Goal: Task Accomplishment & Management: Manage account settings

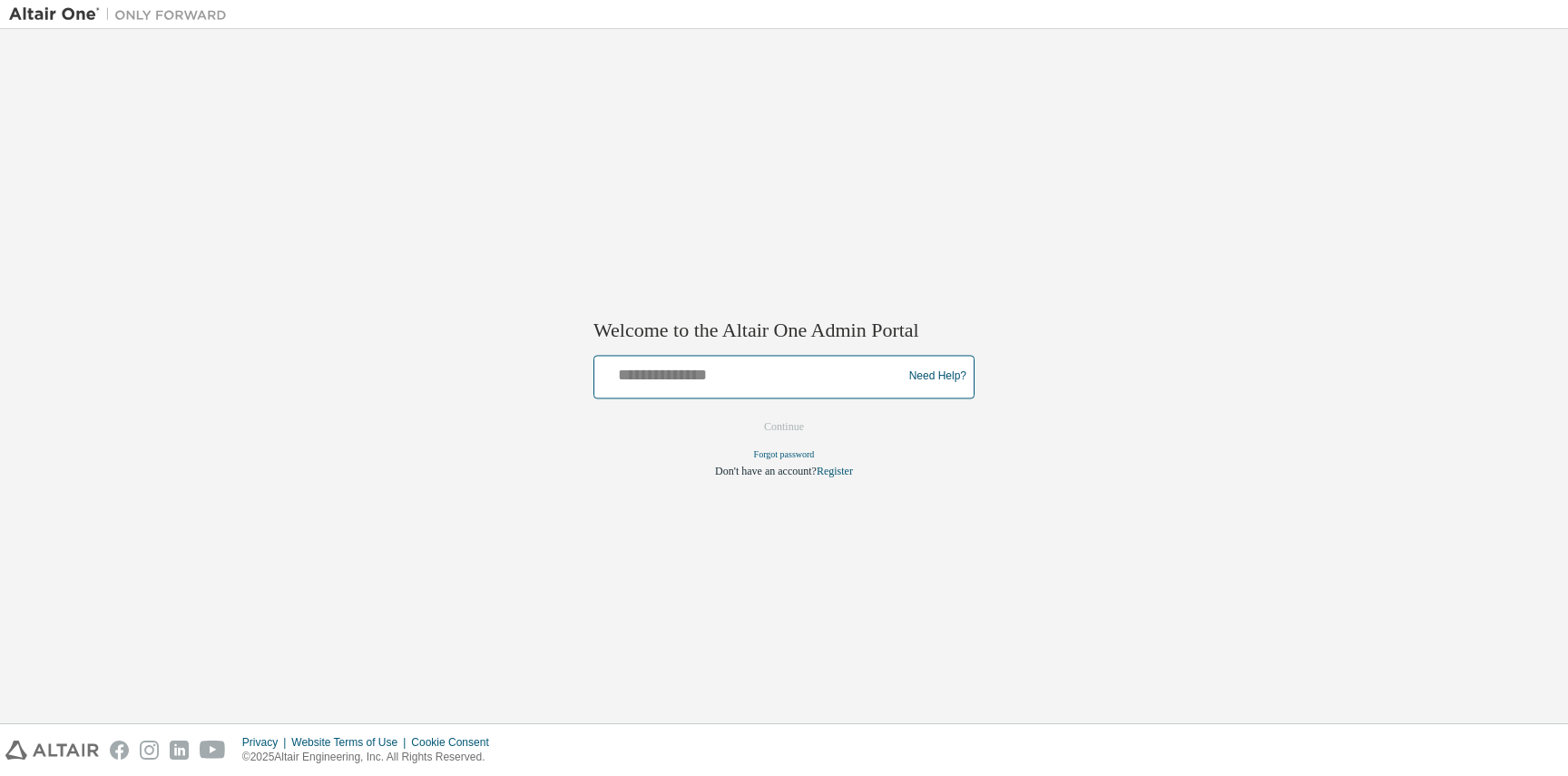
click at [688, 384] on input "text" at bounding box center [750, 373] width 298 height 26
type input "**********"
click at [759, 432] on button "Continue" at bounding box center [784, 426] width 78 height 27
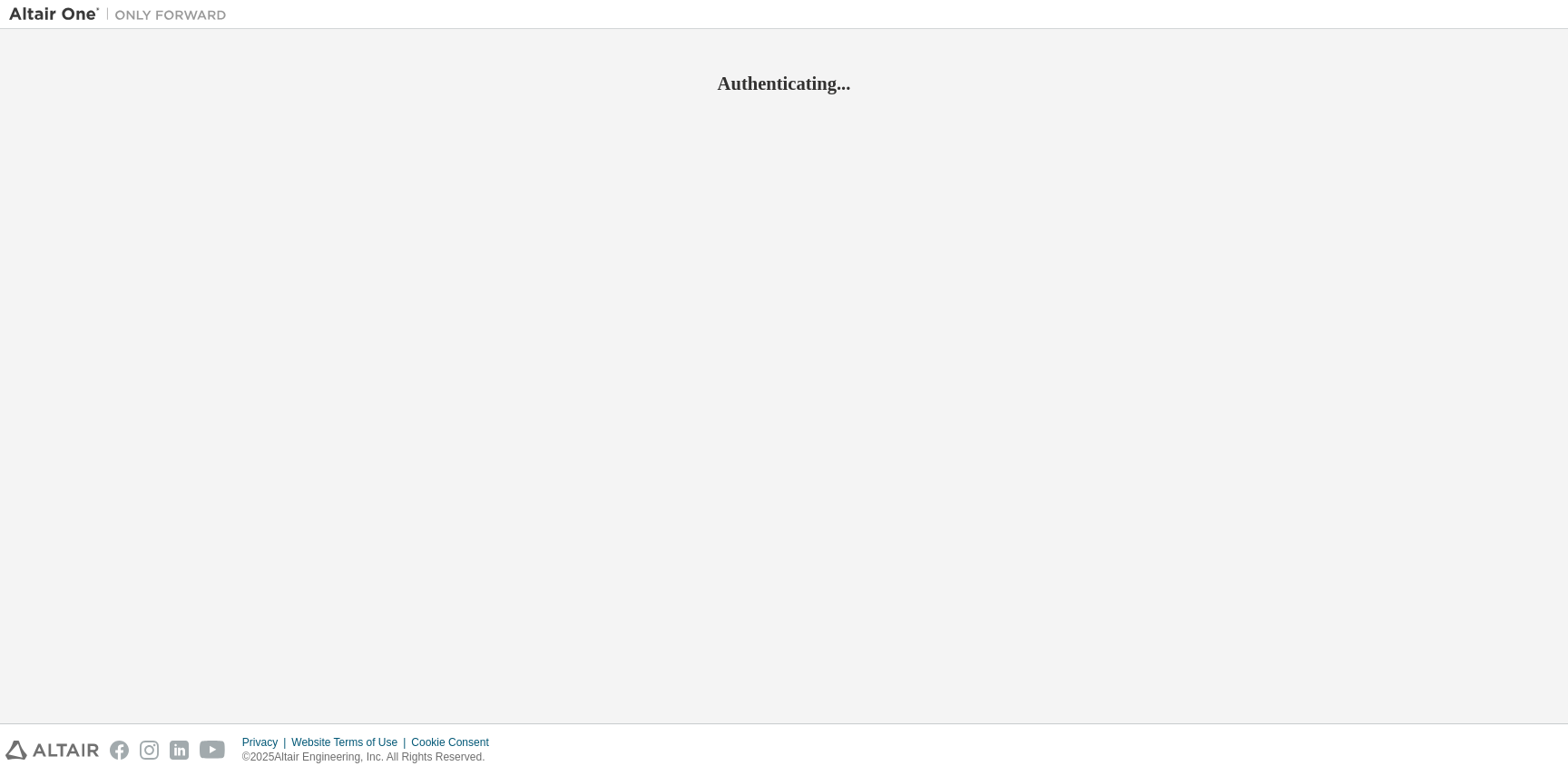
click at [1128, 147] on div "Authenticating..." at bounding box center [784, 376] width 1549 height 677
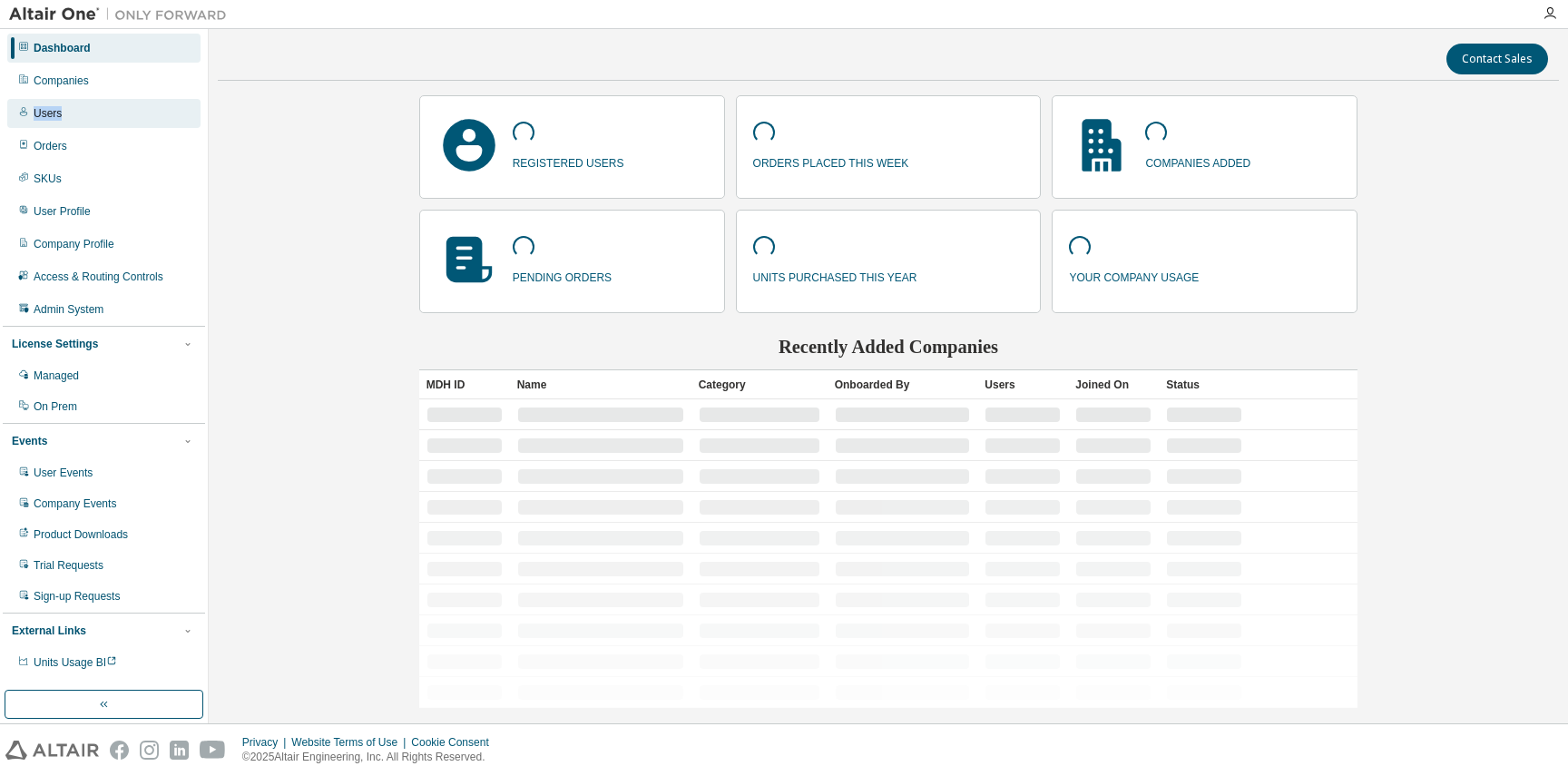
click at [80, 106] on div "Users" at bounding box center [104, 112] width 193 height 29
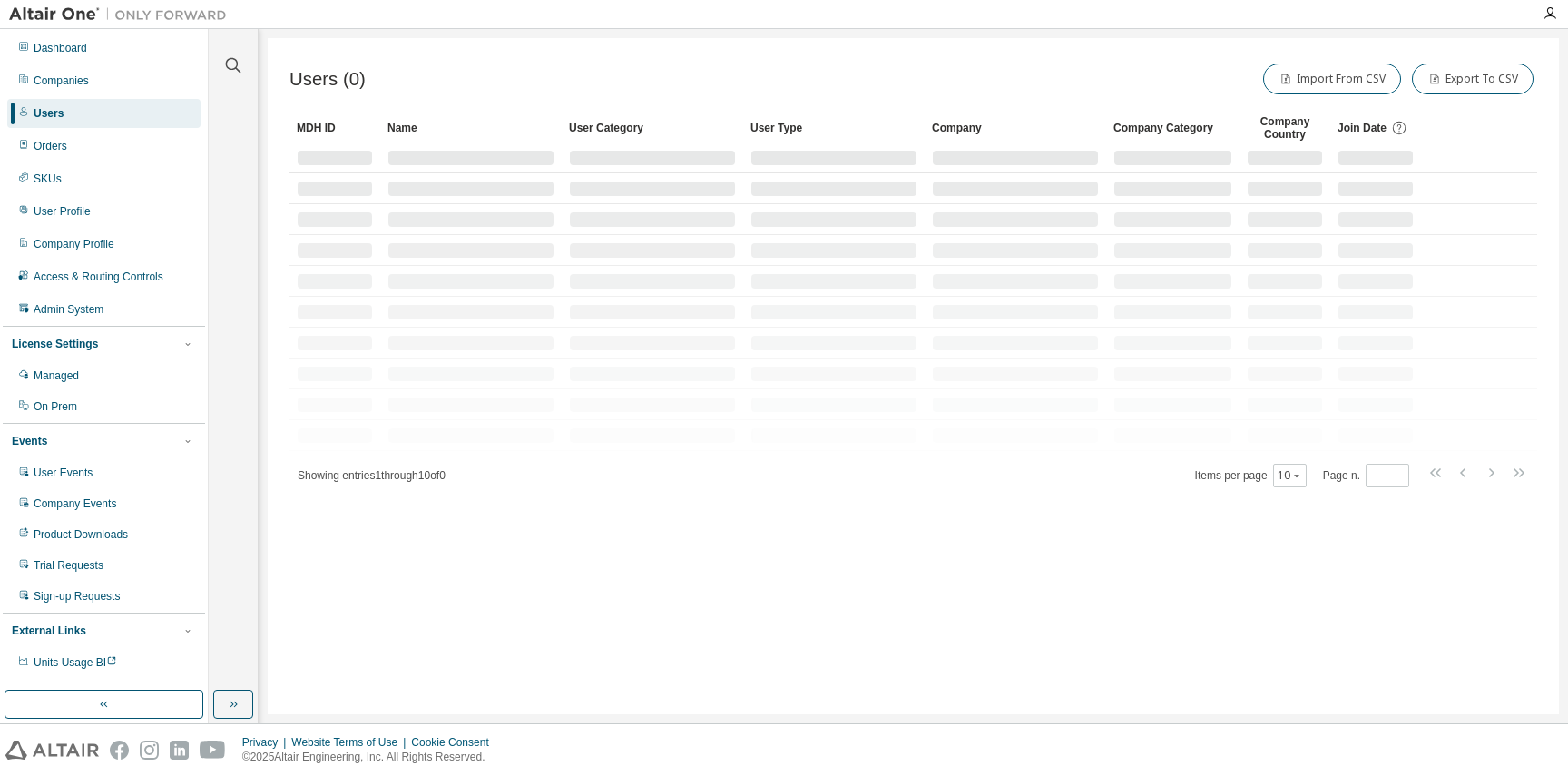
click at [1374, 126] on span "Join Date" at bounding box center [1361, 128] width 49 height 13
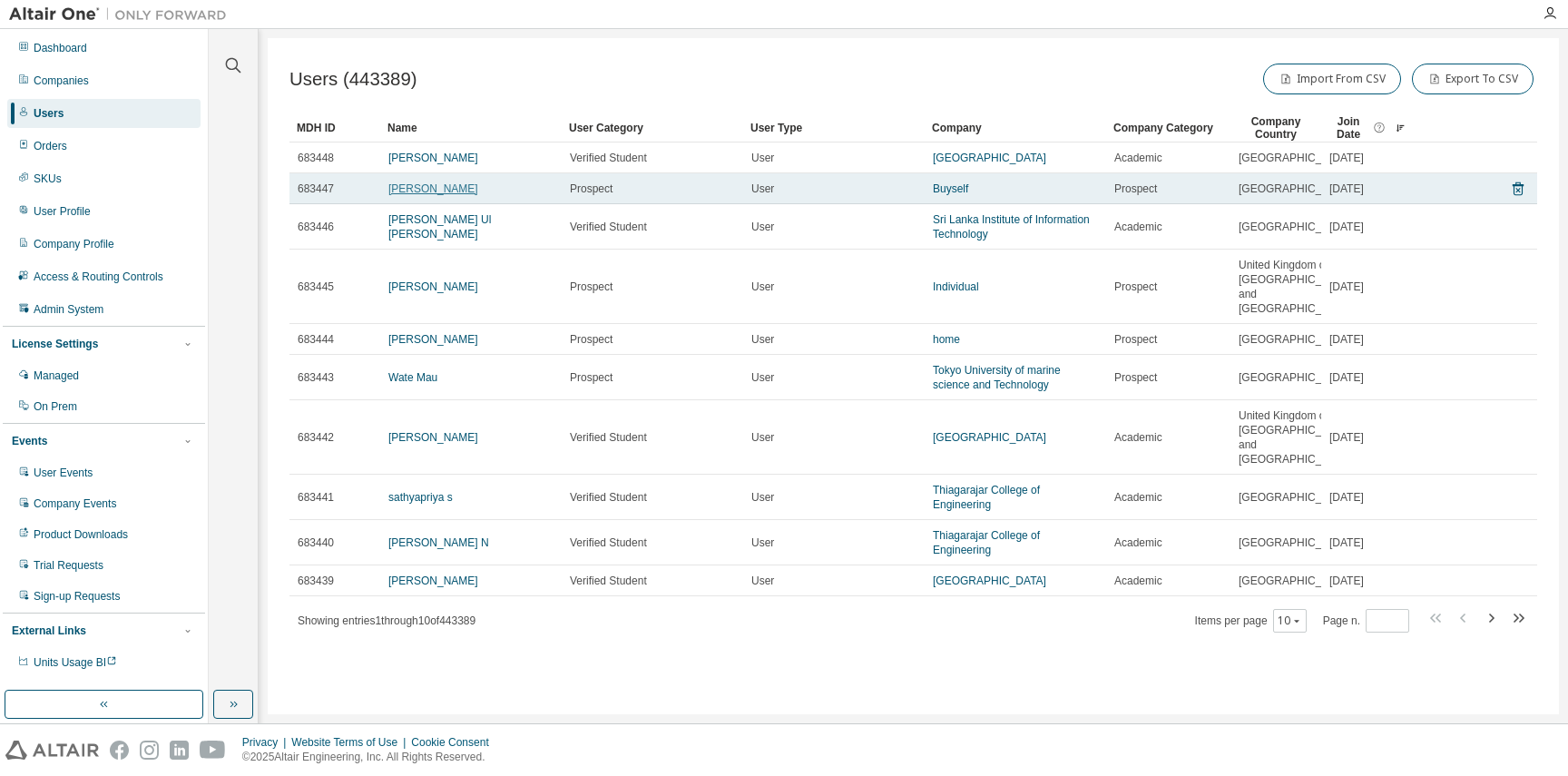
click at [407, 185] on link "[PERSON_NAME]" at bounding box center [433, 189] width 90 height 13
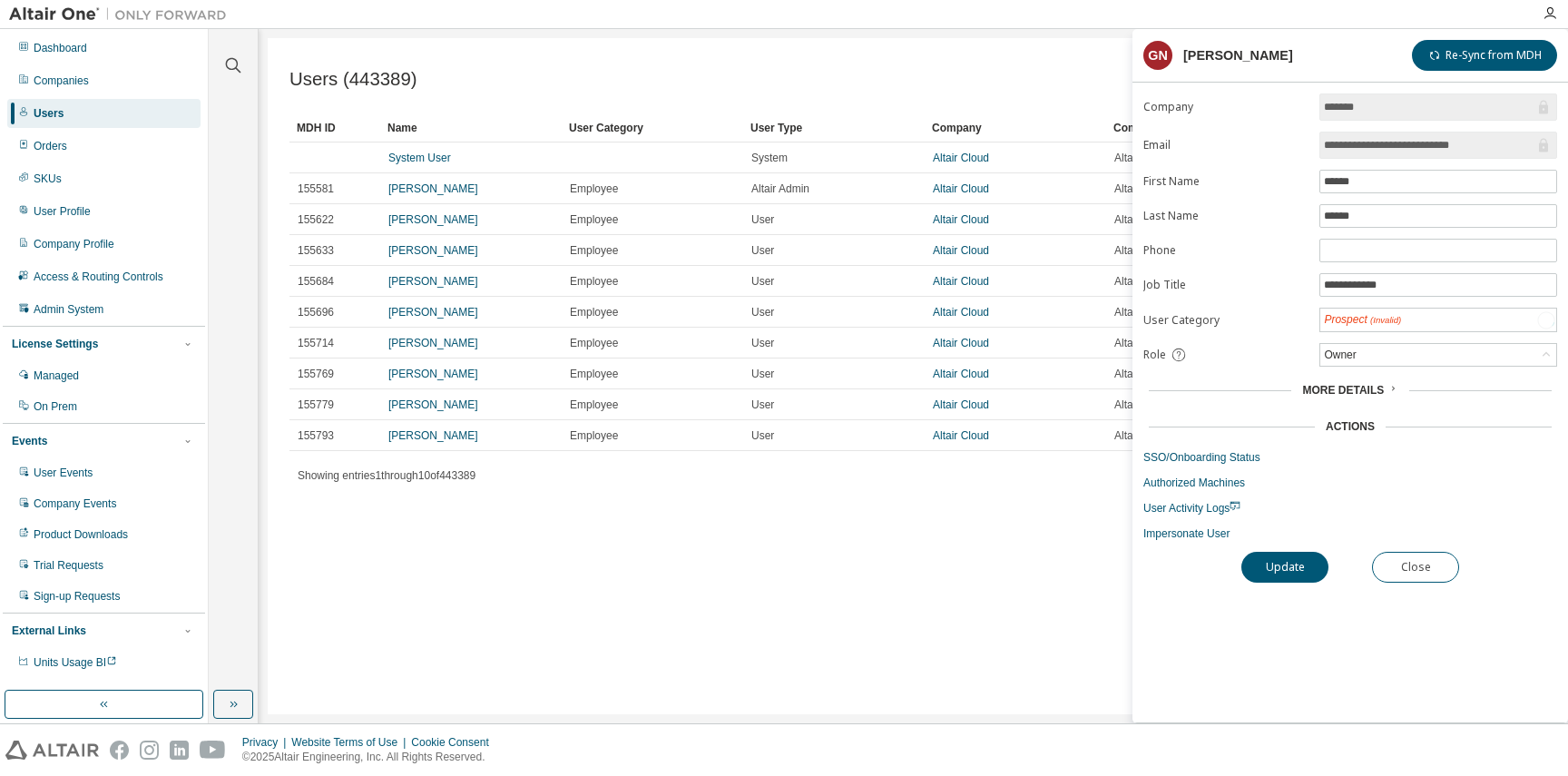
click at [1384, 148] on input "**********" at bounding box center [1429, 145] width 211 height 19
click at [1373, 567] on button "Close" at bounding box center [1416, 566] width 87 height 31
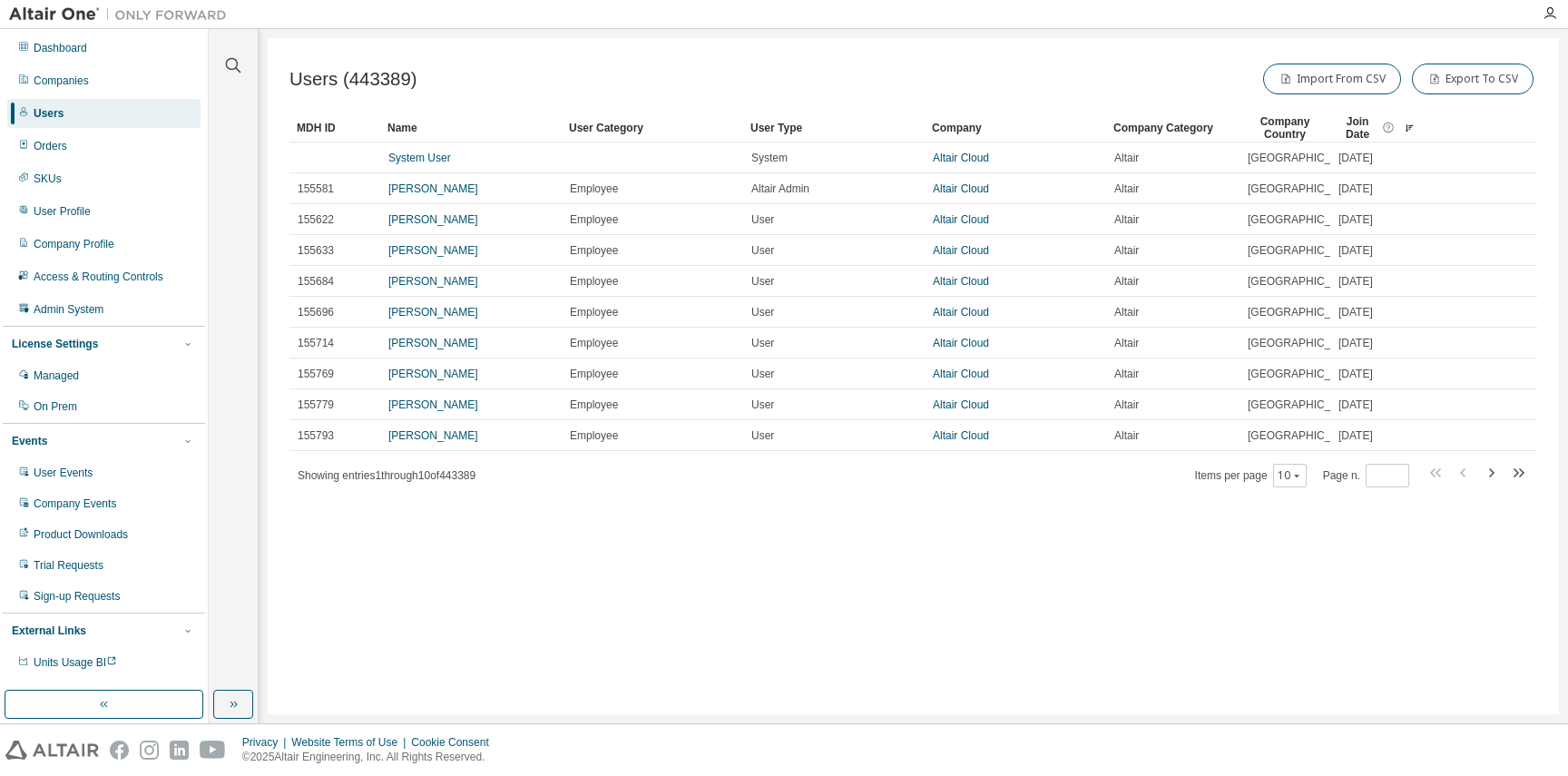
click at [1402, 124] on div "Join Date" at bounding box center [1375, 127] width 76 height 29
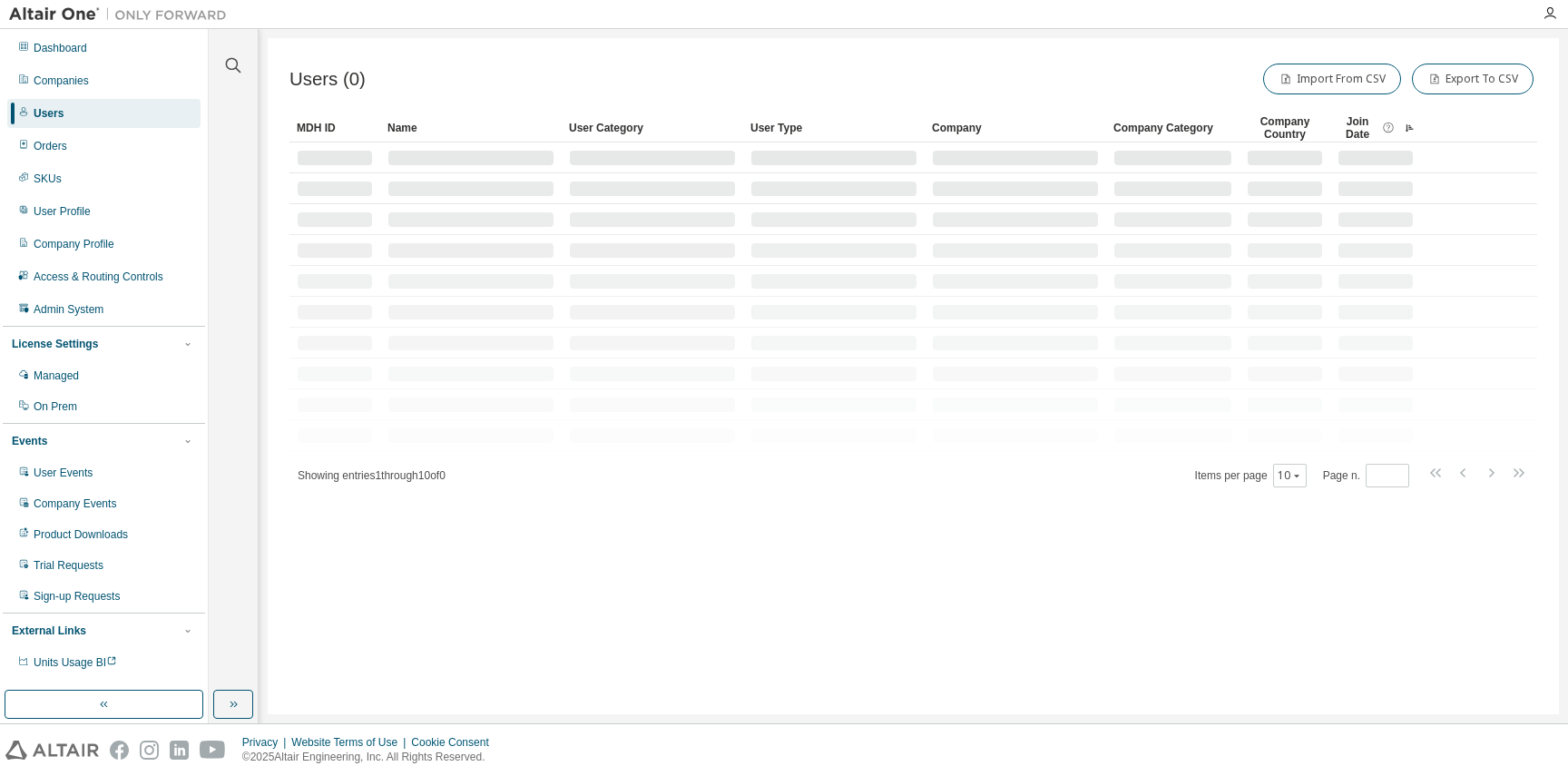
click at [1402, 124] on div "Join Date" at bounding box center [1375, 127] width 76 height 29
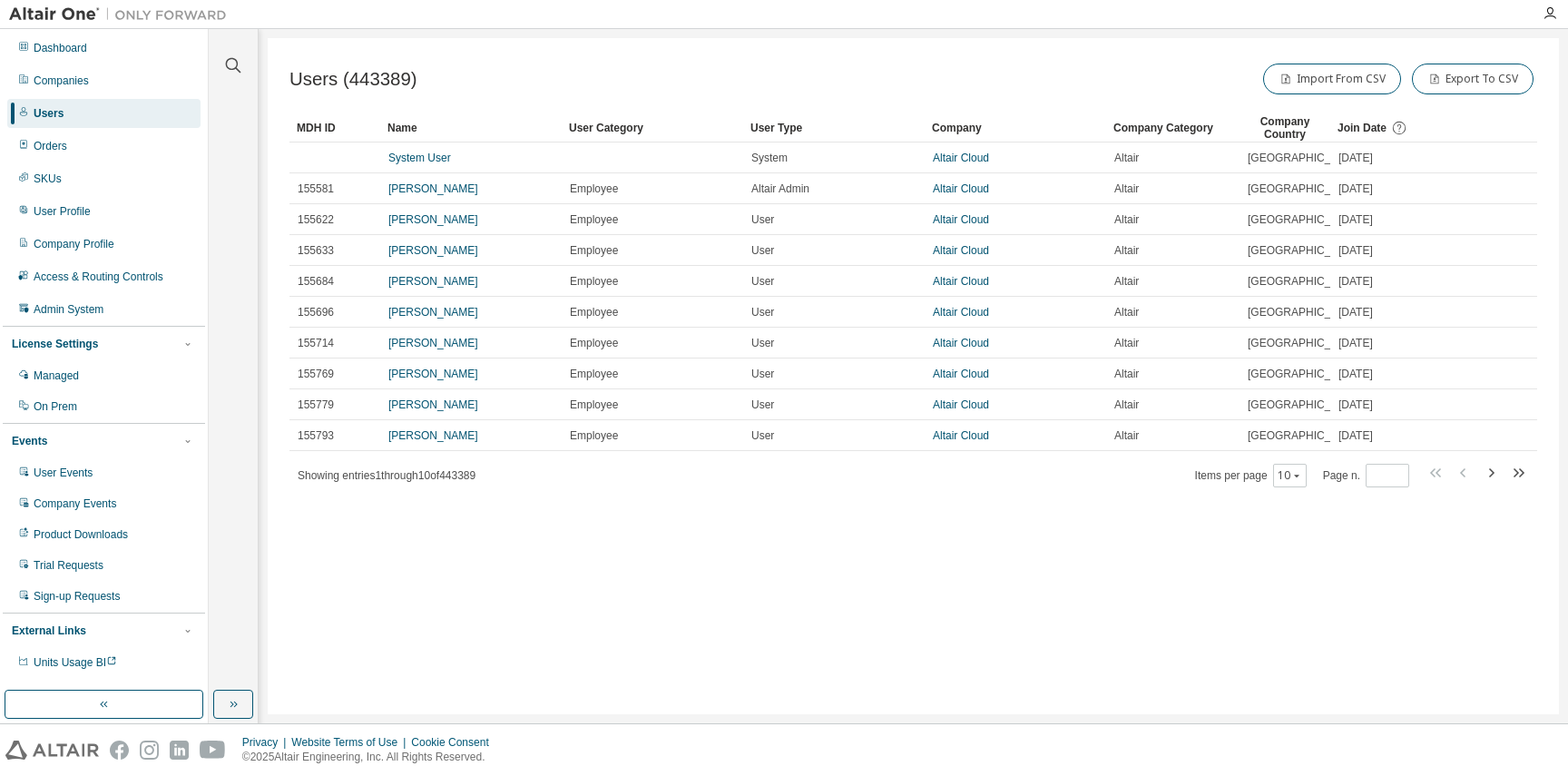
click at [1362, 130] on span "Join Date" at bounding box center [1361, 128] width 49 height 13
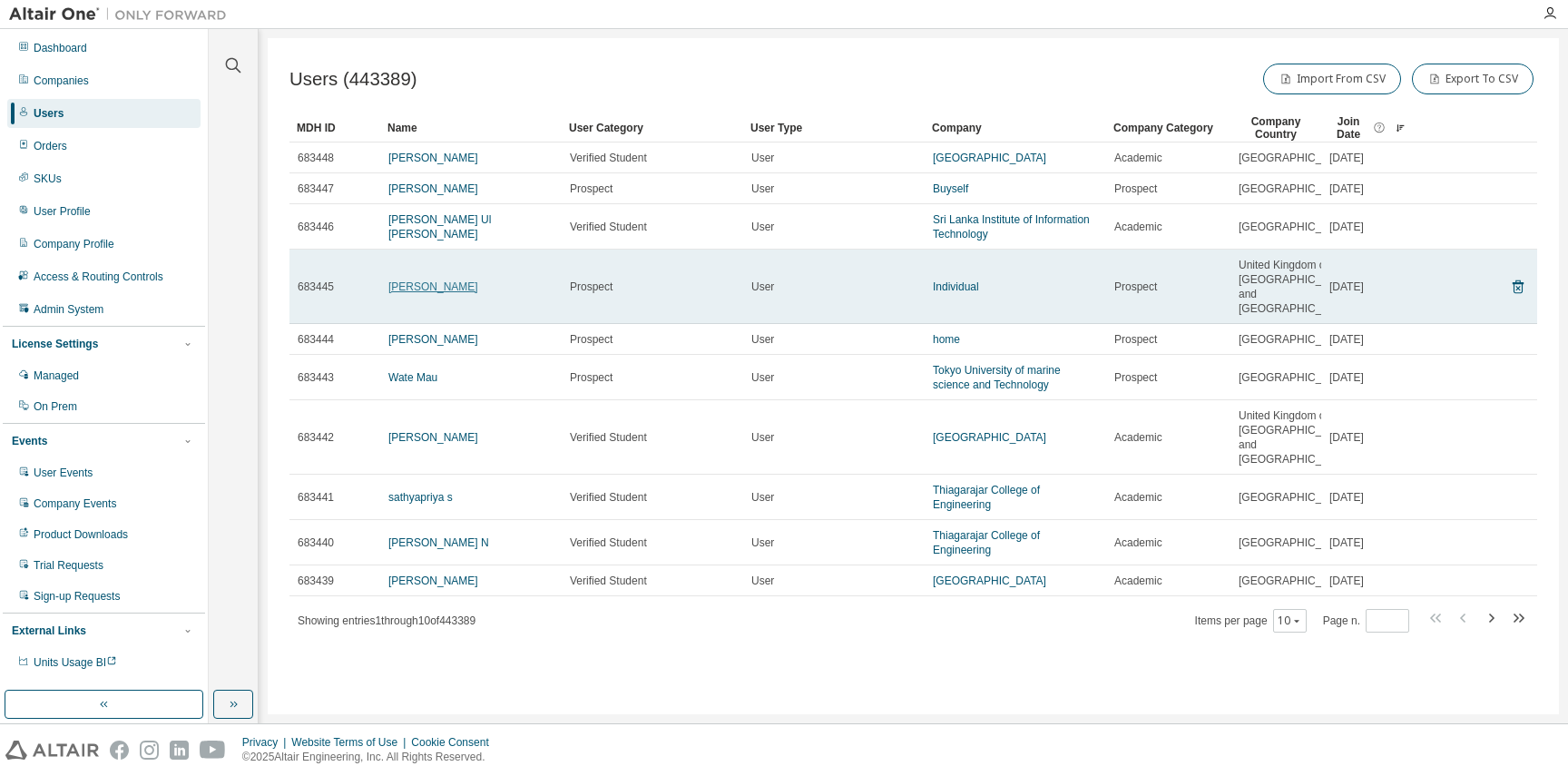
click at [412, 293] on link "[PERSON_NAME]" at bounding box center [433, 287] width 90 height 13
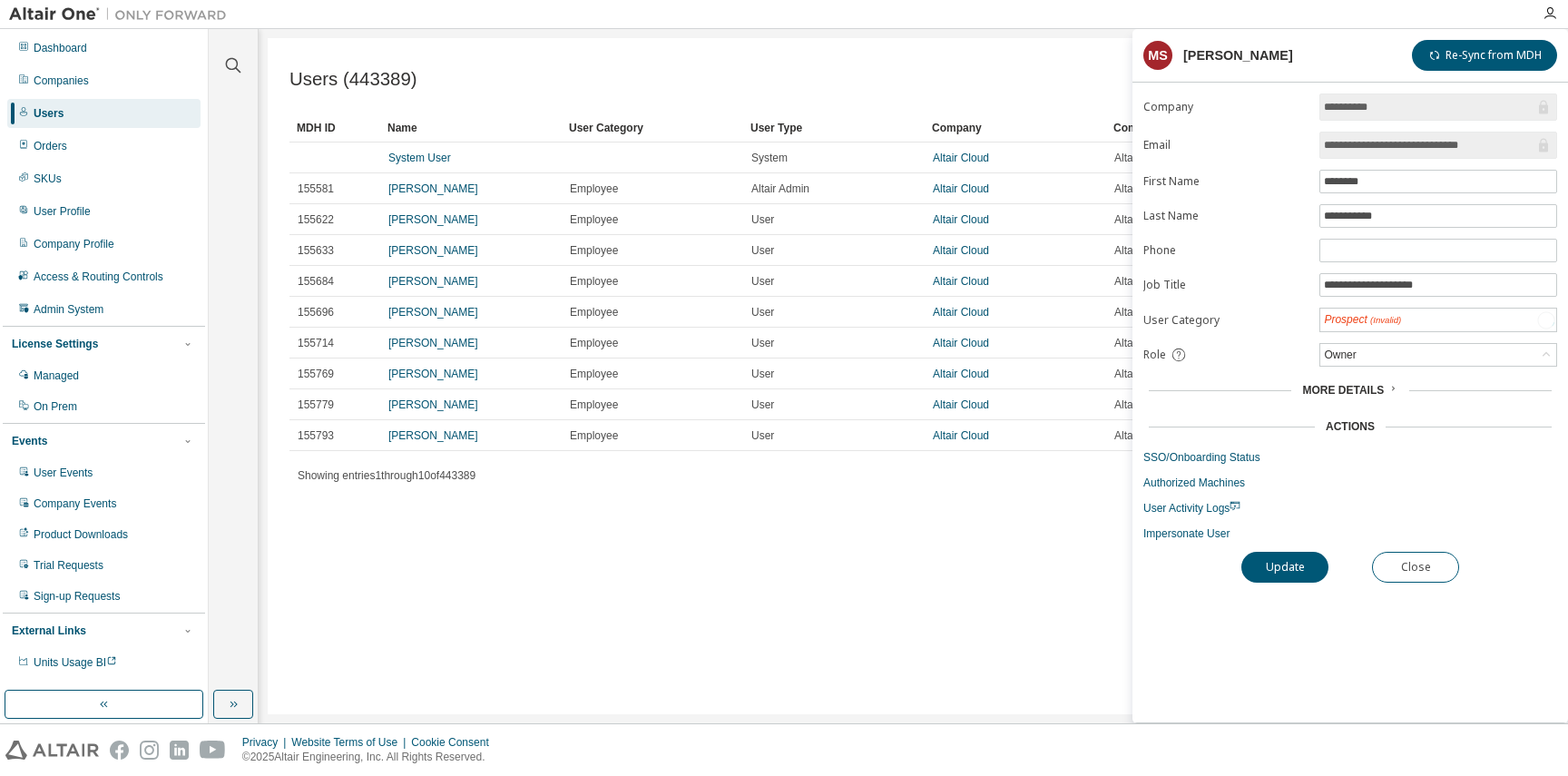
click at [1421, 151] on input "**********" at bounding box center [1429, 145] width 211 height 19
click at [1375, 569] on button "Close" at bounding box center [1416, 566] width 87 height 31
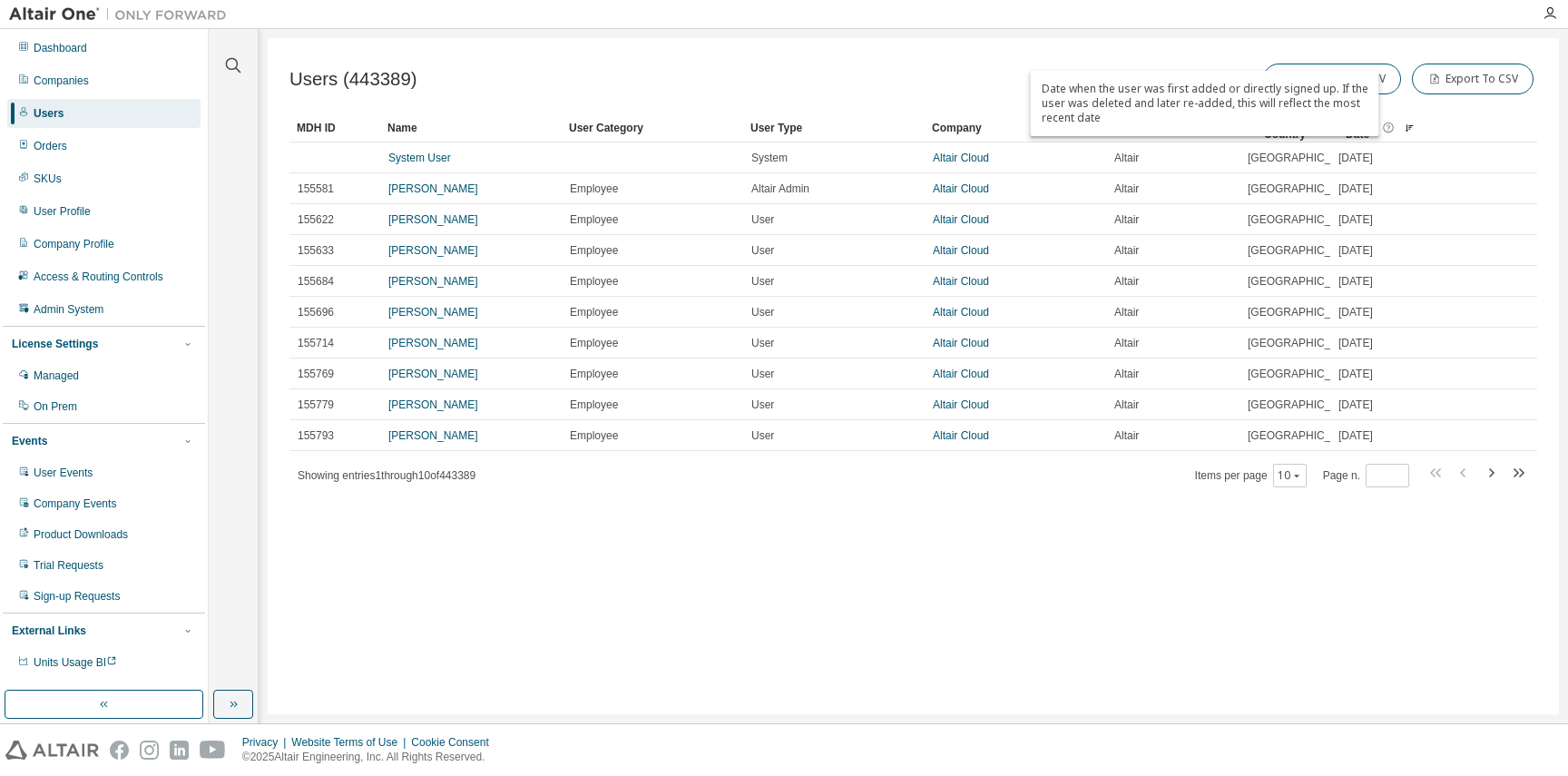
click at [1365, 119] on div "Date when the user was first added or directly signed up. If the user was delet…" at bounding box center [1204, 103] width 348 height 65
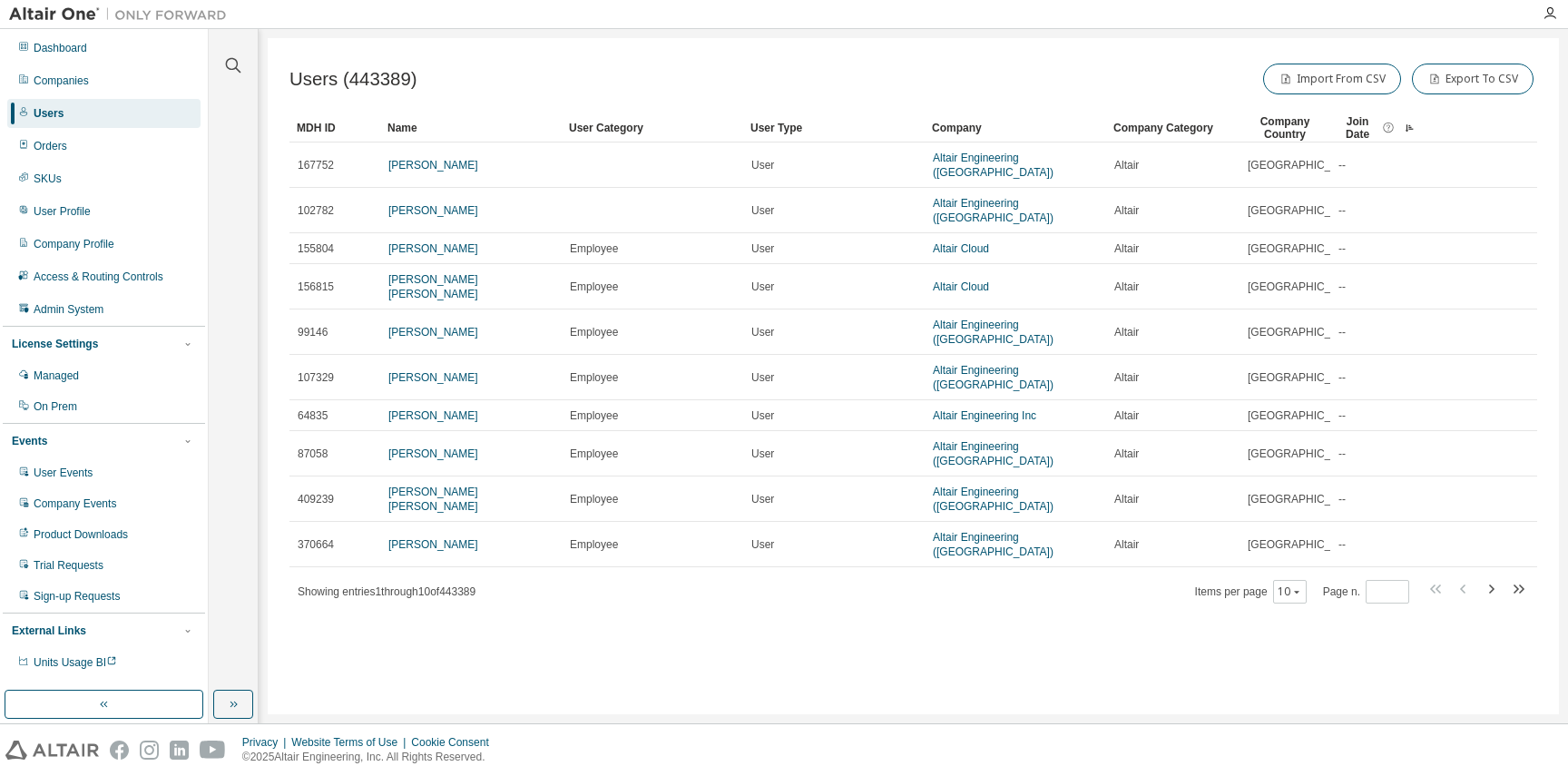
click at [1369, 125] on span "Join Date" at bounding box center [1356, 127] width 40 height 25
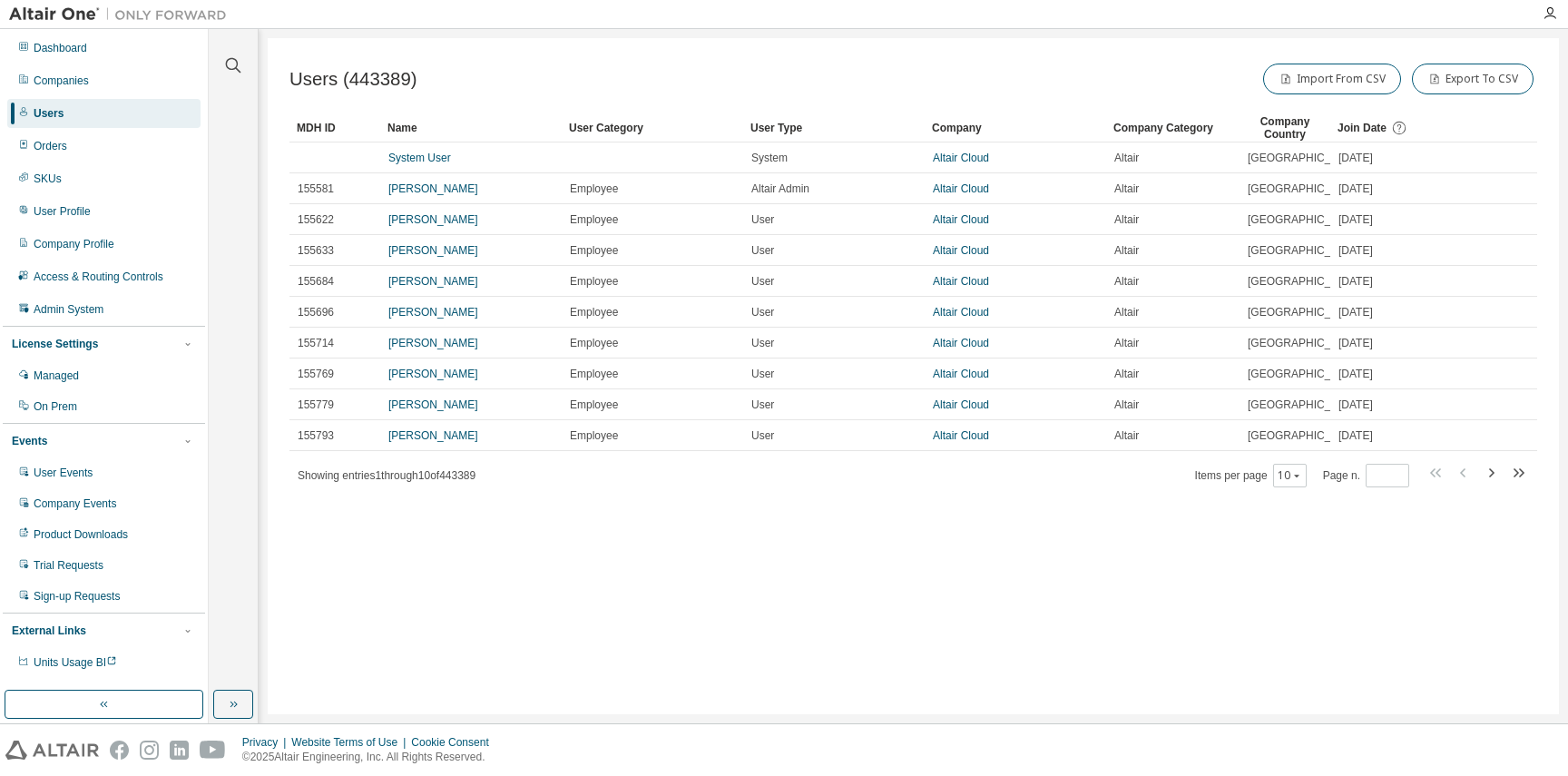
click at [1369, 124] on span "Join Date" at bounding box center [1361, 128] width 49 height 13
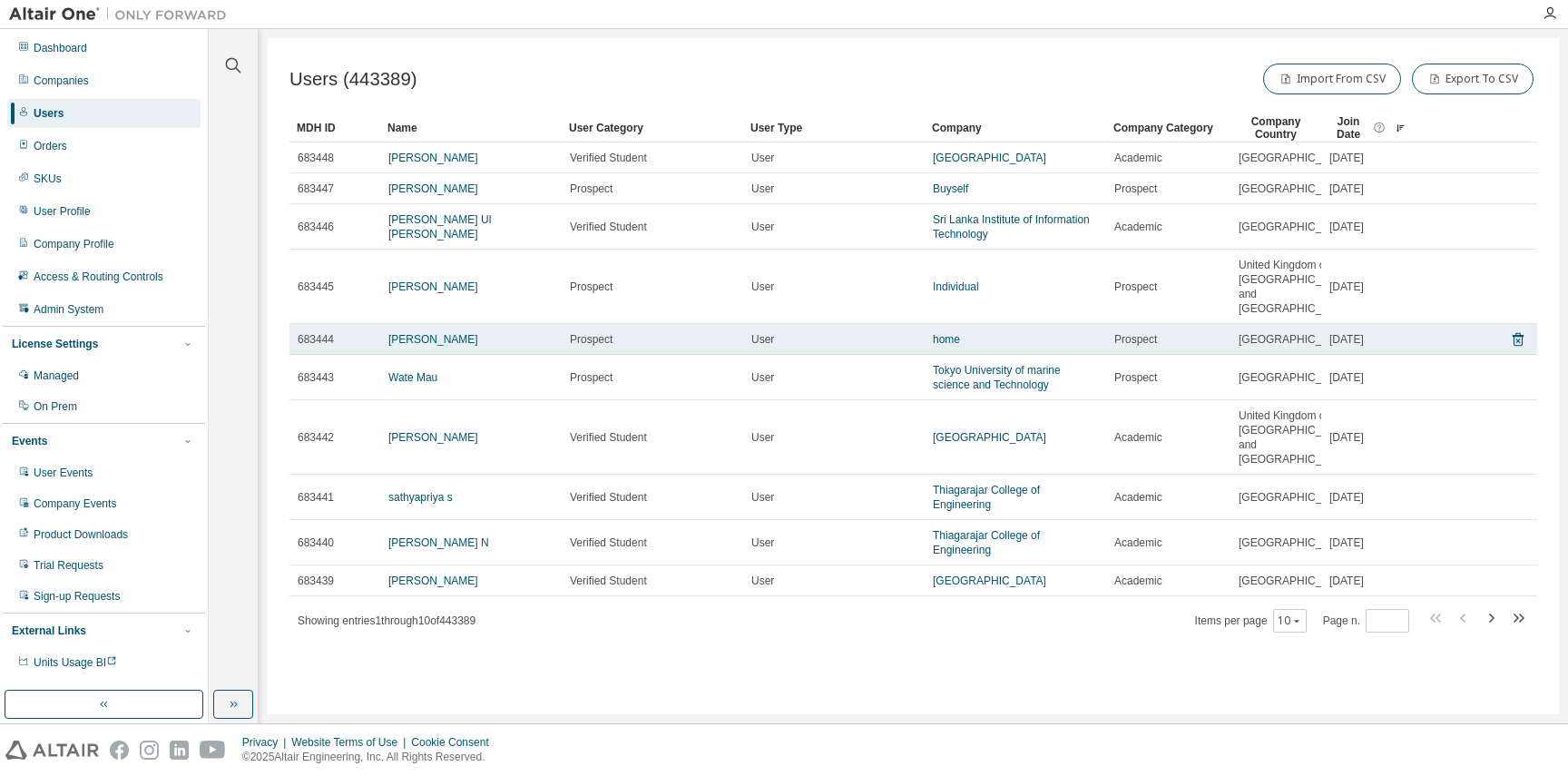
scroll to position [9, 0]
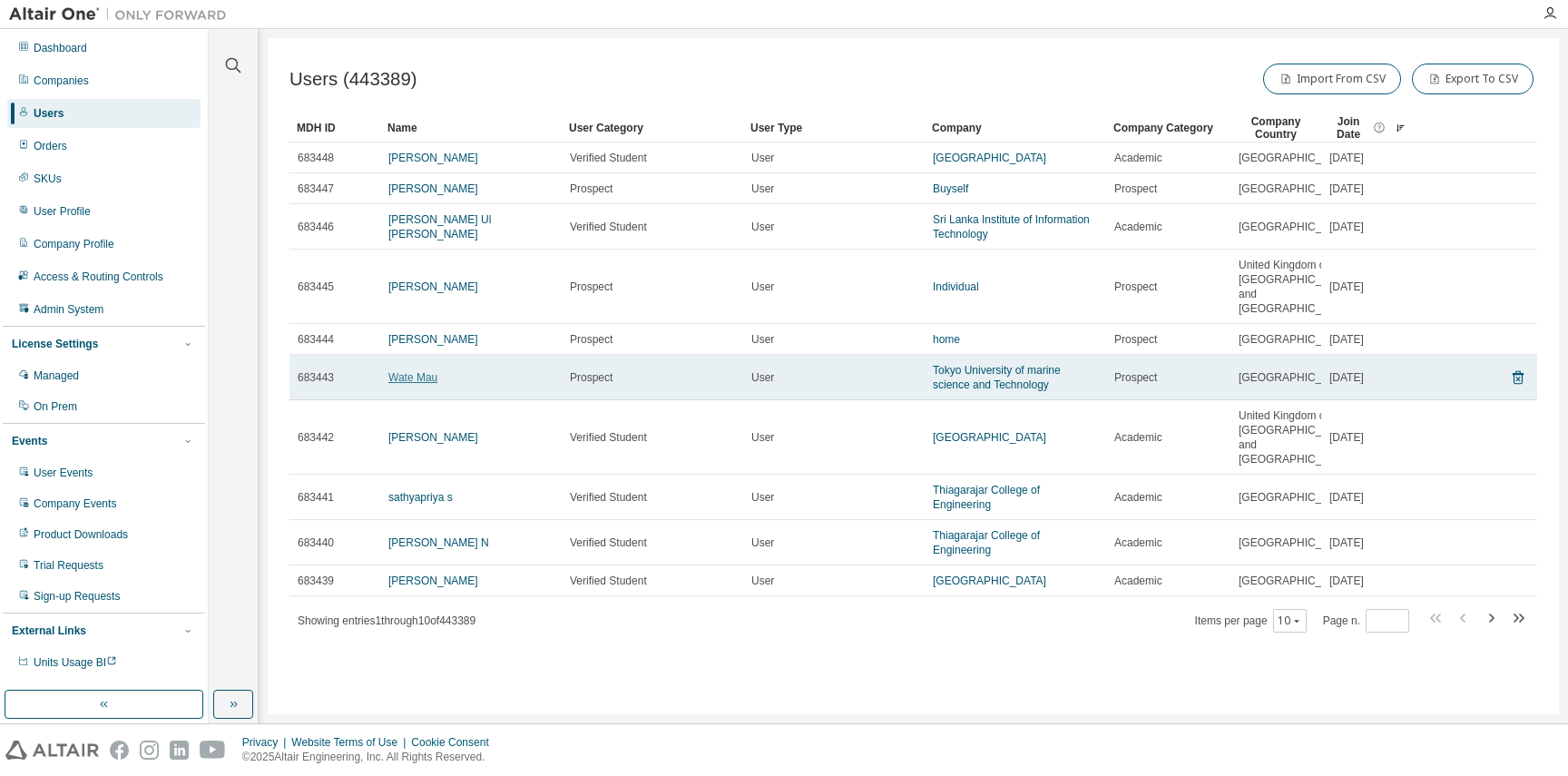
click at [424, 384] on link "Wate Mau" at bounding box center [412, 377] width 49 height 13
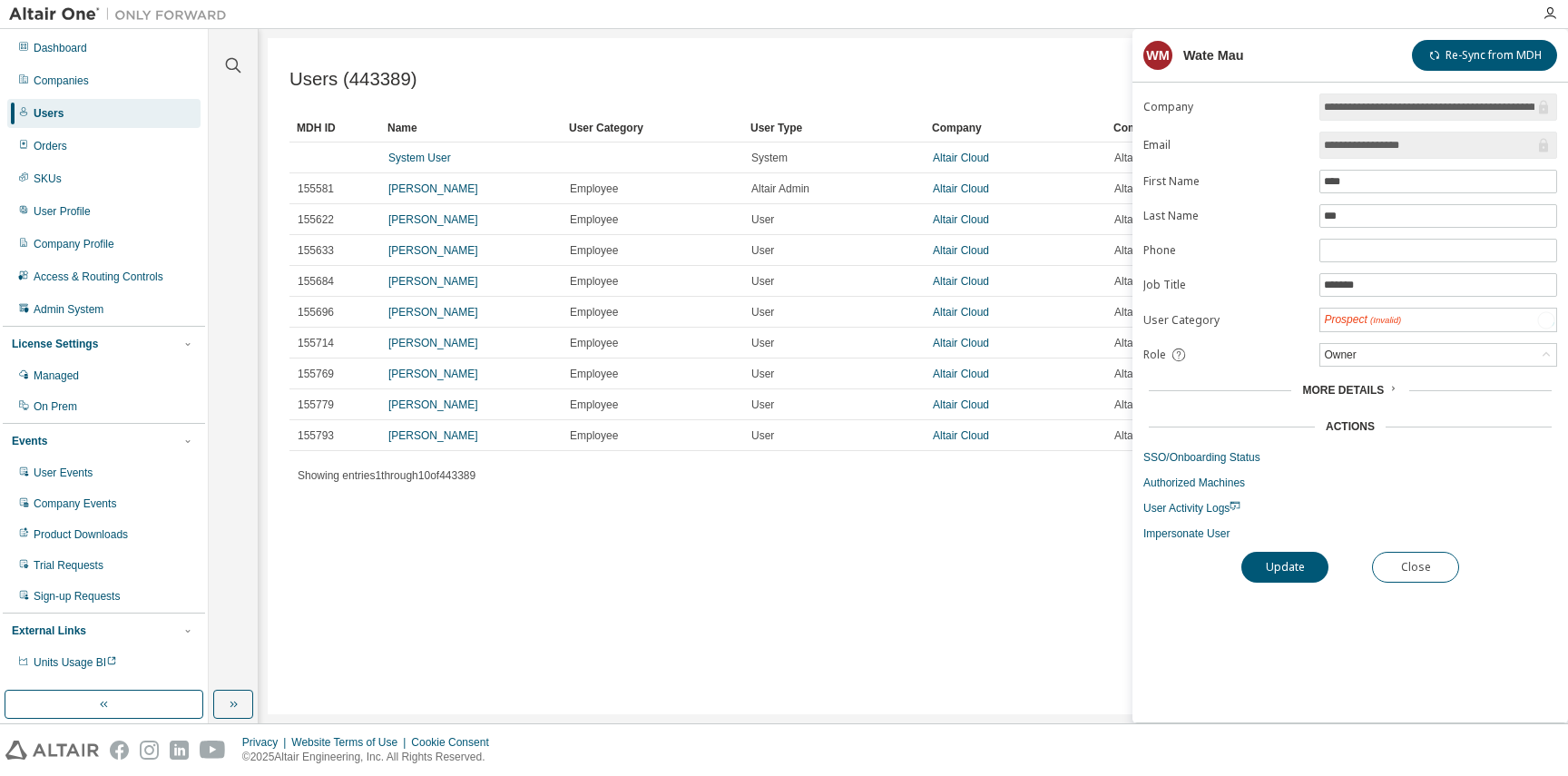
click at [1398, 142] on input "**********" at bounding box center [1429, 145] width 211 height 19
click at [869, 95] on div "Users (443390) Import From CSV Export To CSV" at bounding box center [913, 78] width 1248 height 38
click at [1377, 569] on button "Close" at bounding box center [1416, 566] width 87 height 31
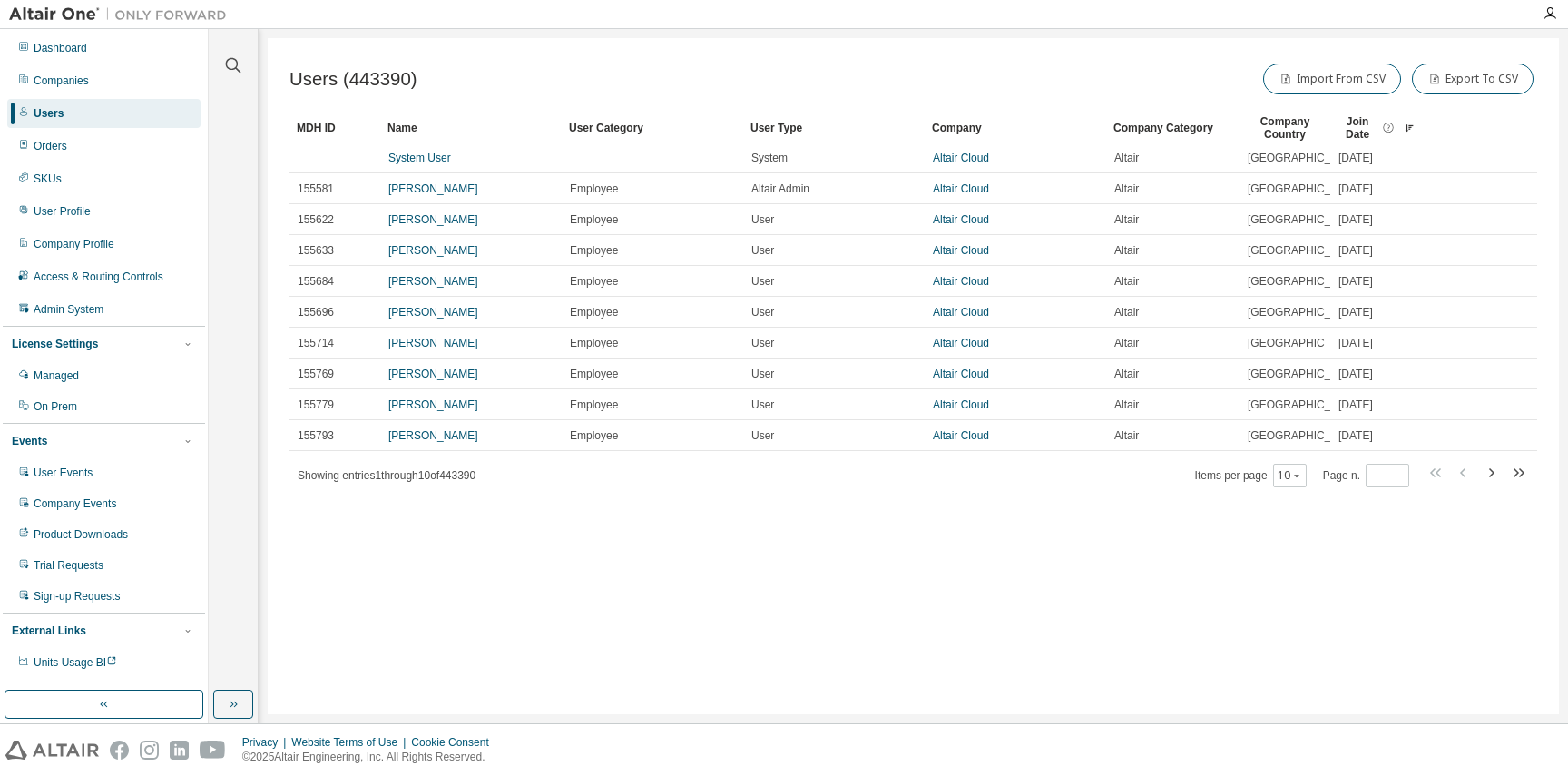
click at [241, 174] on div "Clear all Join Date [DATE] Last 7 days Last 30 days Last 90 days Last 180 days …" at bounding box center [233, 360] width 44 height 656
click at [239, 705] on icon "button" at bounding box center [233, 704] width 15 height 15
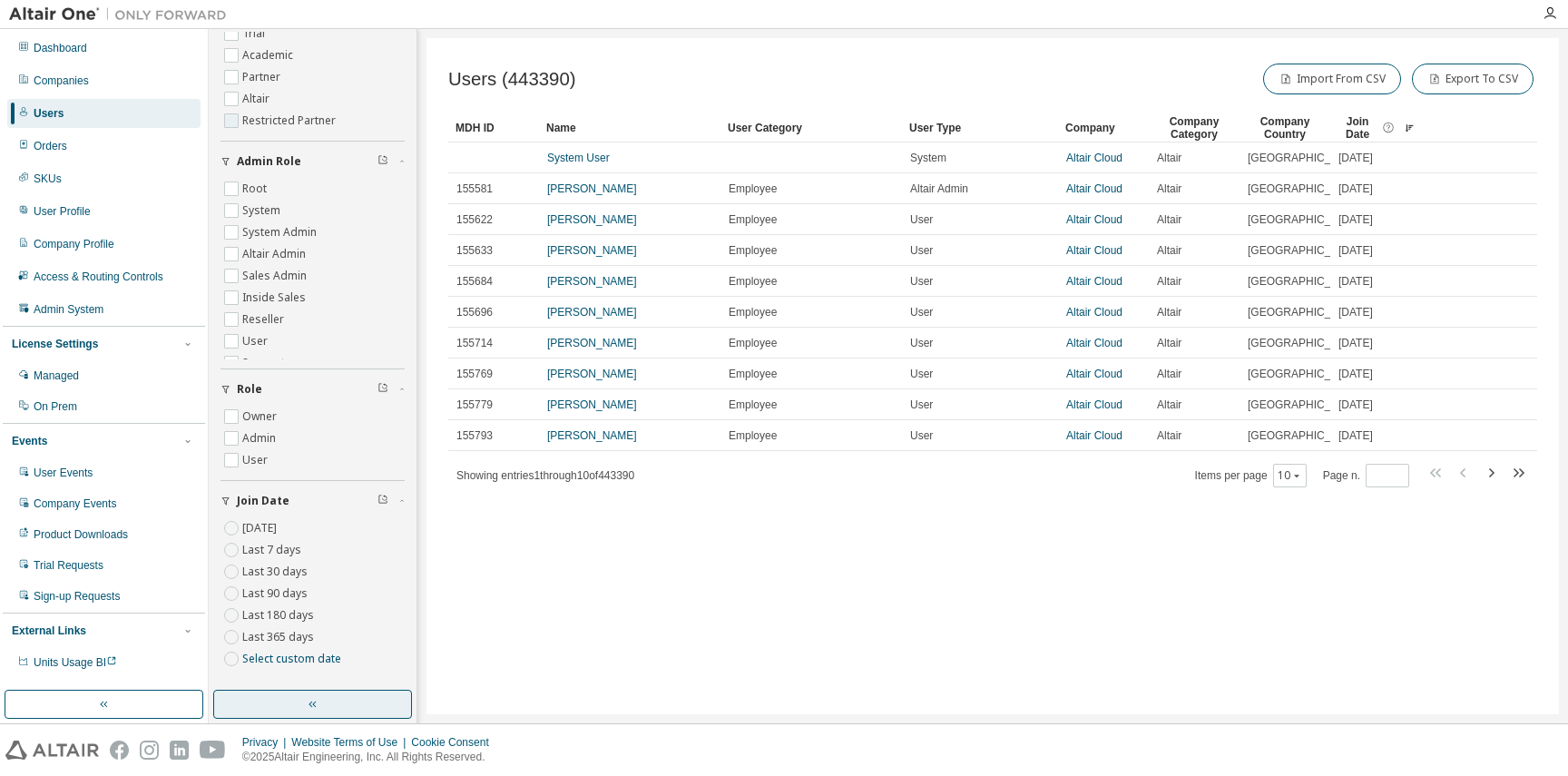
scroll to position [36, 0]
click at [1372, 120] on span "Join Date" at bounding box center [1356, 127] width 40 height 25
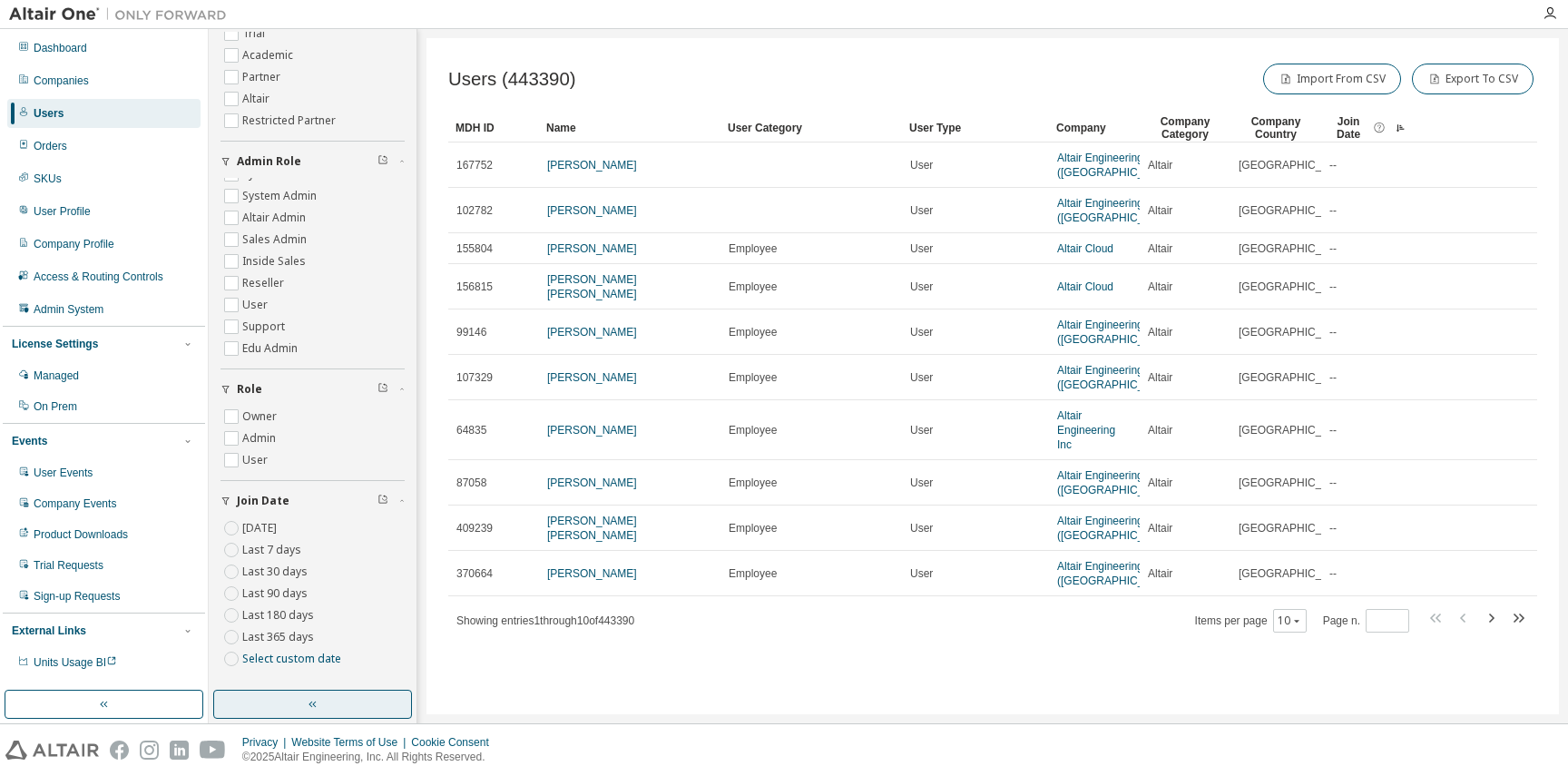
click at [1372, 120] on div "Join Date" at bounding box center [1359, 127] width 61 height 25
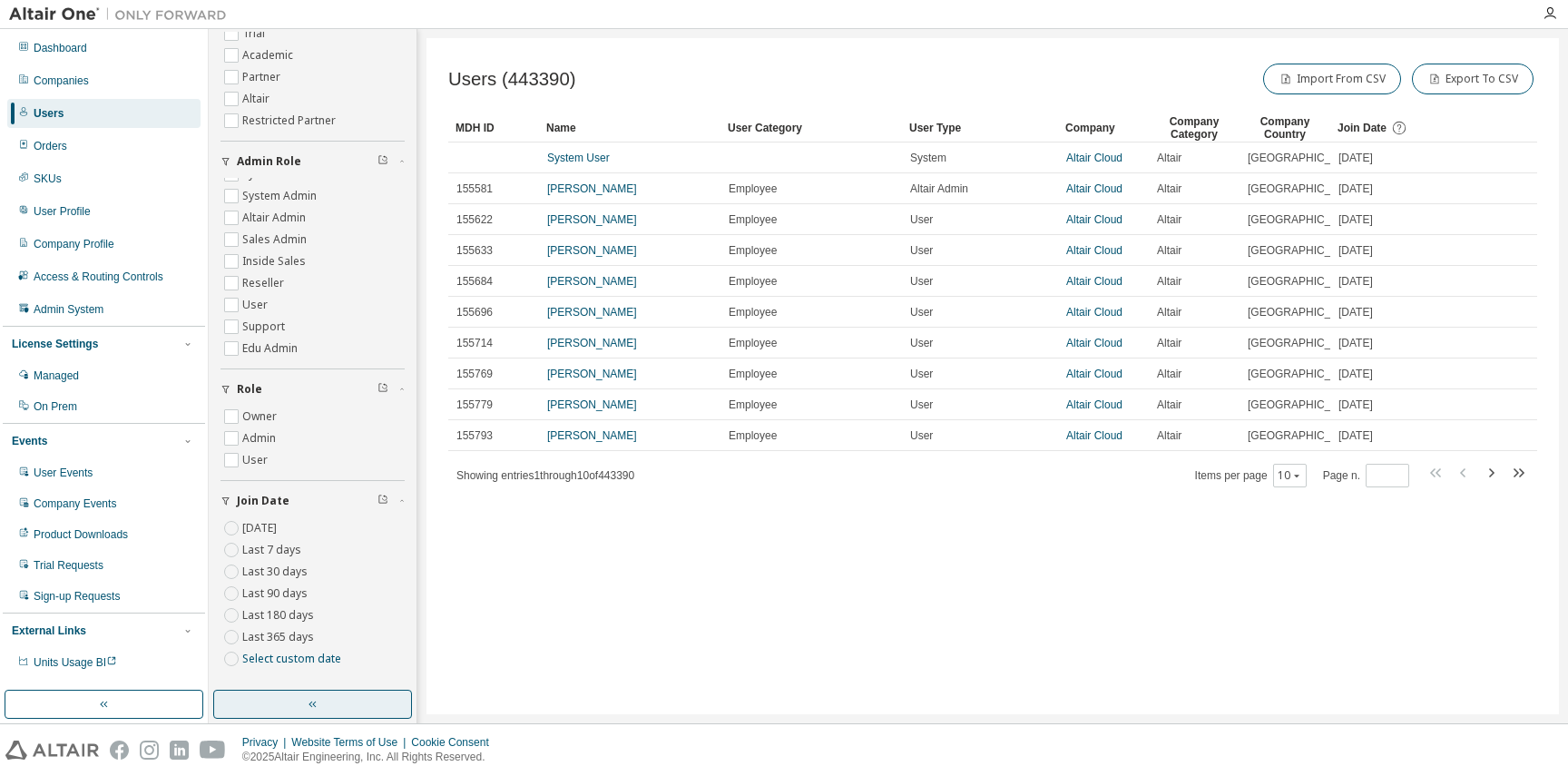
click at [1372, 120] on div "Join Date" at bounding box center [1373, 128] width 73 height 17
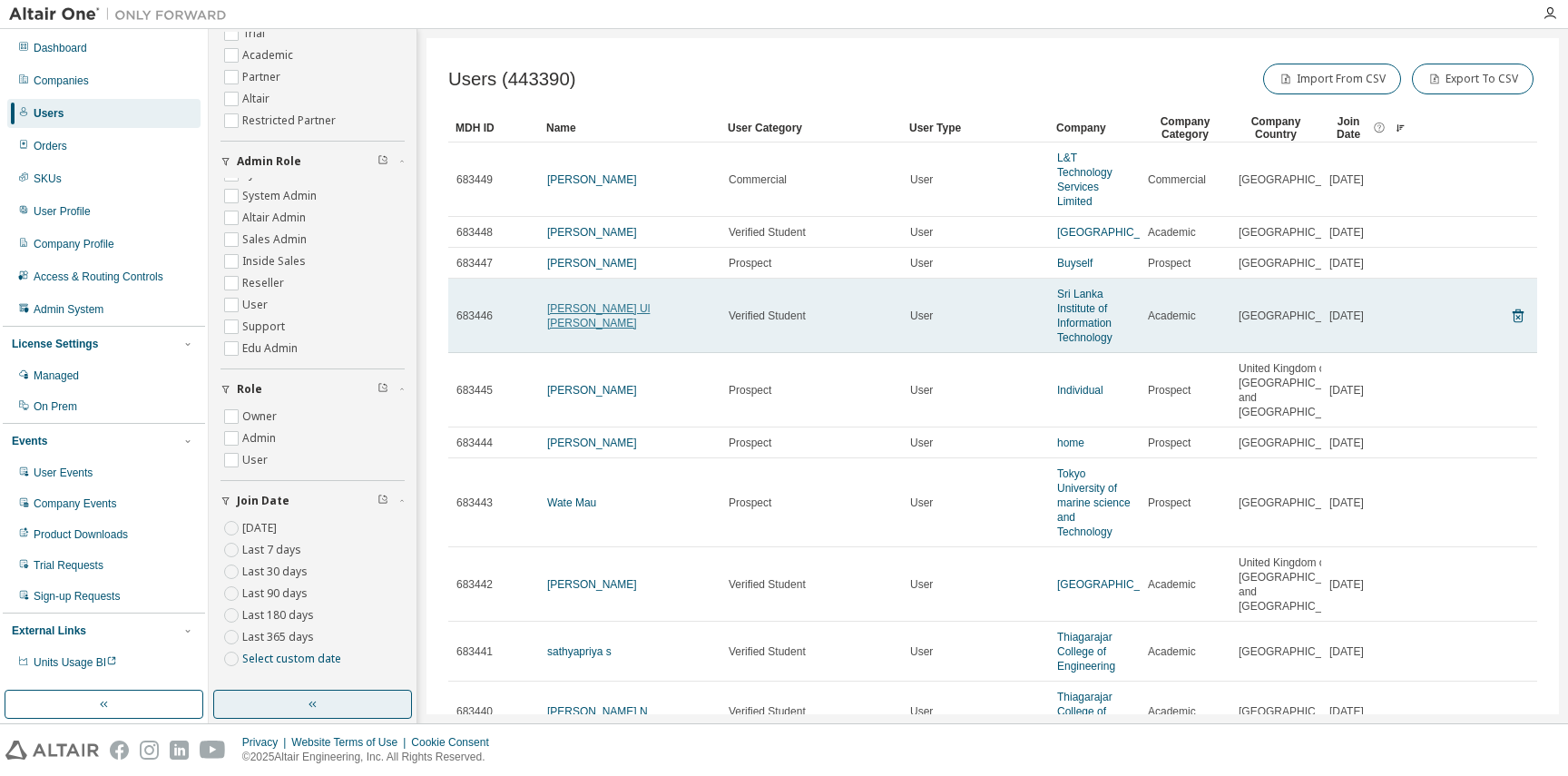
click at [571, 329] on link "[PERSON_NAME] Ul [PERSON_NAME]" at bounding box center [598, 315] width 102 height 27
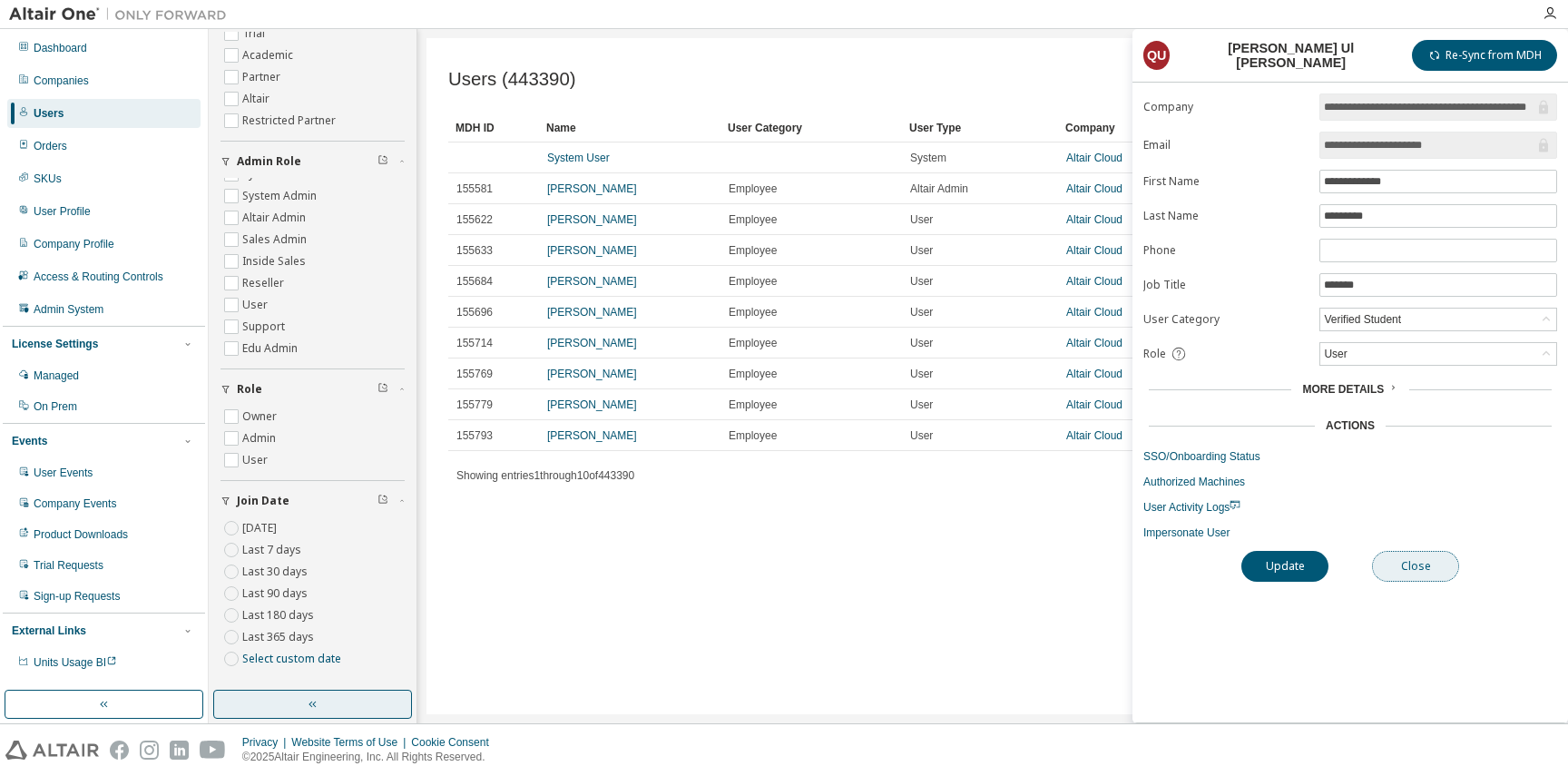
click at [1374, 565] on button "Close" at bounding box center [1416, 566] width 87 height 31
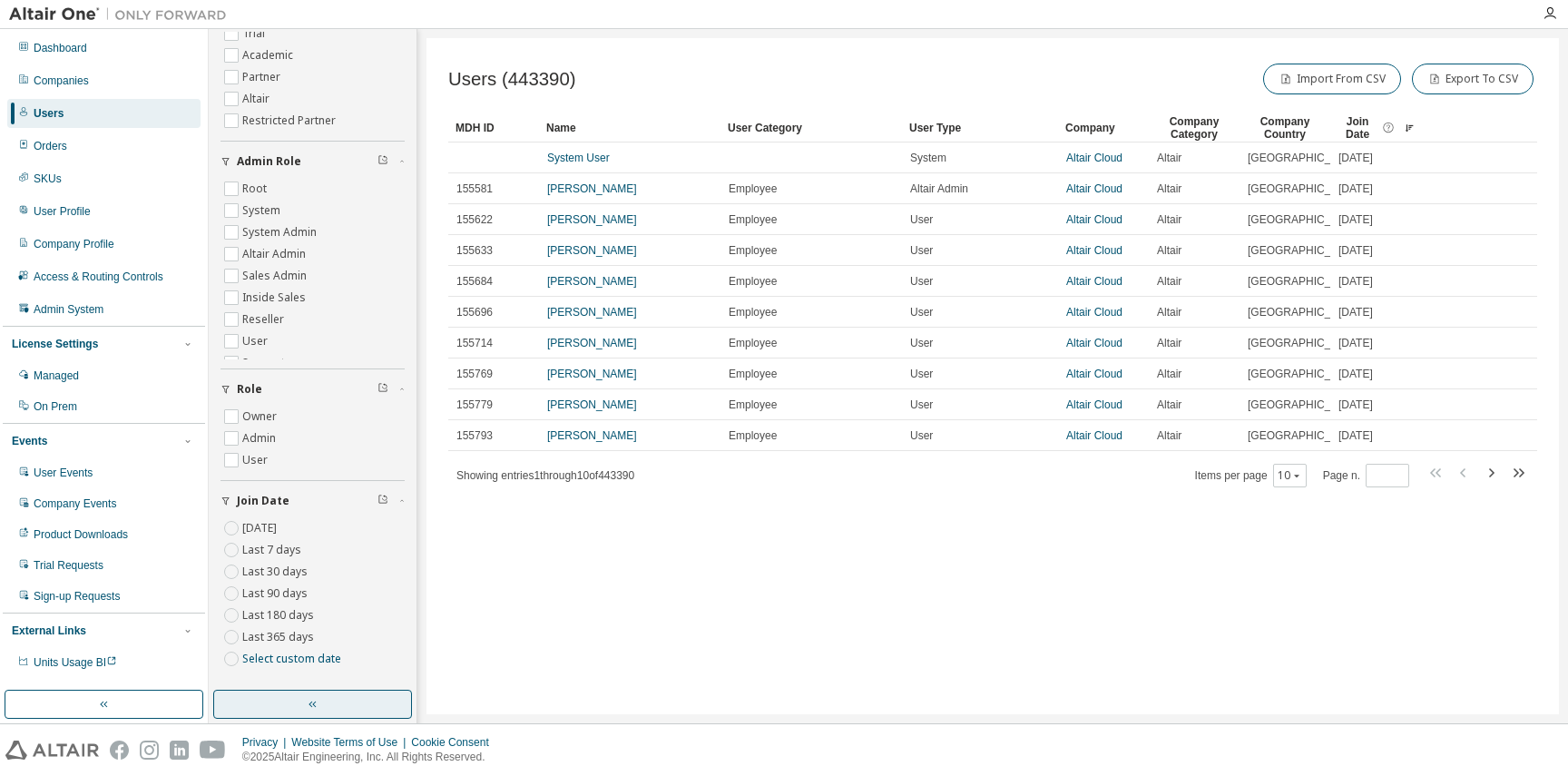
click at [314, 717] on button "button" at bounding box center [312, 704] width 199 height 29
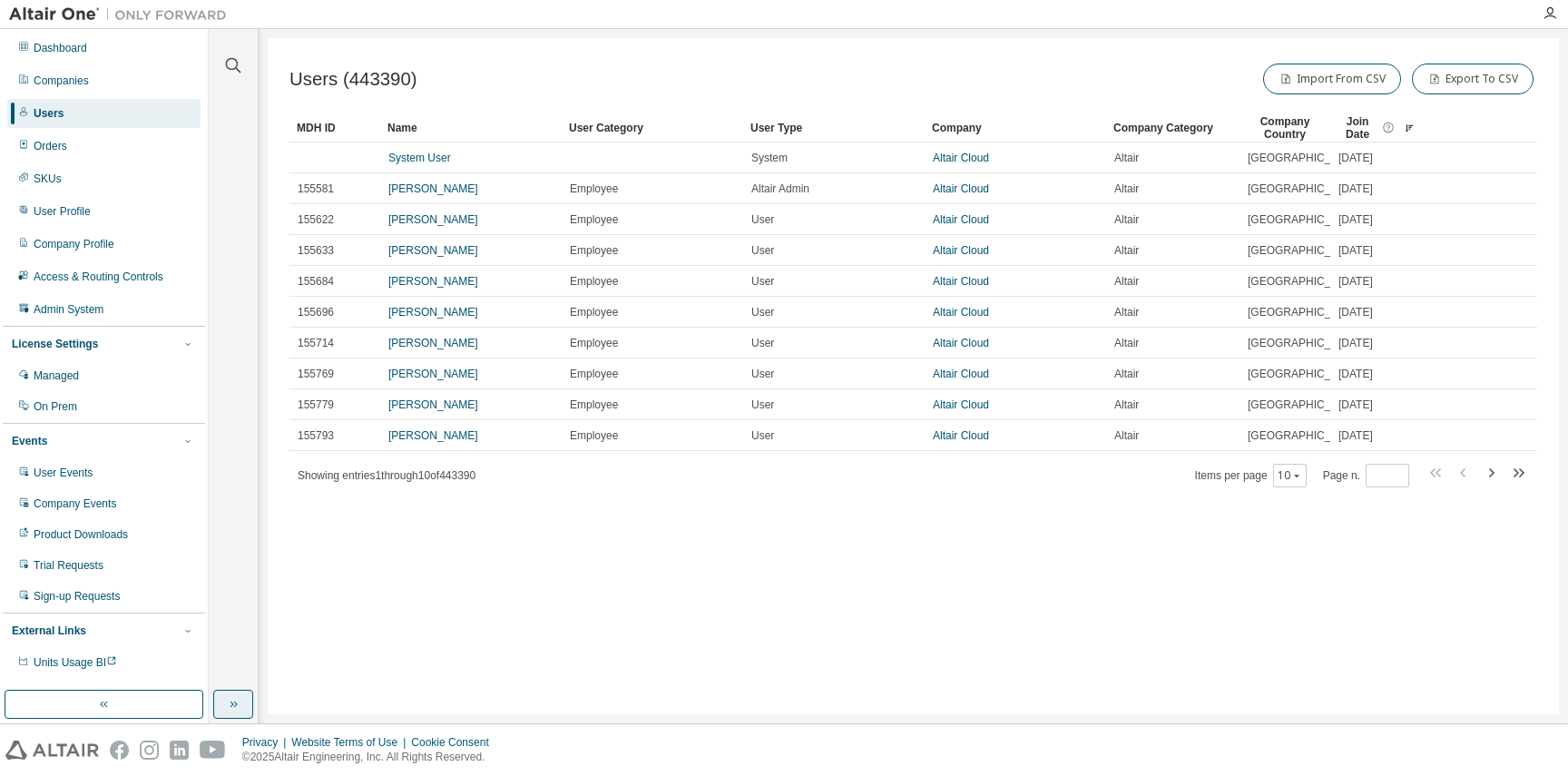
click at [216, 705] on button "button" at bounding box center [232, 704] width 40 height 29
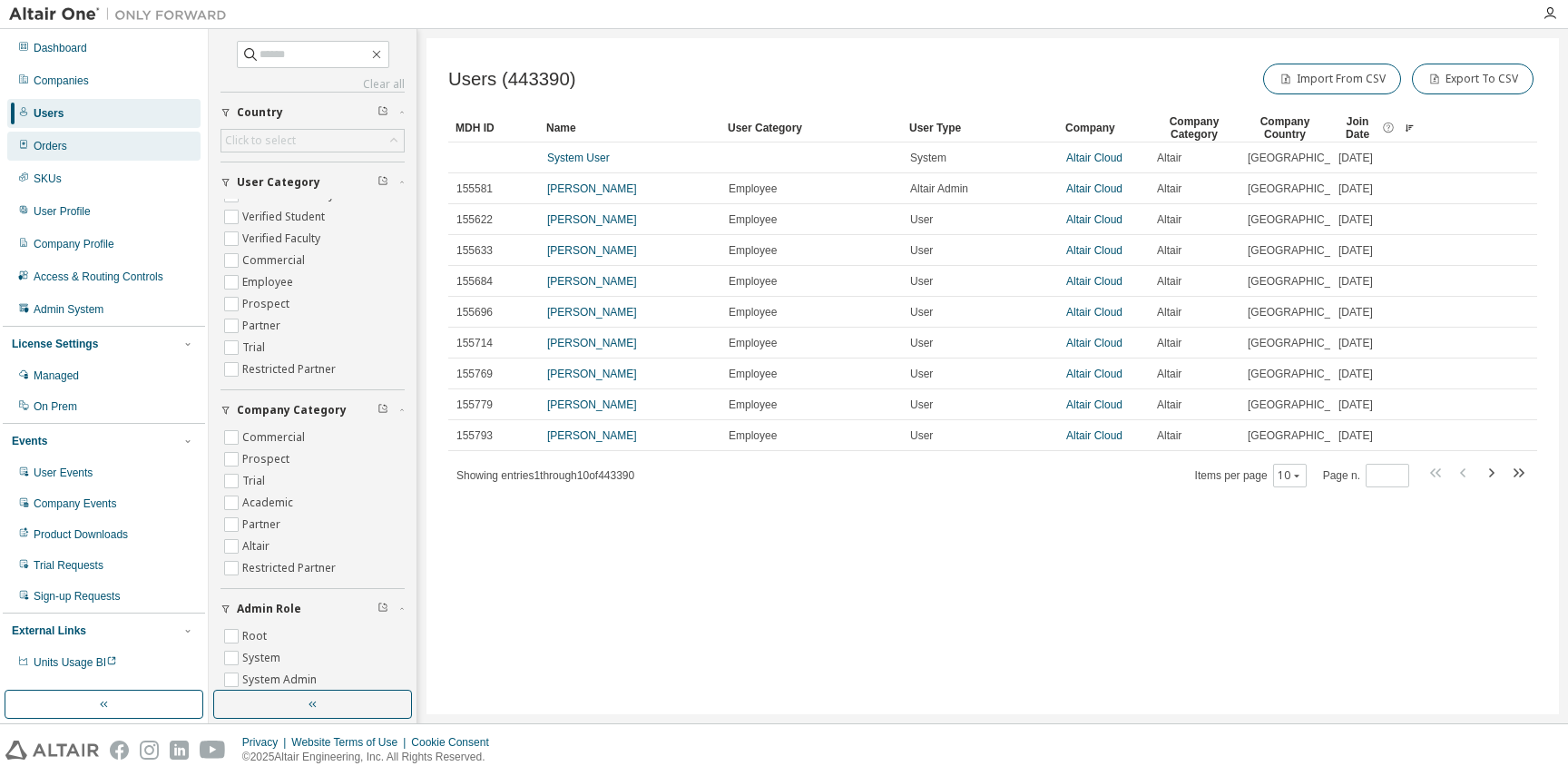
click at [143, 138] on div "Orders" at bounding box center [104, 146] width 193 height 29
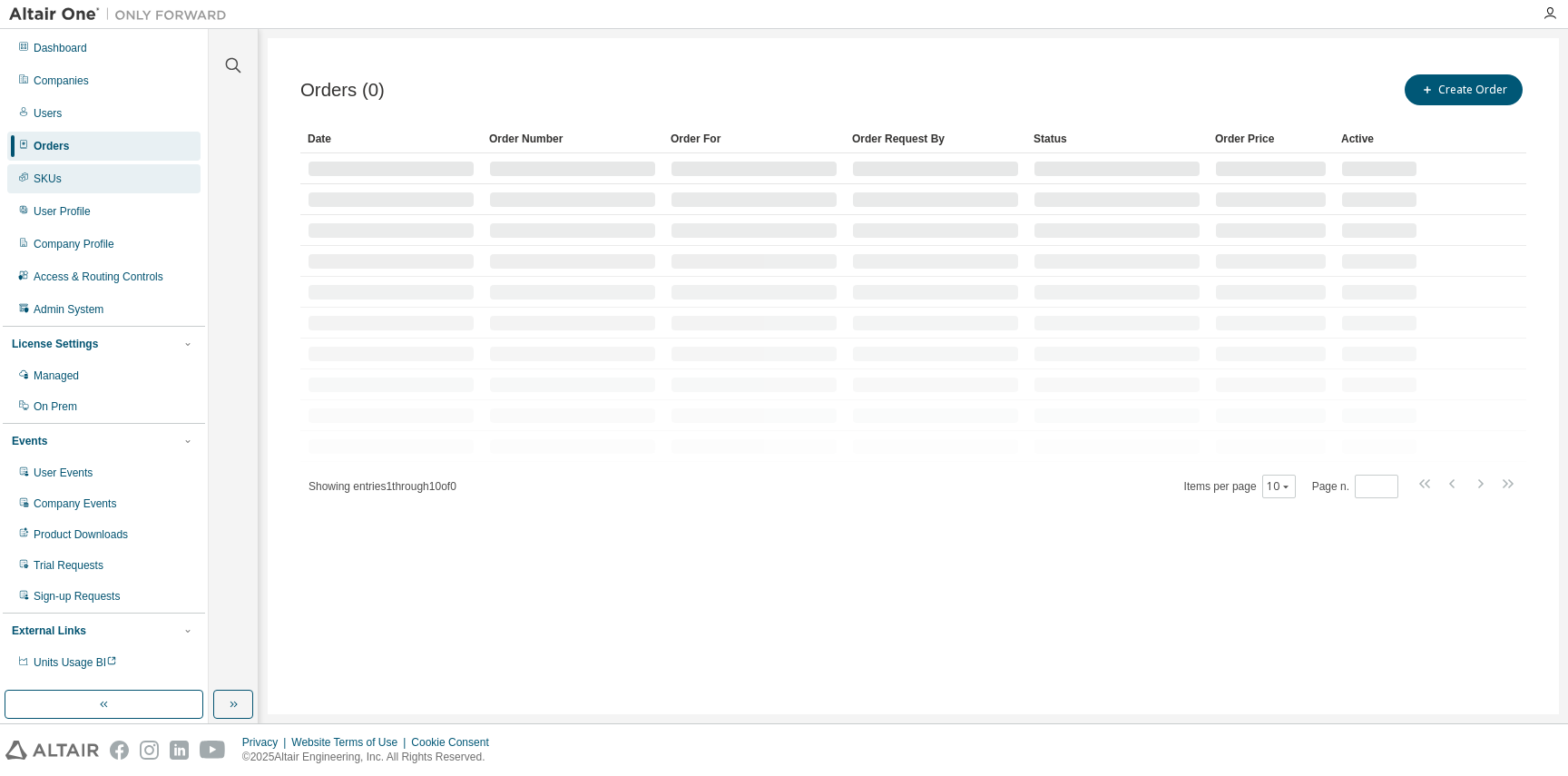
click at [136, 169] on div "SKUs" at bounding box center [104, 178] width 193 height 29
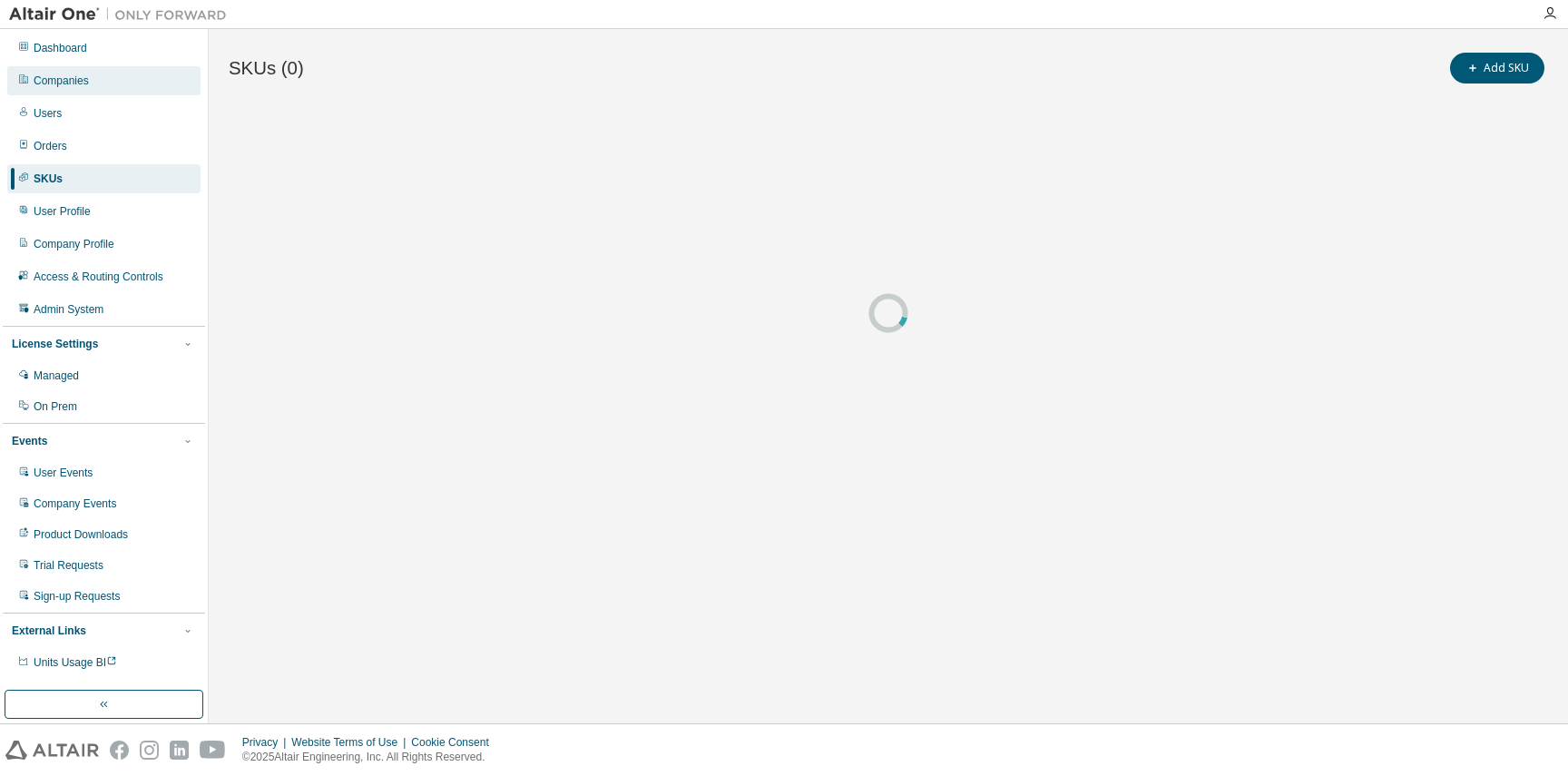
click at [98, 82] on div "Companies" at bounding box center [104, 80] width 193 height 29
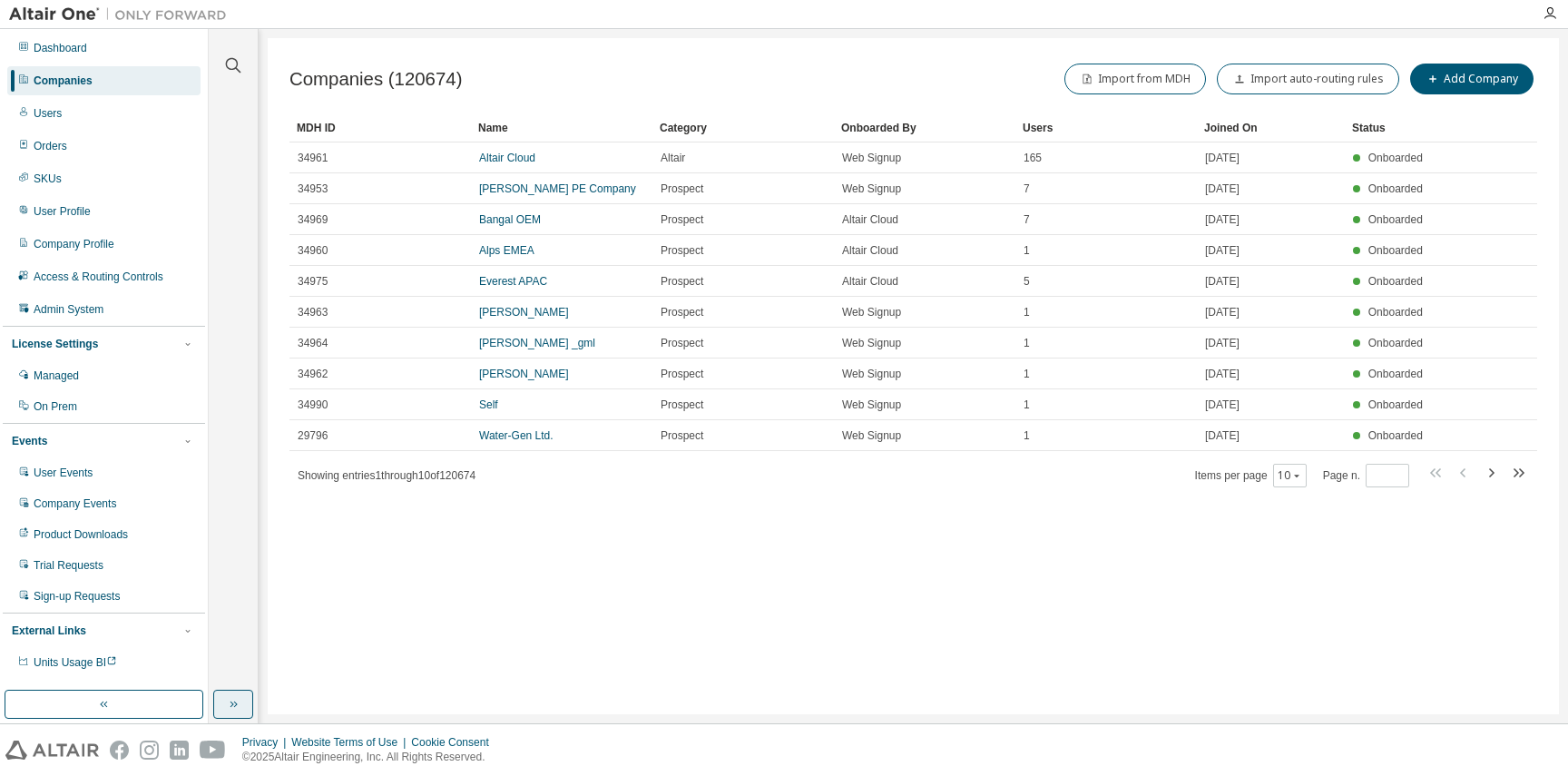
click at [217, 690] on button "button" at bounding box center [232, 704] width 40 height 29
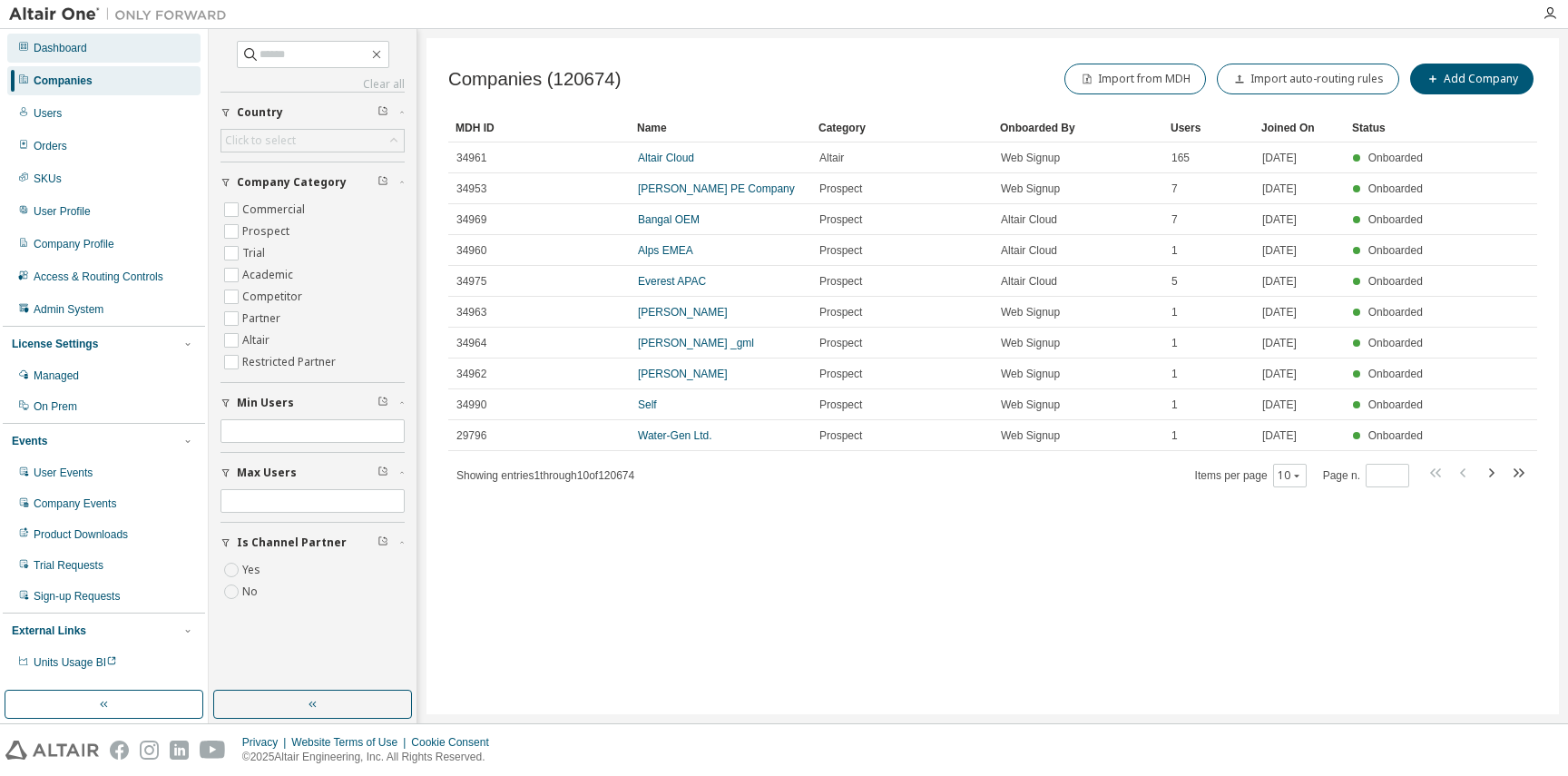
click at [52, 45] on div "Dashboard" at bounding box center [60, 48] width 54 height 15
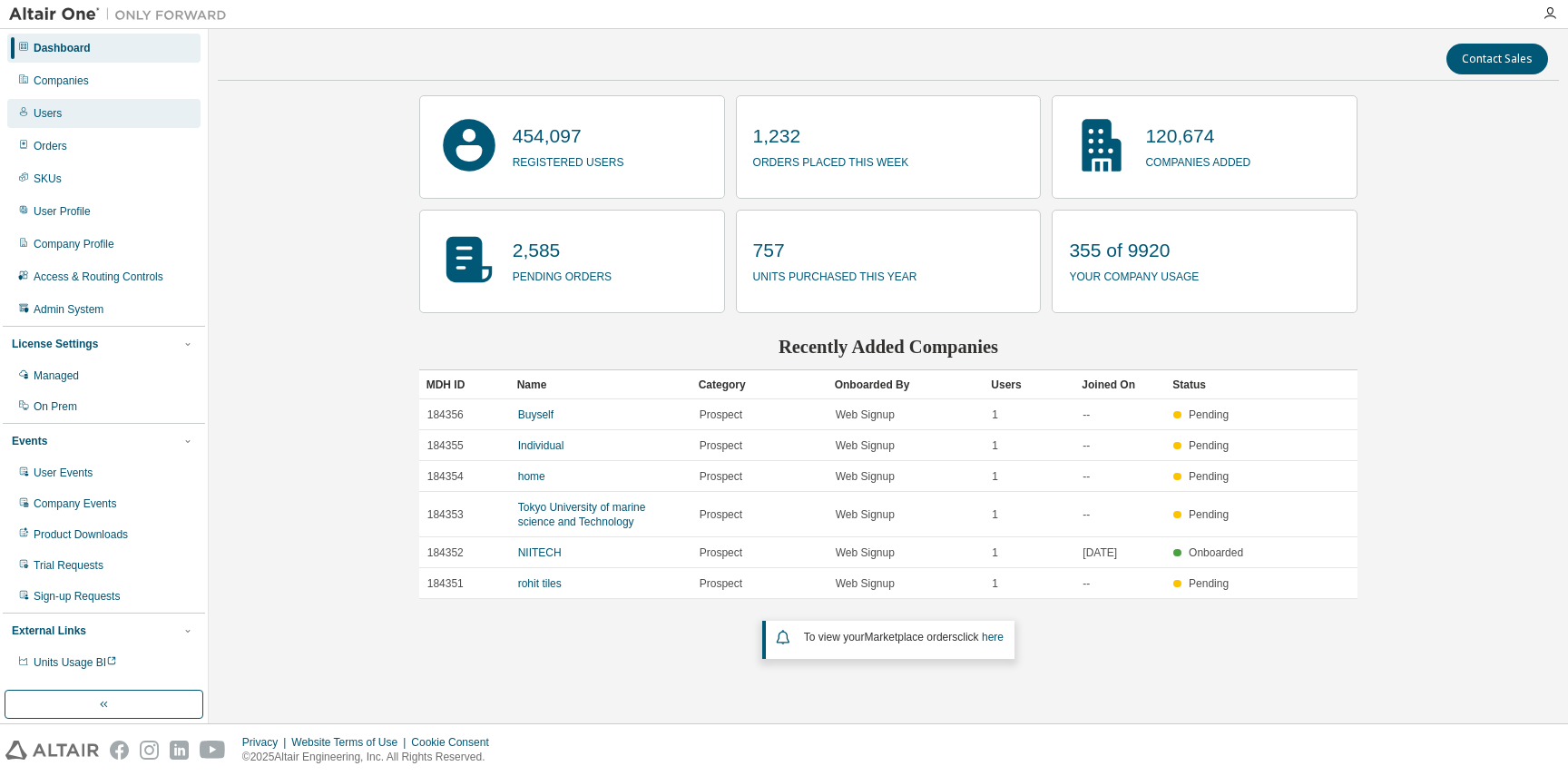
click at [71, 113] on div "Users" at bounding box center [104, 112] width 193 height 29
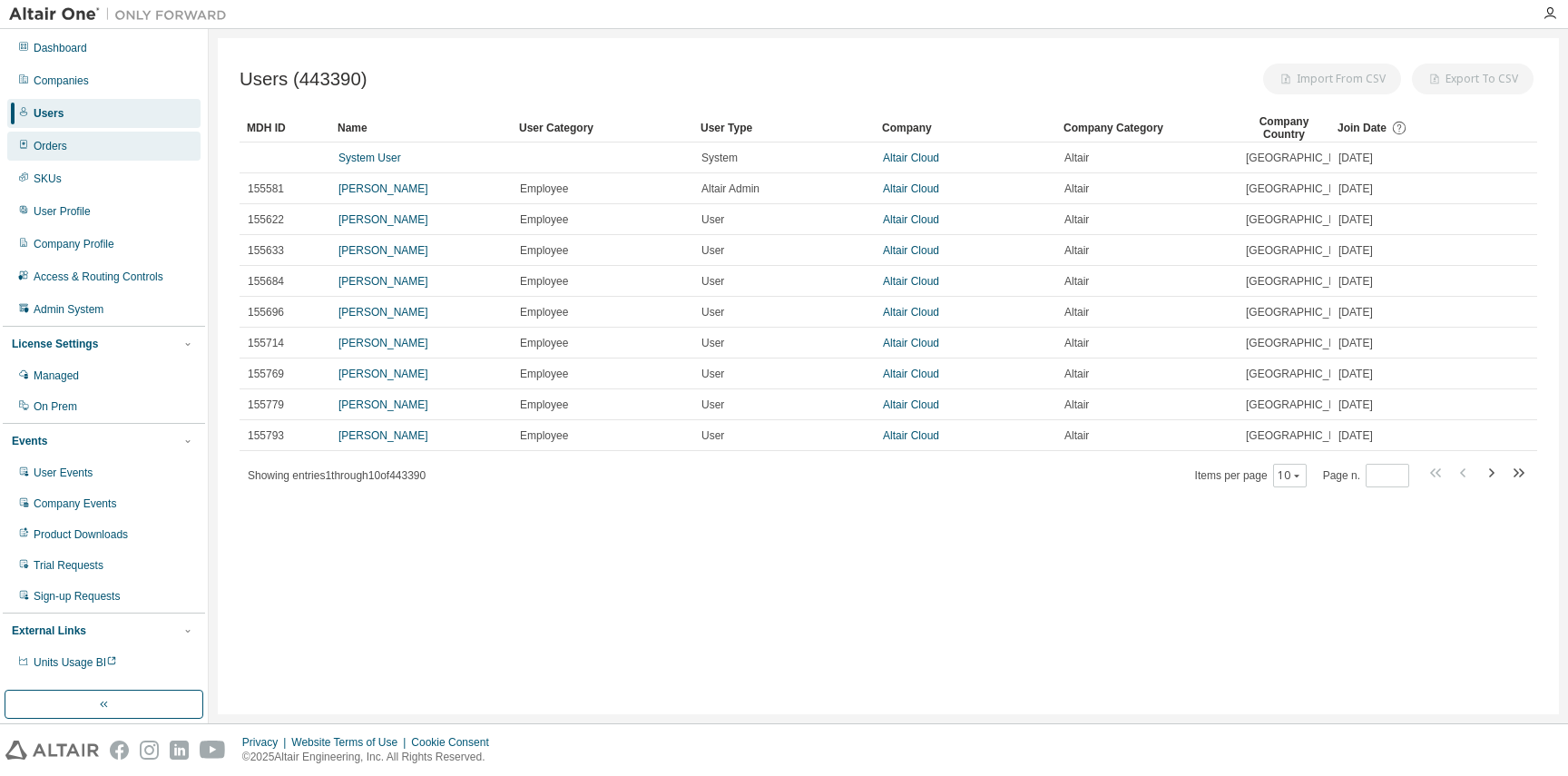
click at [78, 147] on div "Orders" at bounding box center [104, 146] width 193 height 29
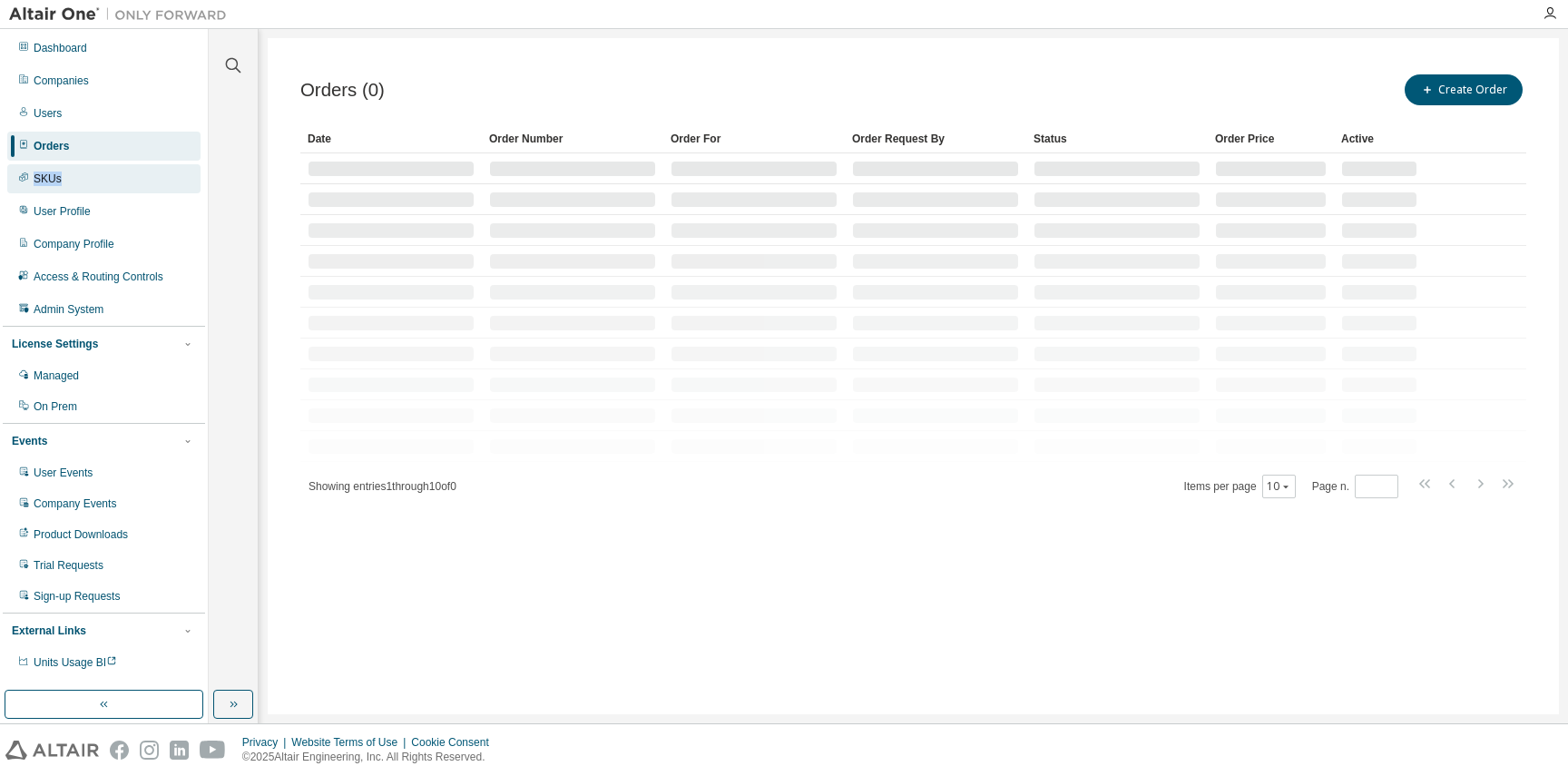
click at [97, 172] on div "SKUs" at bounding box center [104, 178] width 193 height 29
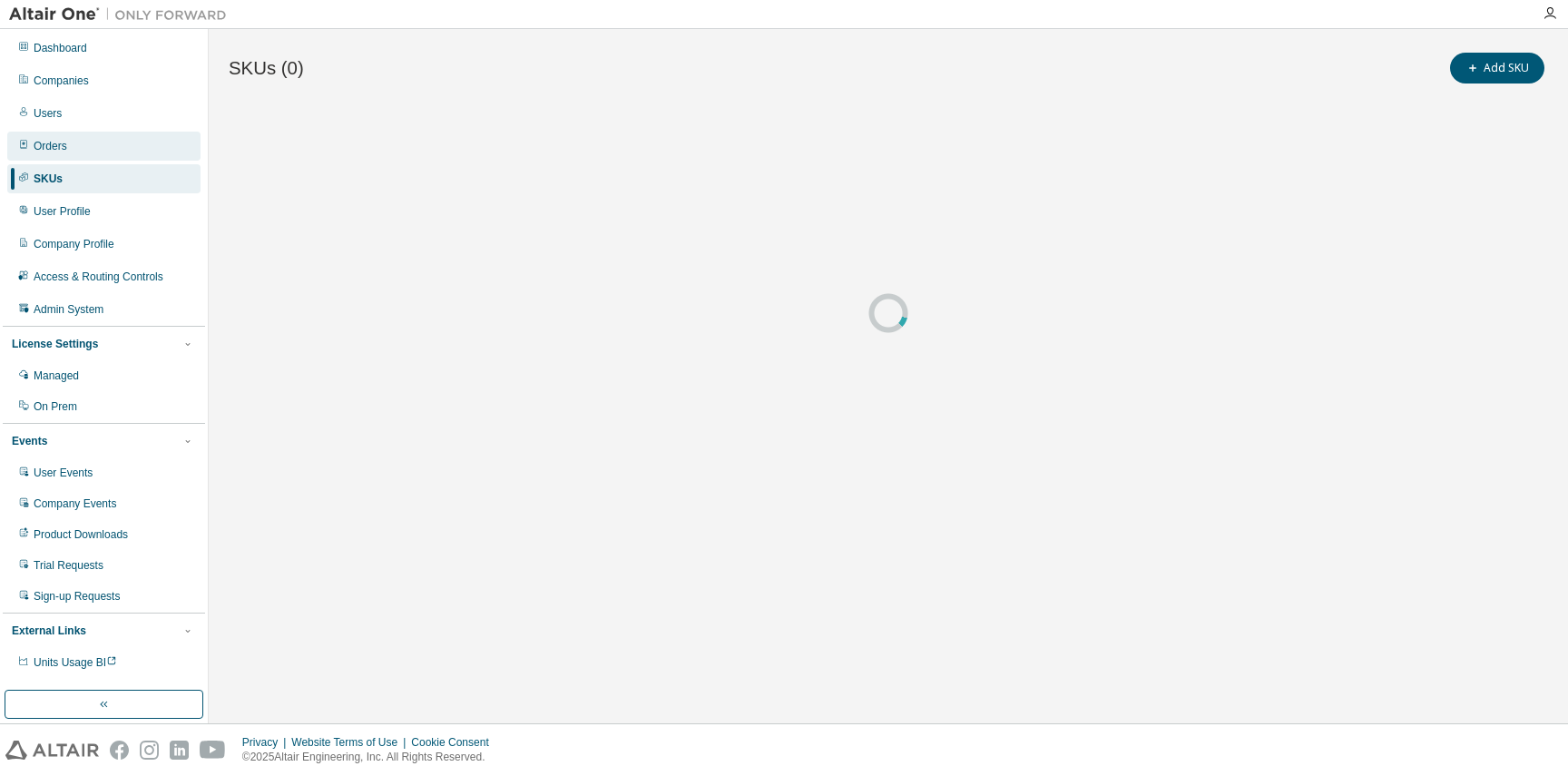
click at [116, 140] on div "Orders" at bounding box center [104, 146] width 193 height 29
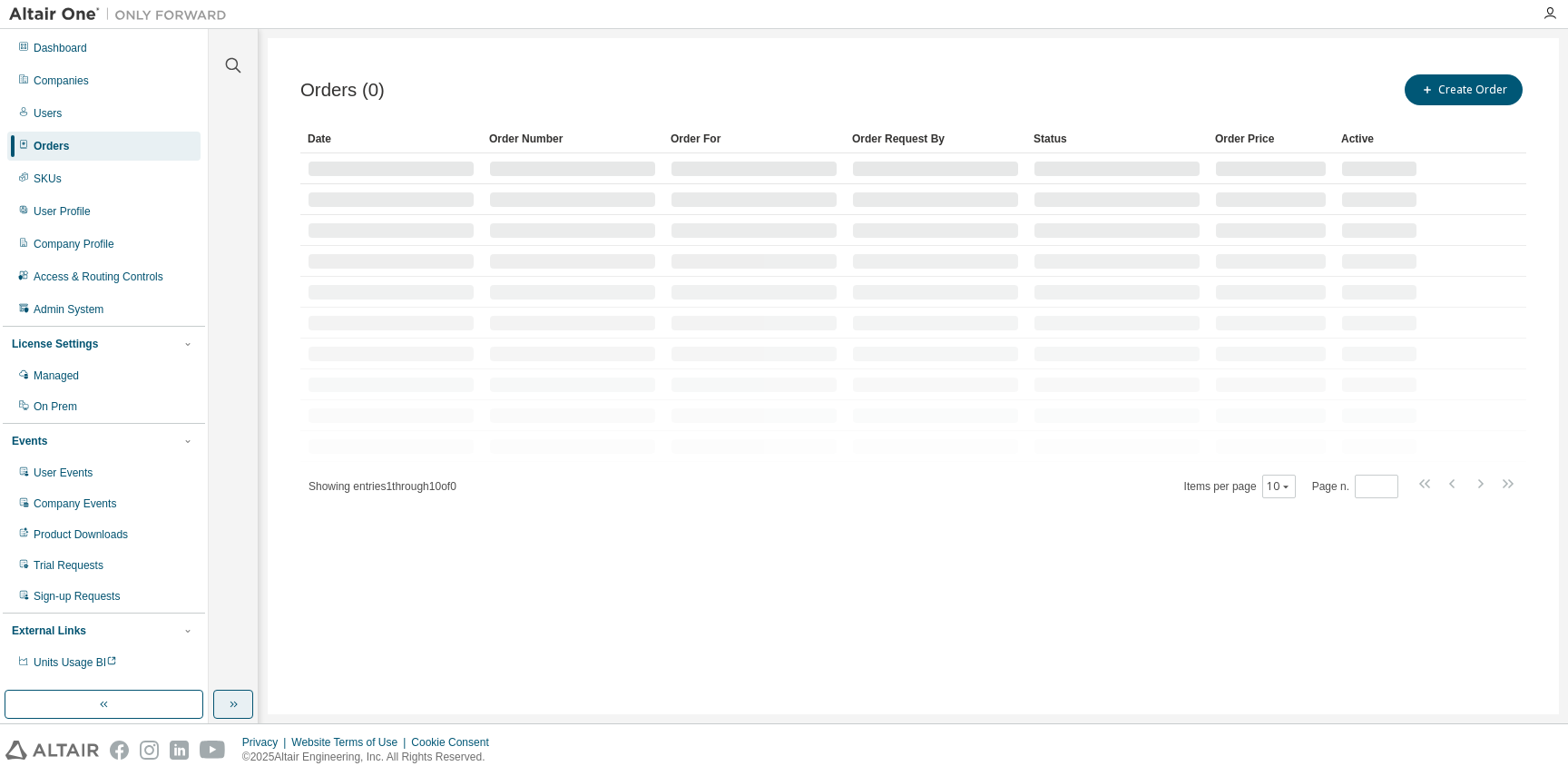
click at [229, 695] on button "button" at bounding box center [232, 704] width 40 height 29
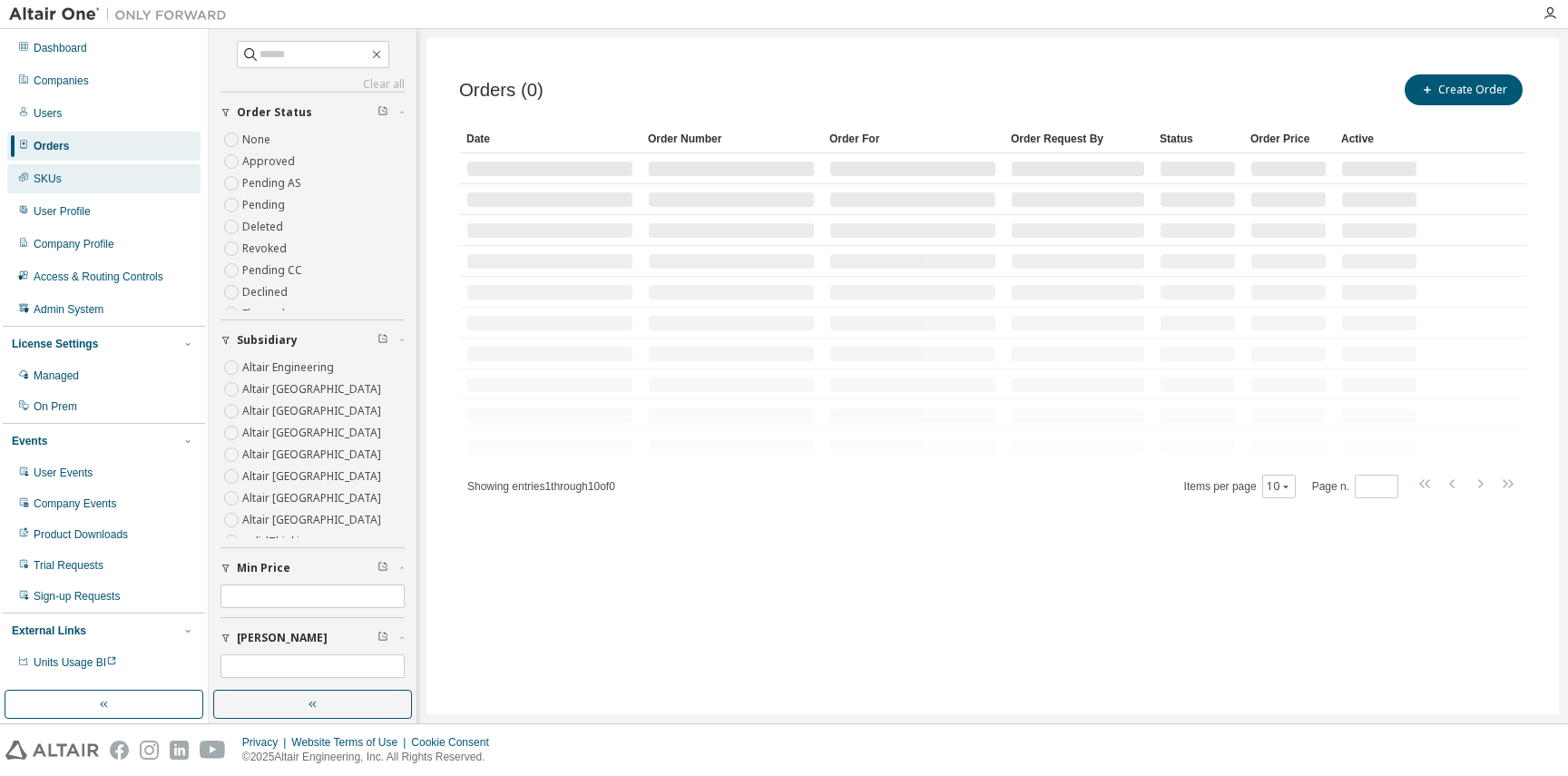
click at [107, 183] on div "SKUs" at bounding box center [104, 178] width 193 height 29
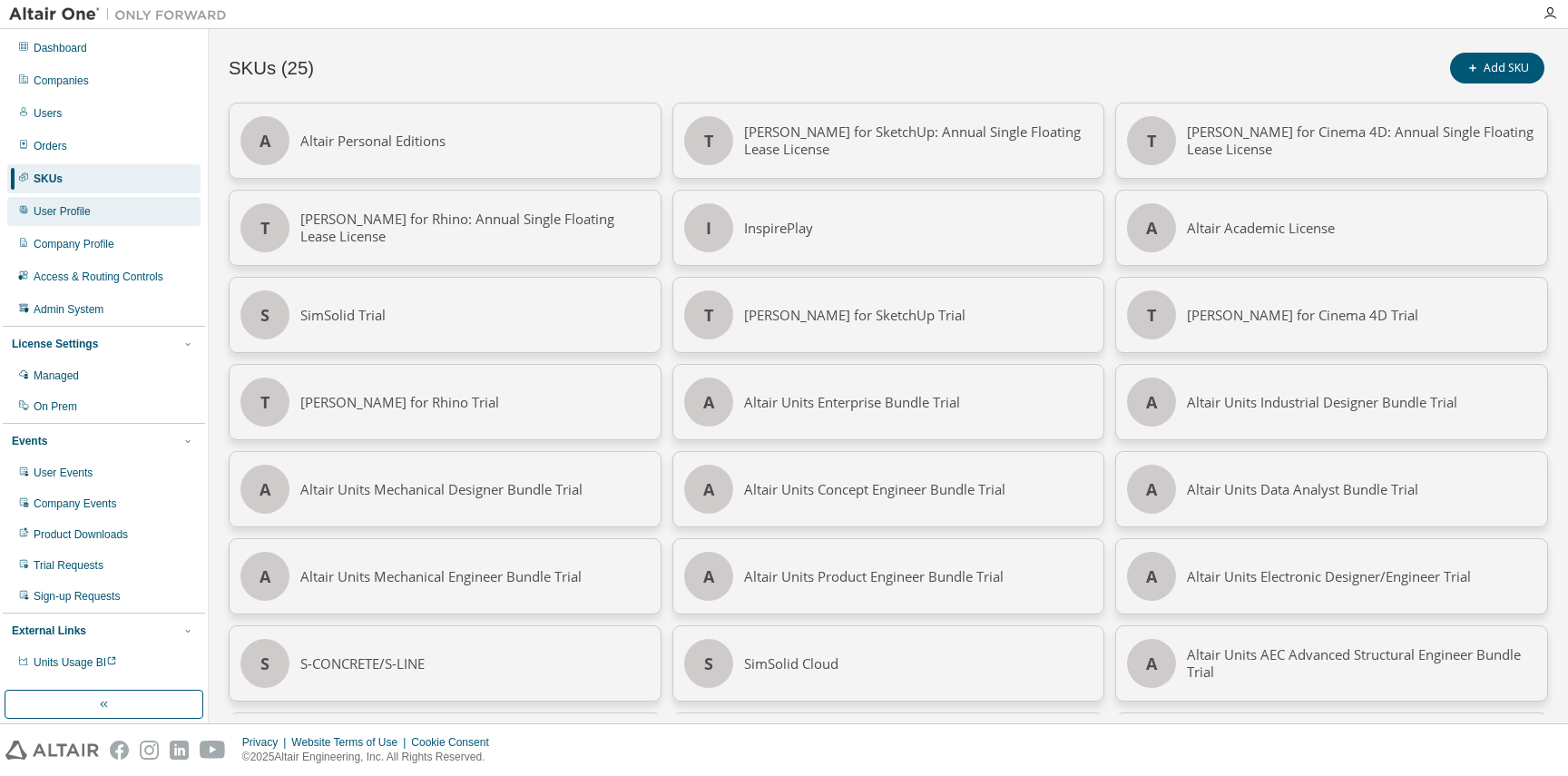
click at [133, 217] on div "User Profile" at bounding box center [104, 211] width 193 height 29
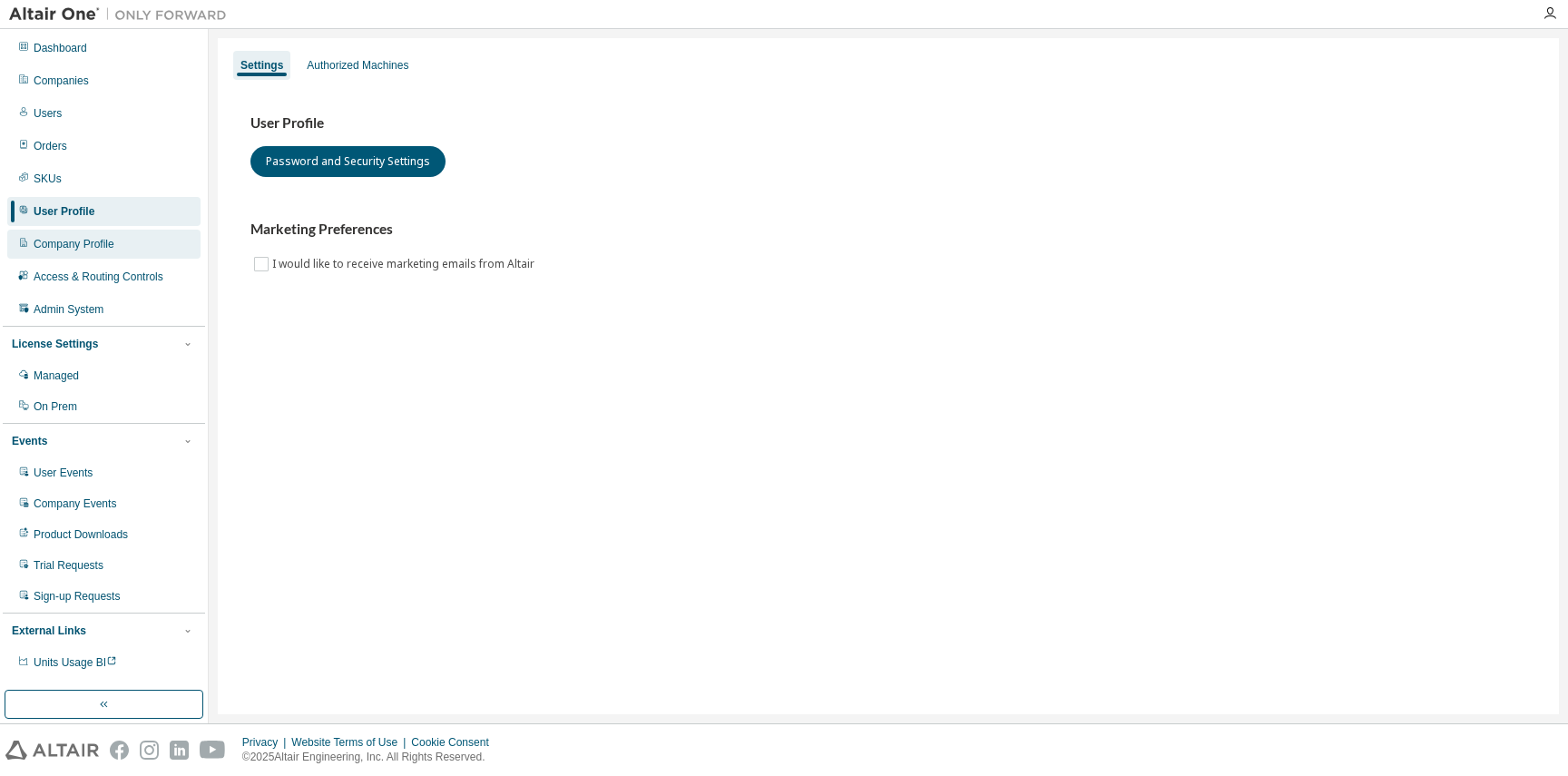
click at [131, 247] on div "Company Profile" at bounding box center [104, 243] width 193 height 29
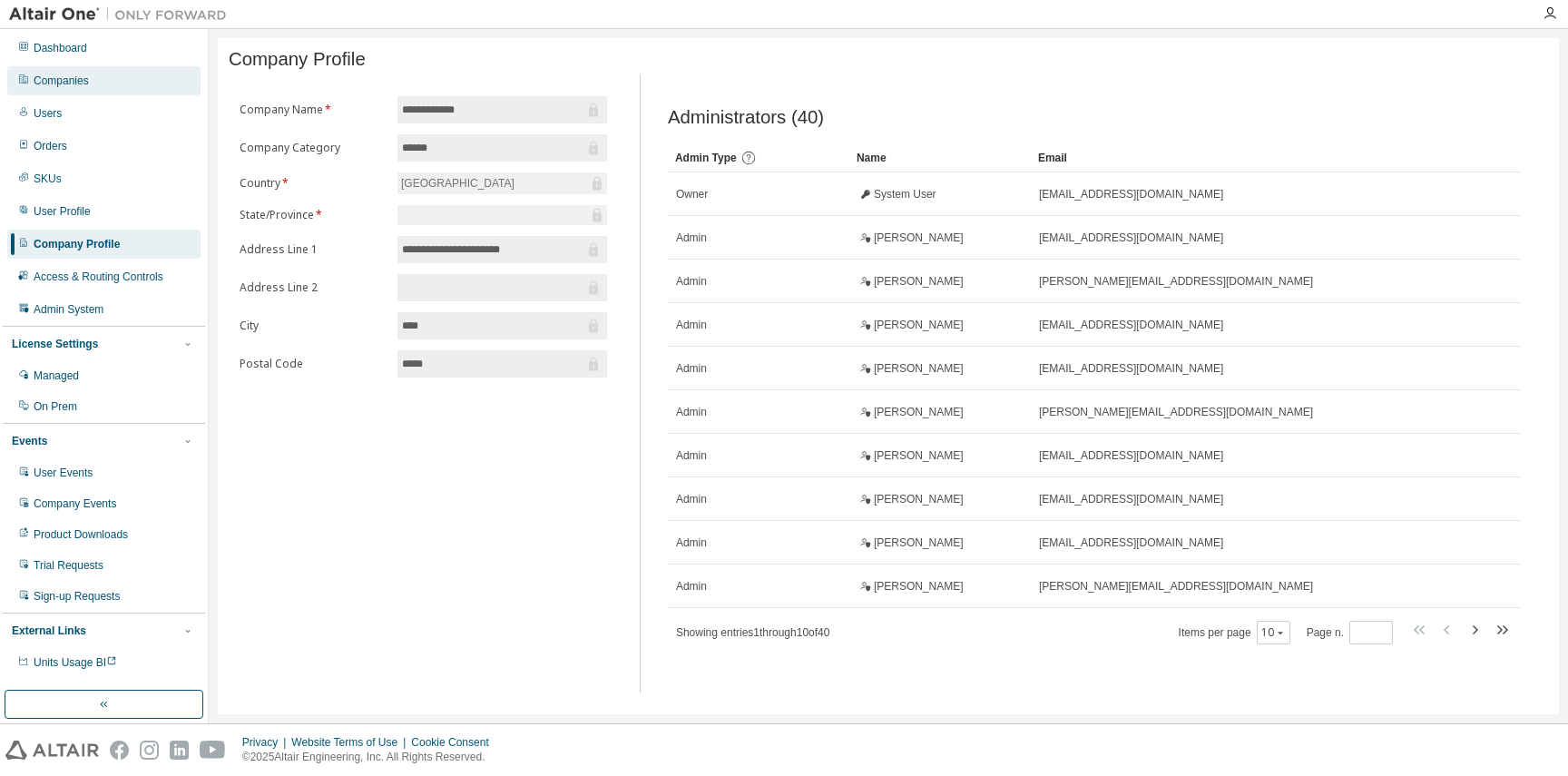
click at [86, 91] on div "Companies" at bounding box center [104, 80] width 193 height 29
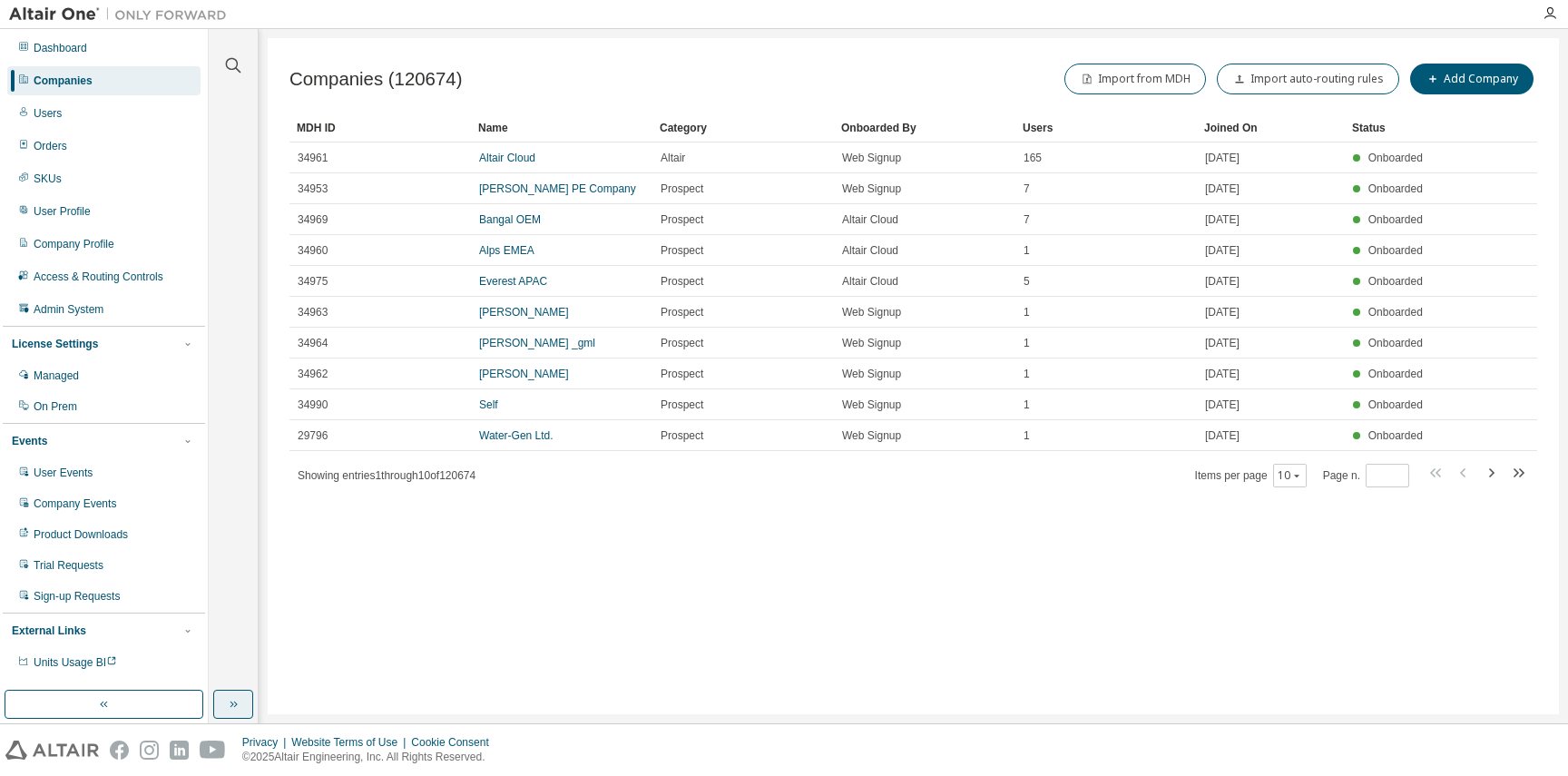
click at [229, 701] on icon "button" at bounding box center [233, 704] width 15 height 15
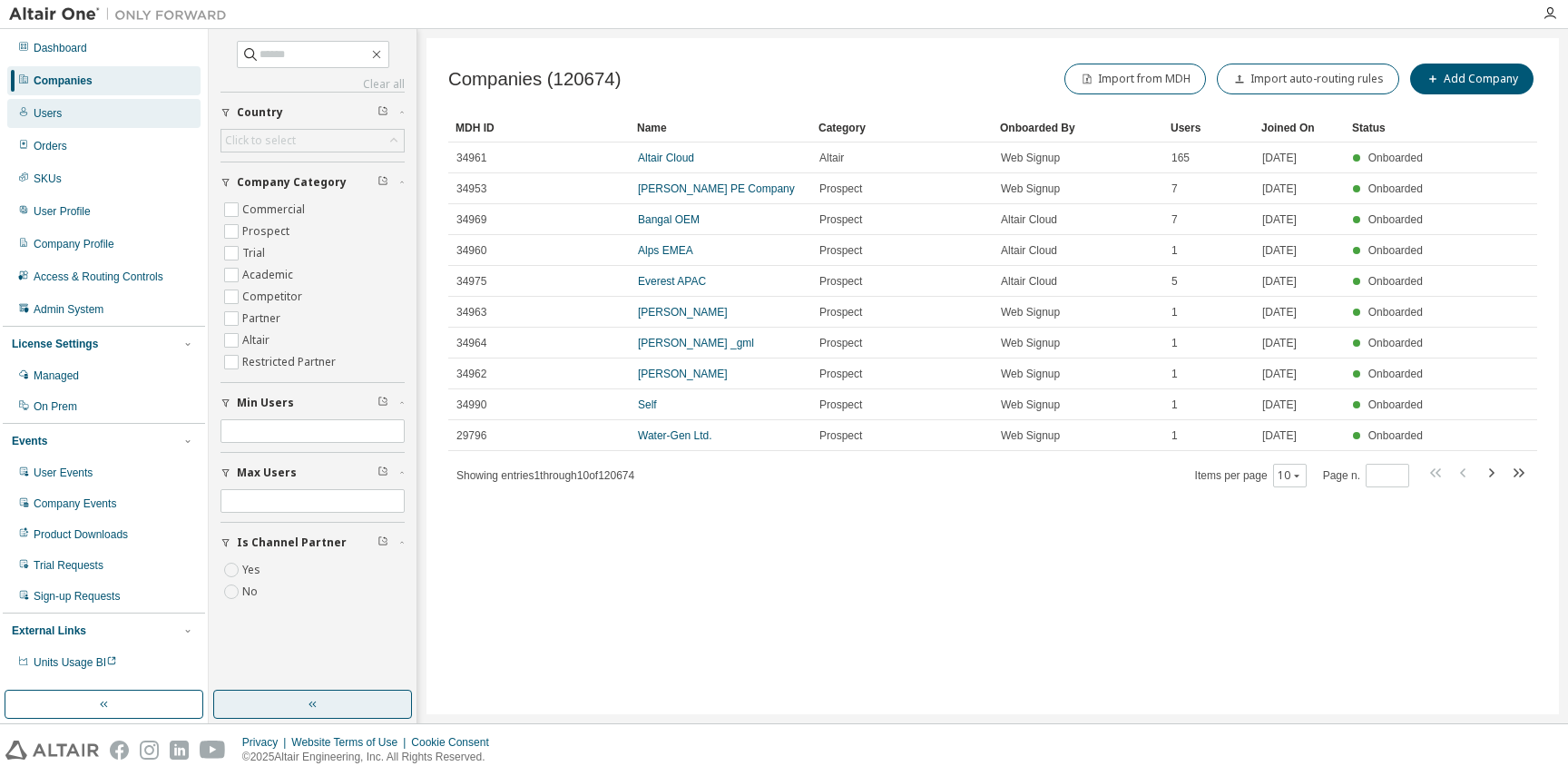
click at [55, 112] on div "Users" at bounding box center [47, 113] width 28 height 15
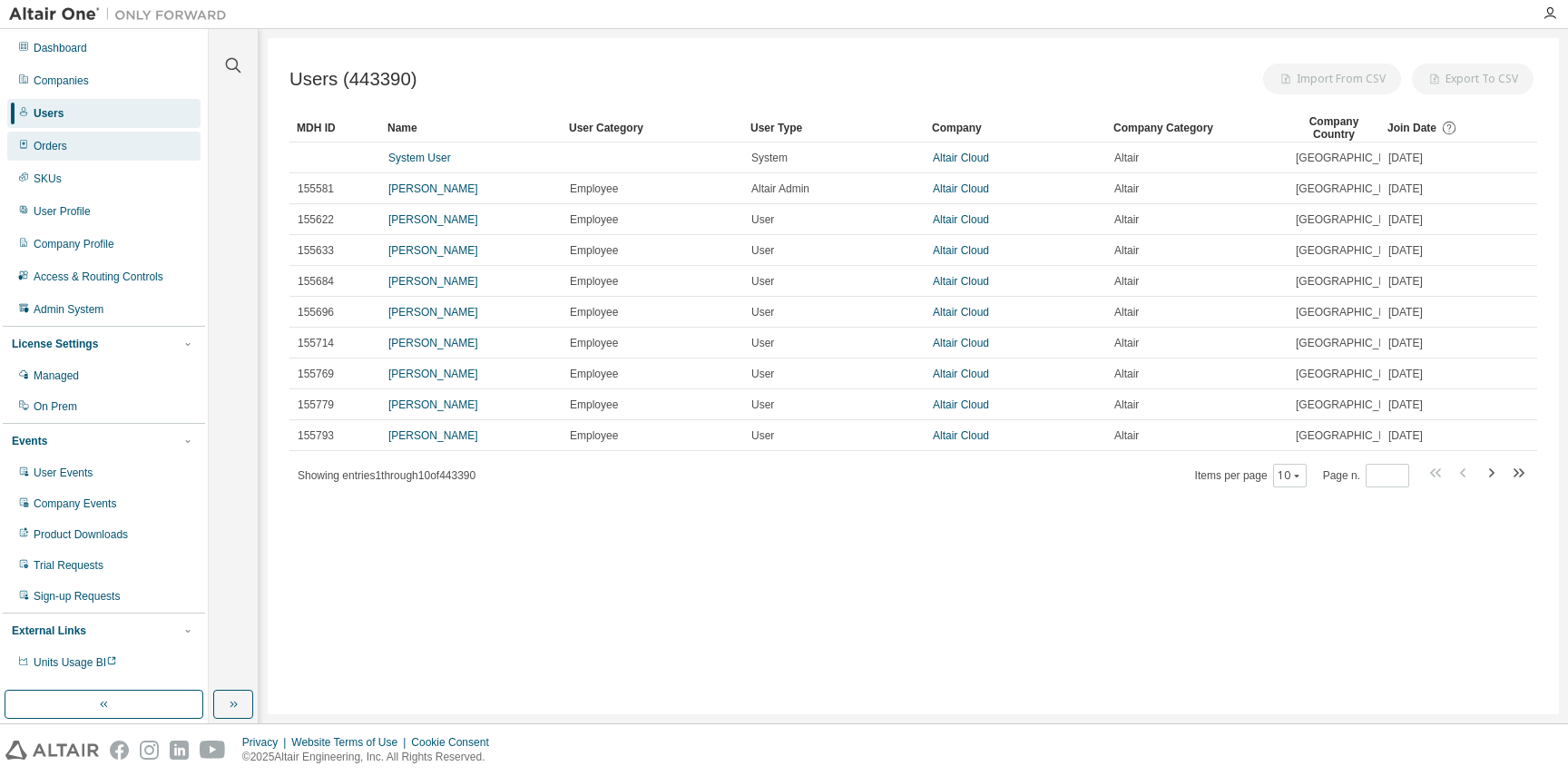
click at [82, 152] on div "Orders" at bounding box center [104, 146] width 193 height 29
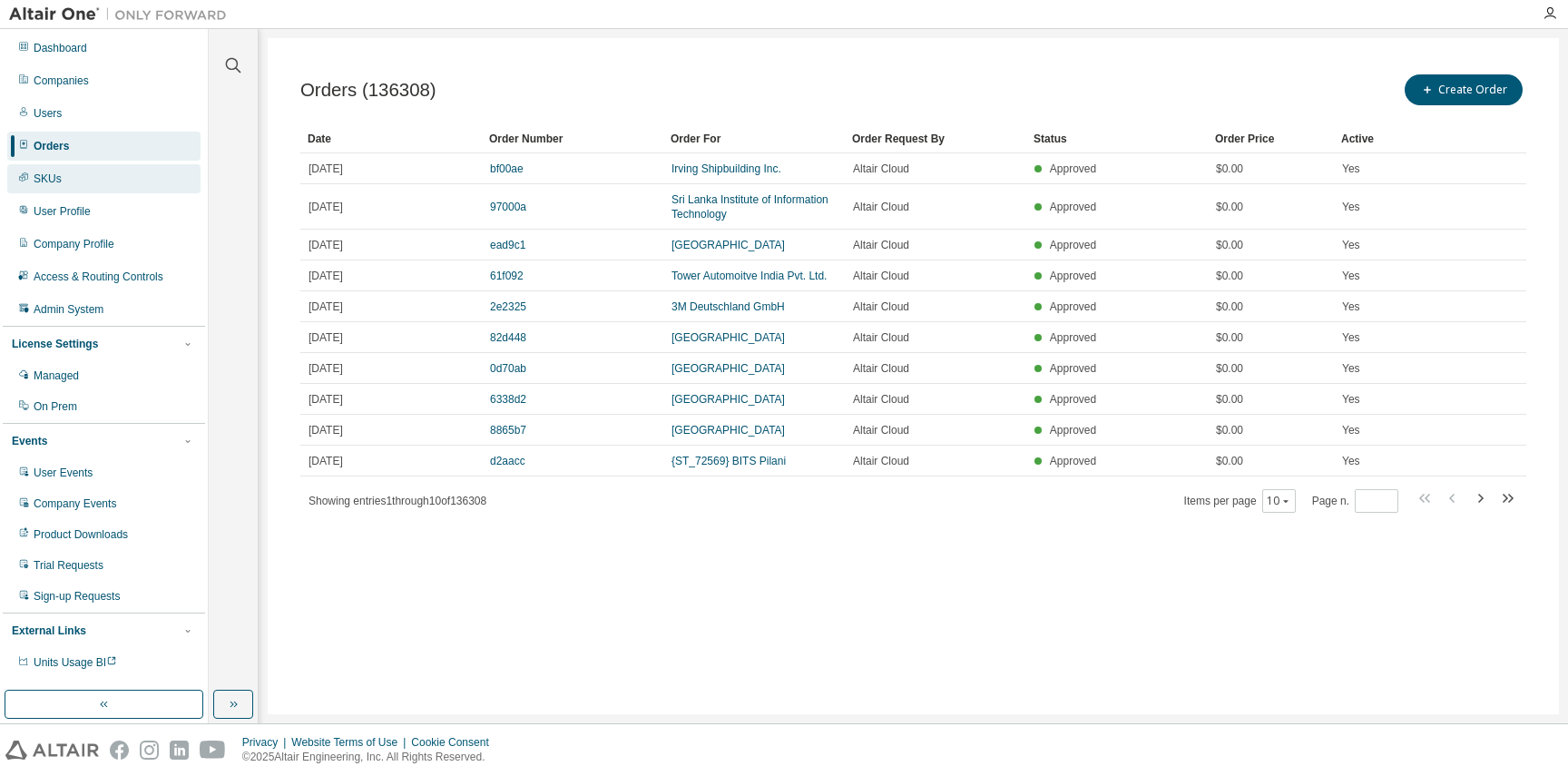
click at [59, 172] on div "SKUs" at bounding box center [47, 179] width 28 height 15
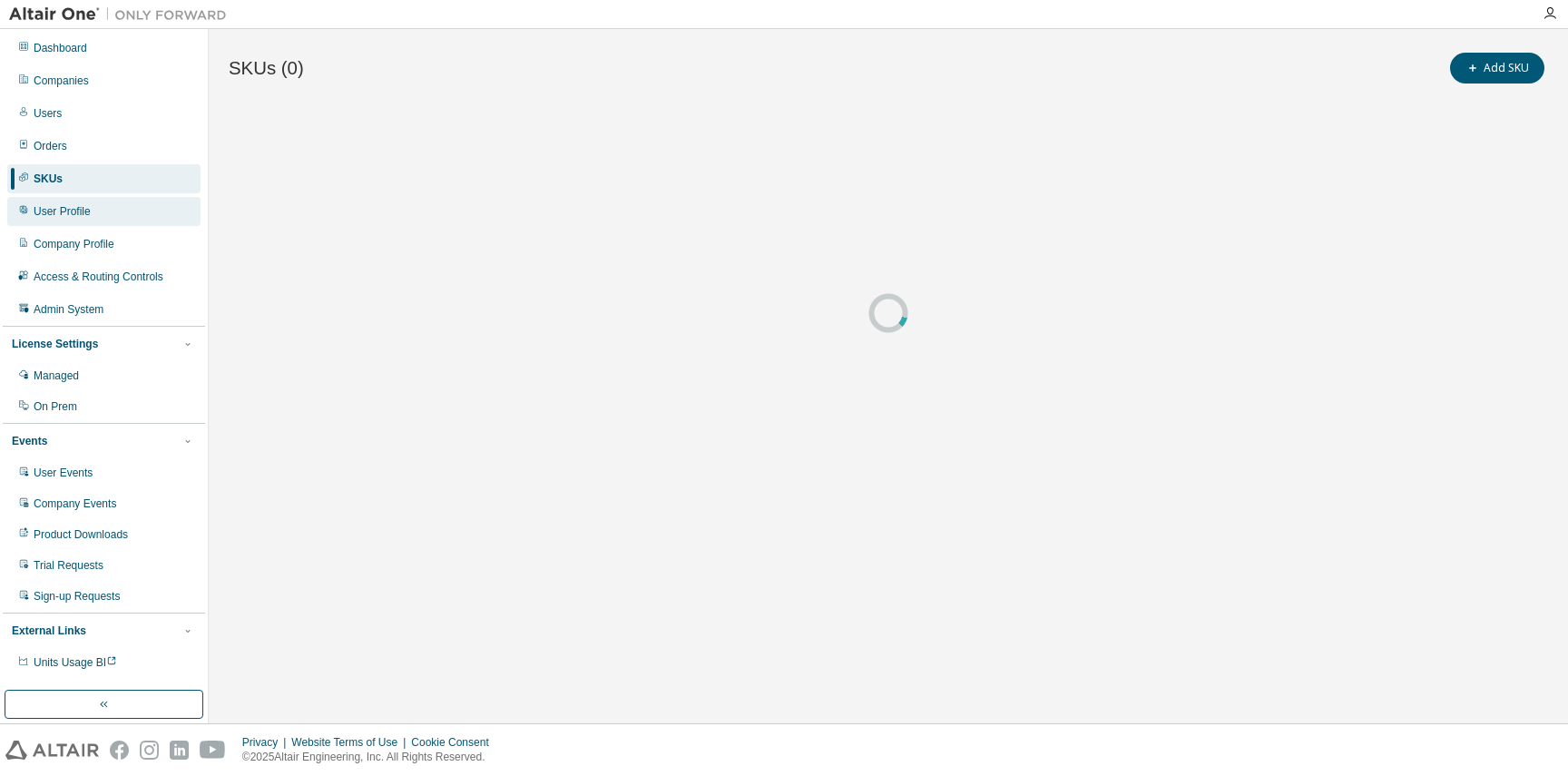
click at [136, 221] on div "User Profile" at bounding box center [104, 211] width 193 height 29
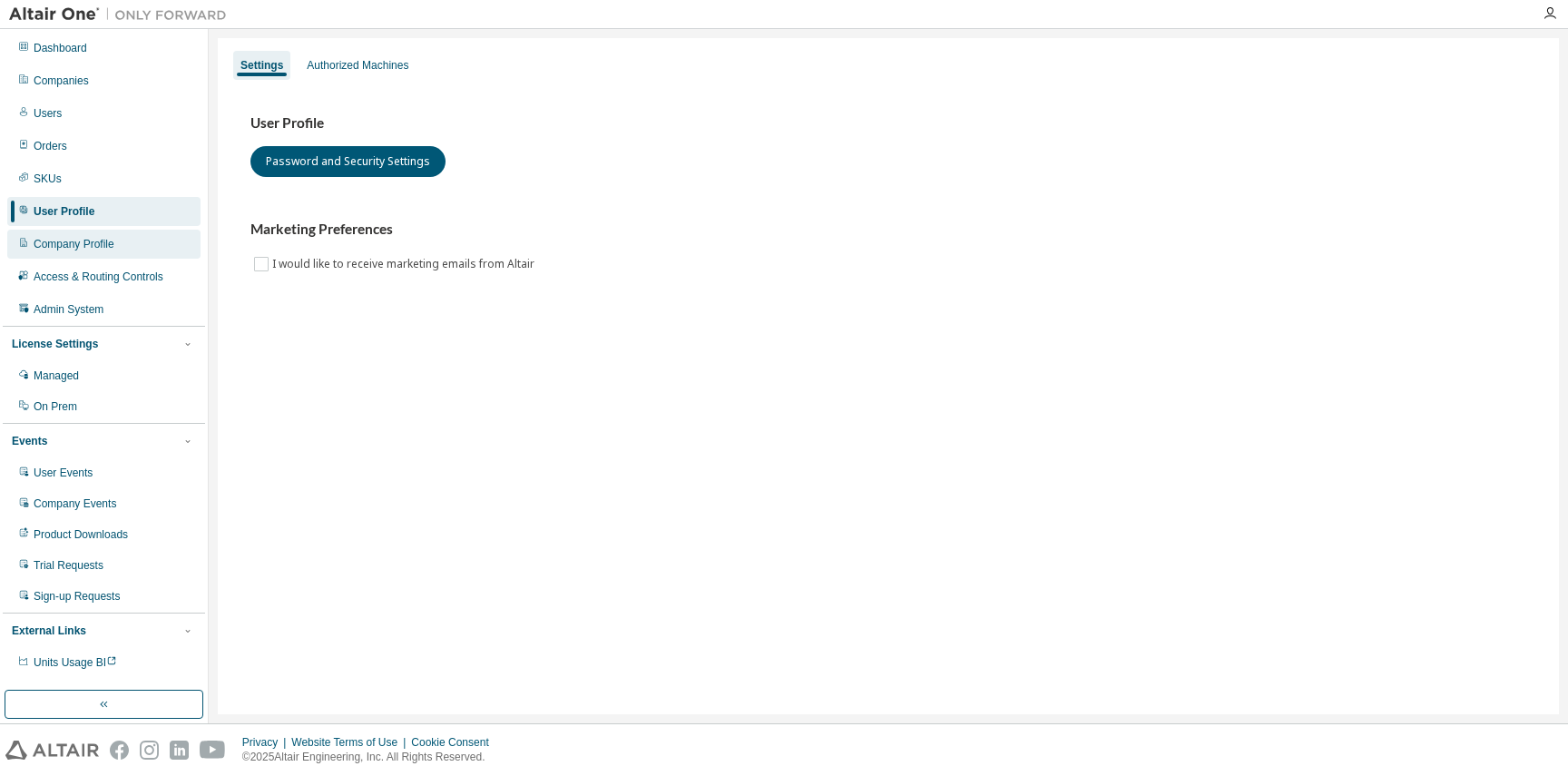
click at [129, 243] on div "Company Profile" at bounding box center [104, 243] width 193 height 29
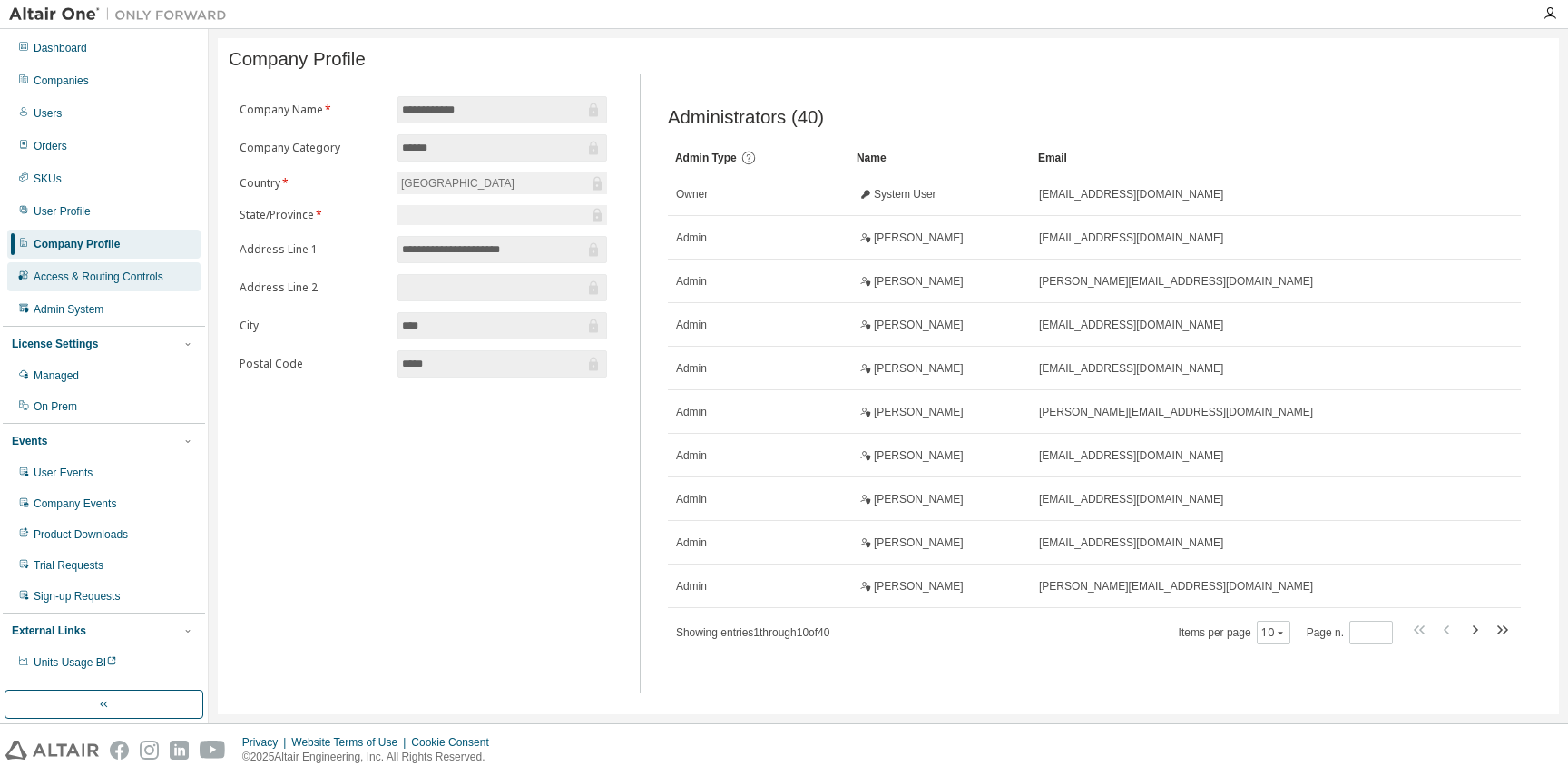
click at [134, 284] on div "Access & Routing Controls" at bounding box center [104, 276] width 193 height 29
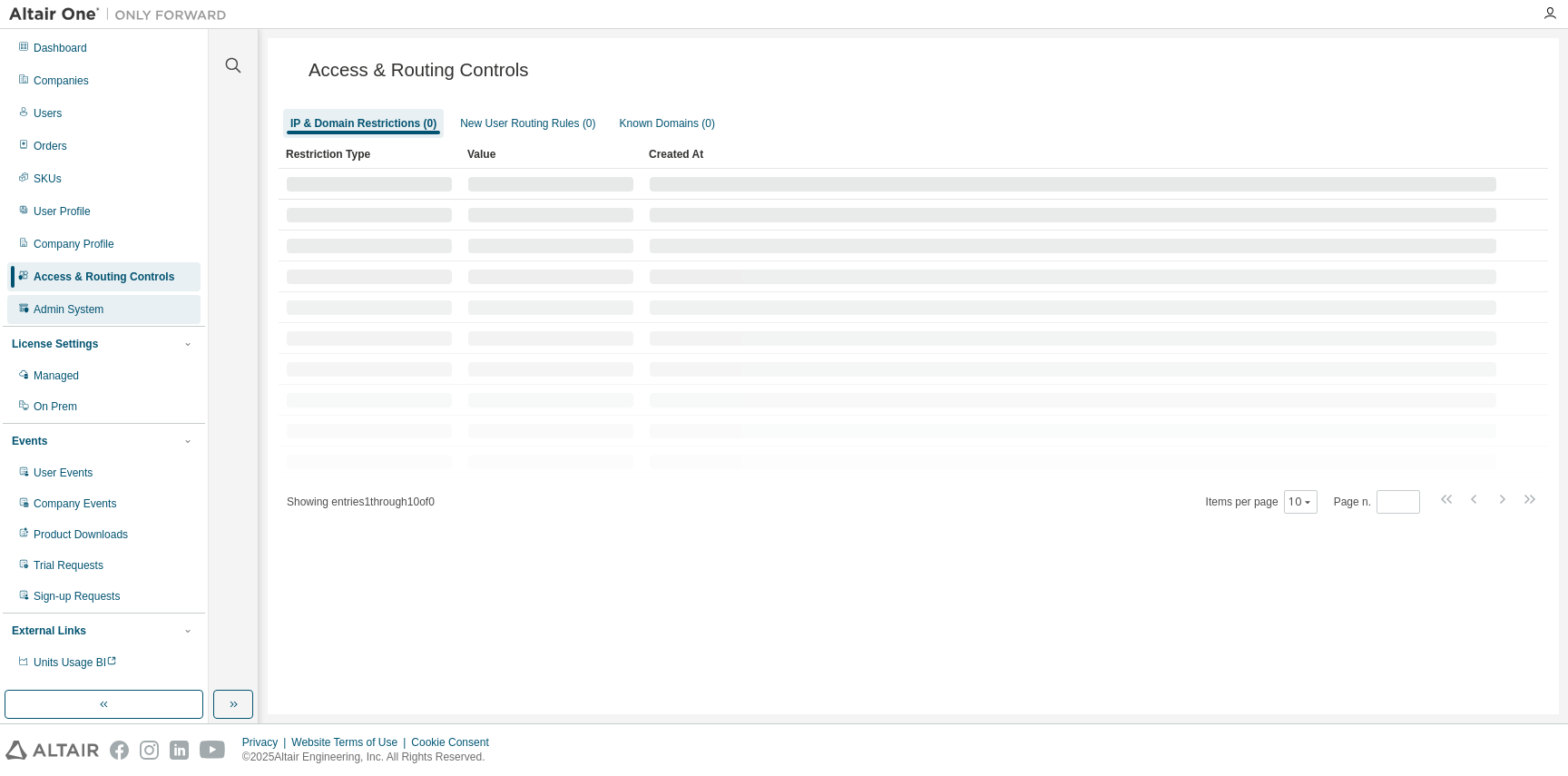
click at [120, 318] on div "Admin System" at bounding box center [104, 309] width 193 height 29
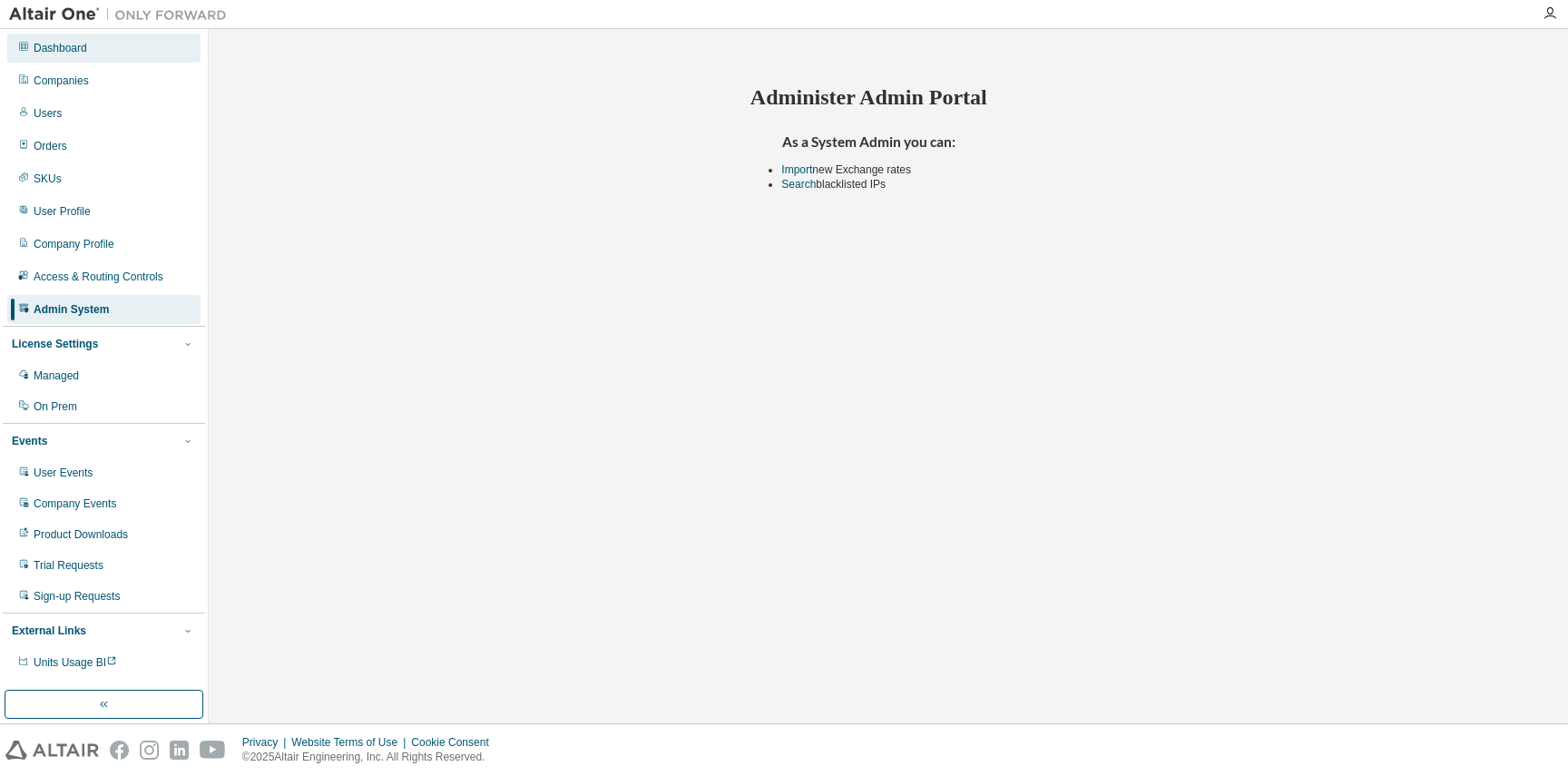
click at [95, 35] on div "Dashboard" at bounding box center [104, 47] width 193 height 29
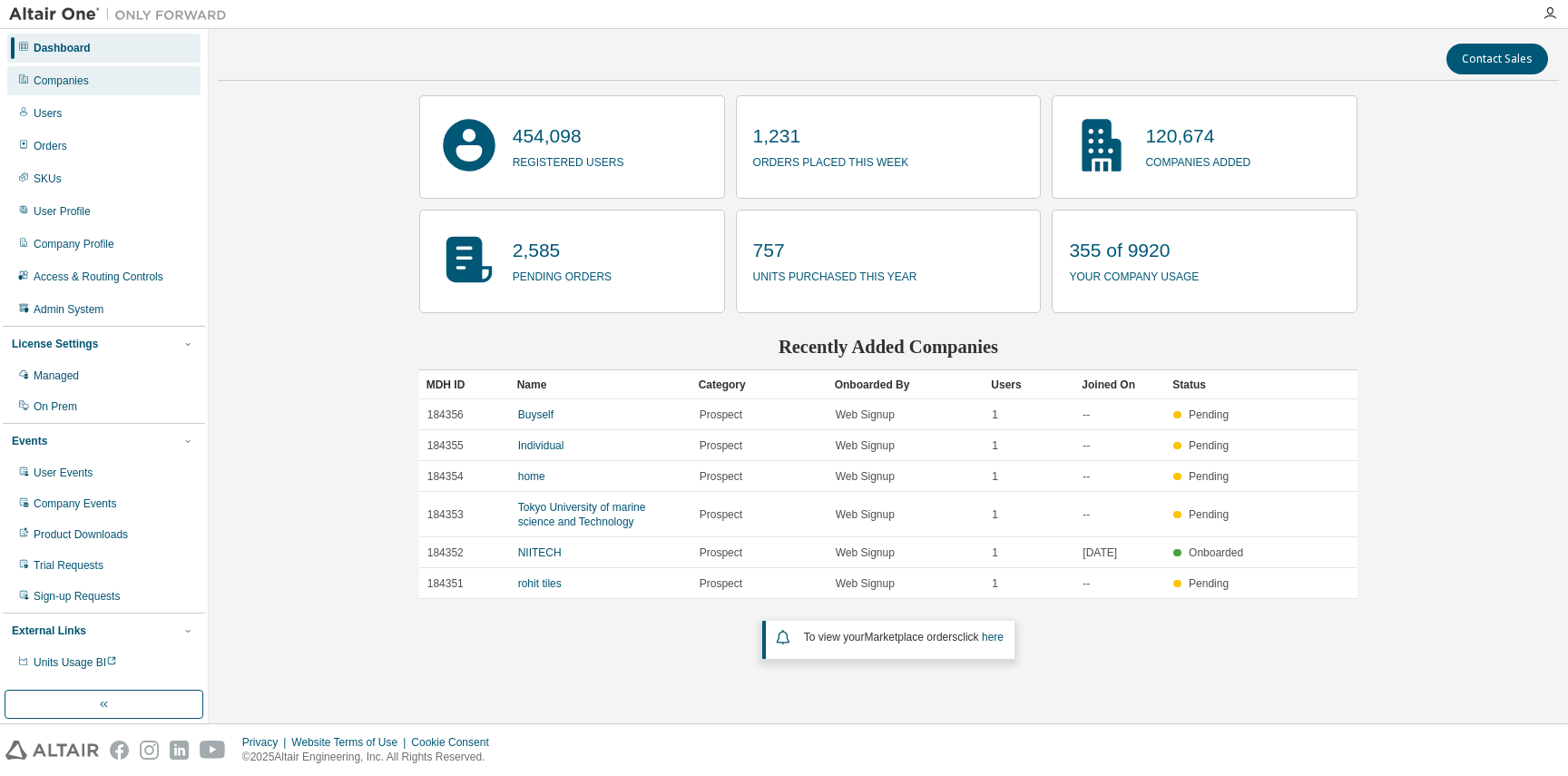
click at [99, 66] on div "Companies" at bounding box center [104, 80] width 193 height 29
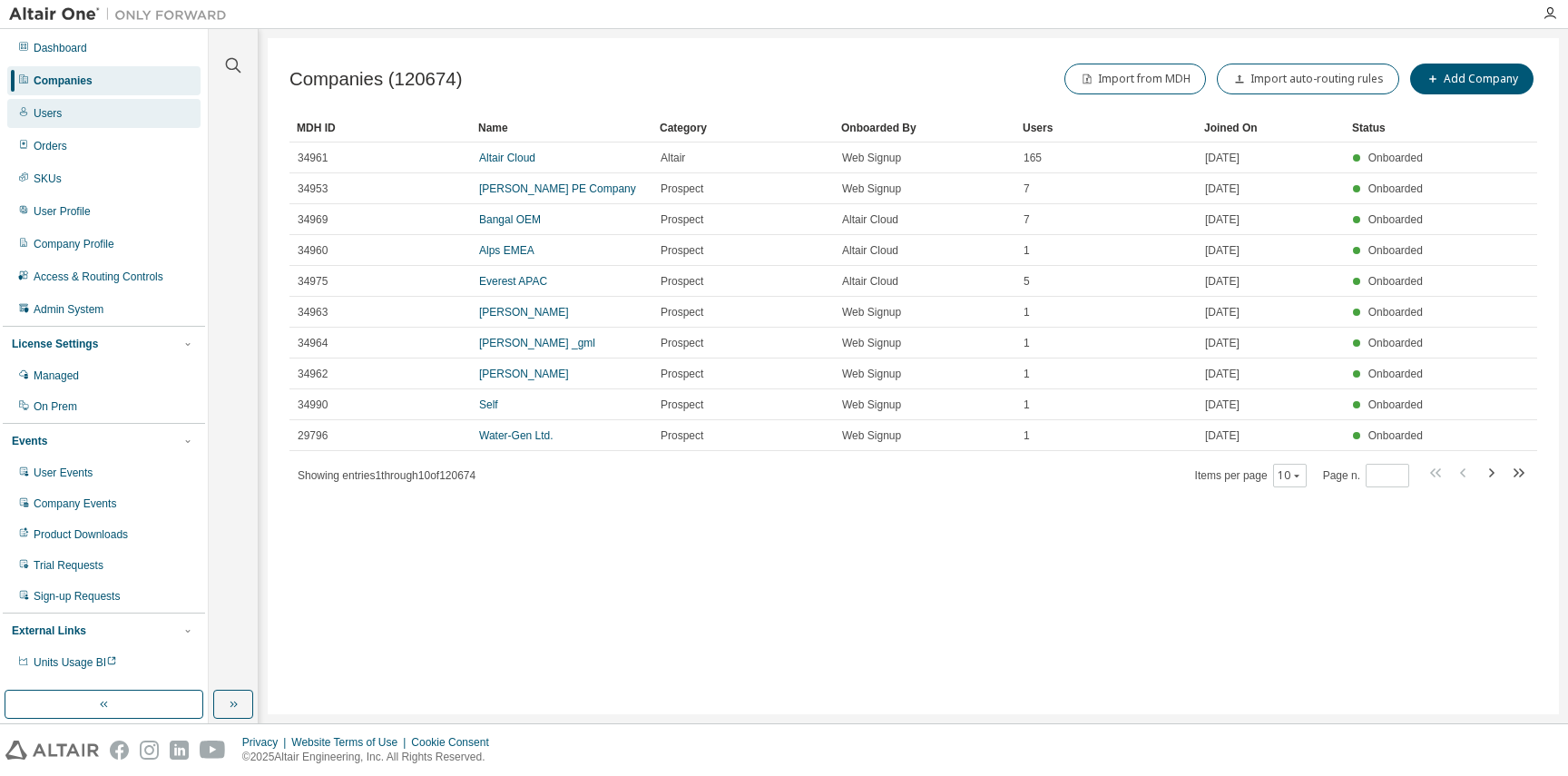
click at [122, 108] on div "Users" at bounding box center [104, 112] width 193 height 29
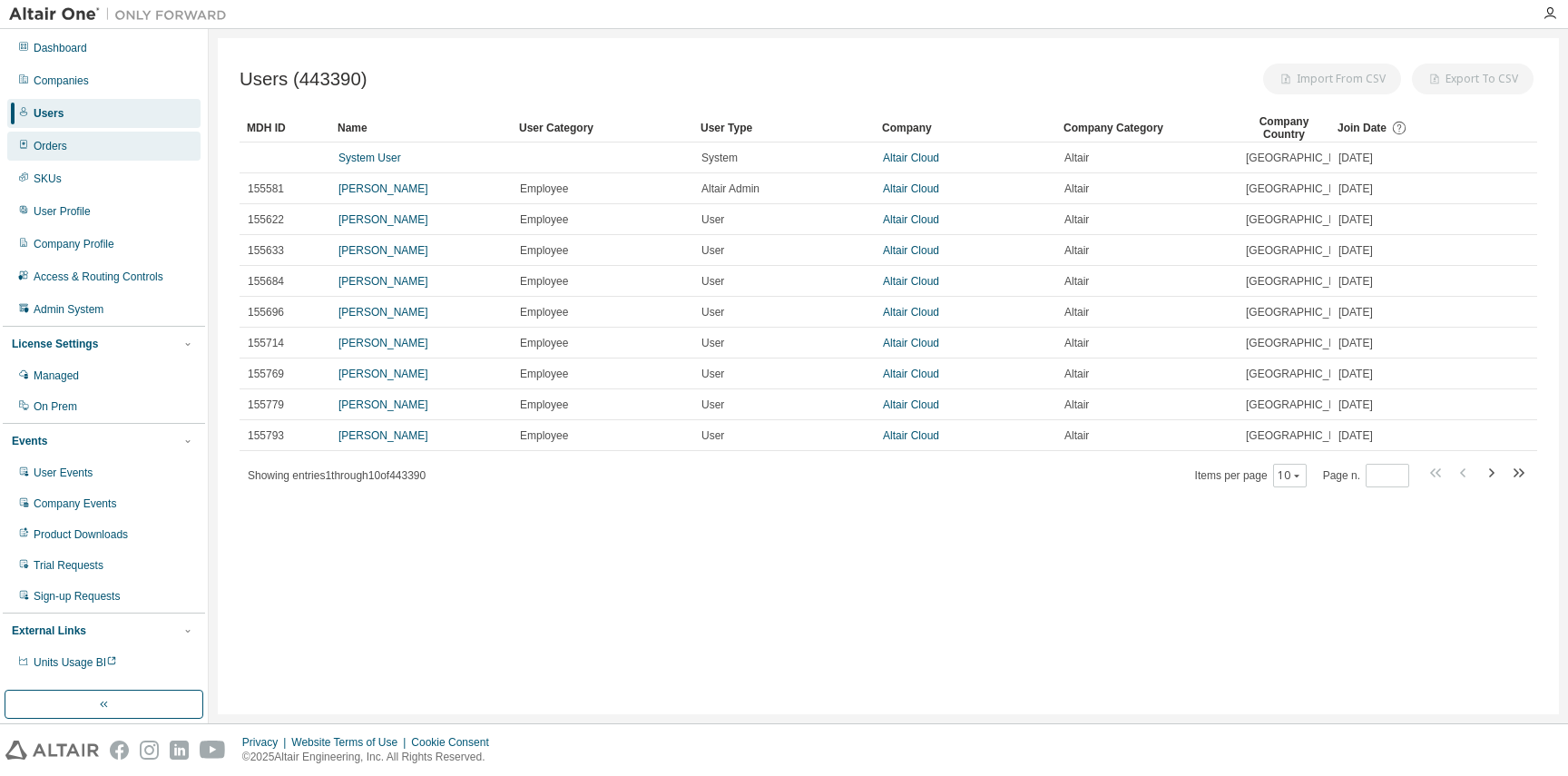
click at [135, 144] on div "Orders" at bounding box center [104, 146] width 193 height 29
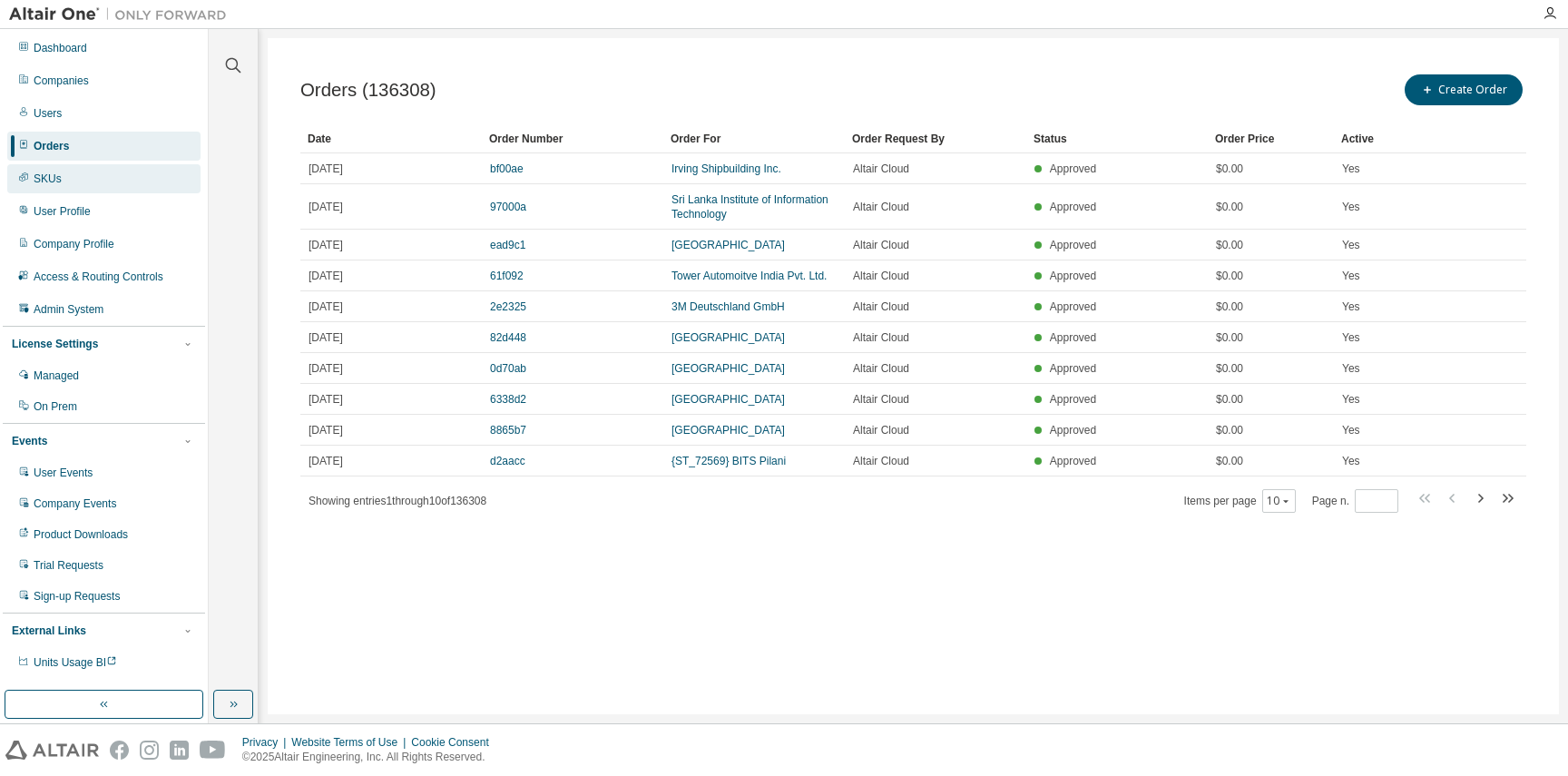
click at [135, 172] on div "SKUs" at bounding box center [104, 178] width 193 height 29
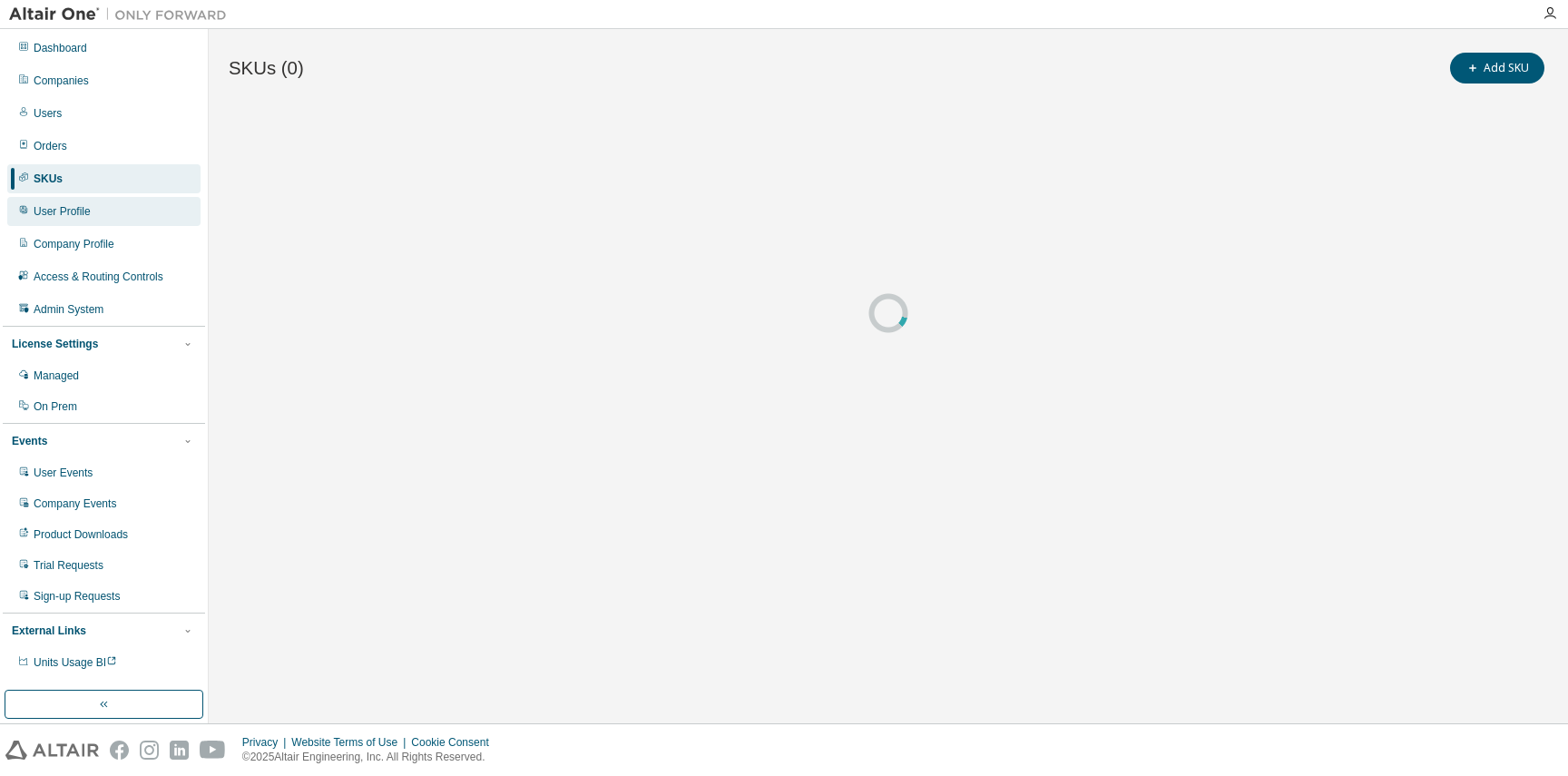
click at [120, 212] on div "User Profile" at bounding box center [104, 211] width 193 height 29
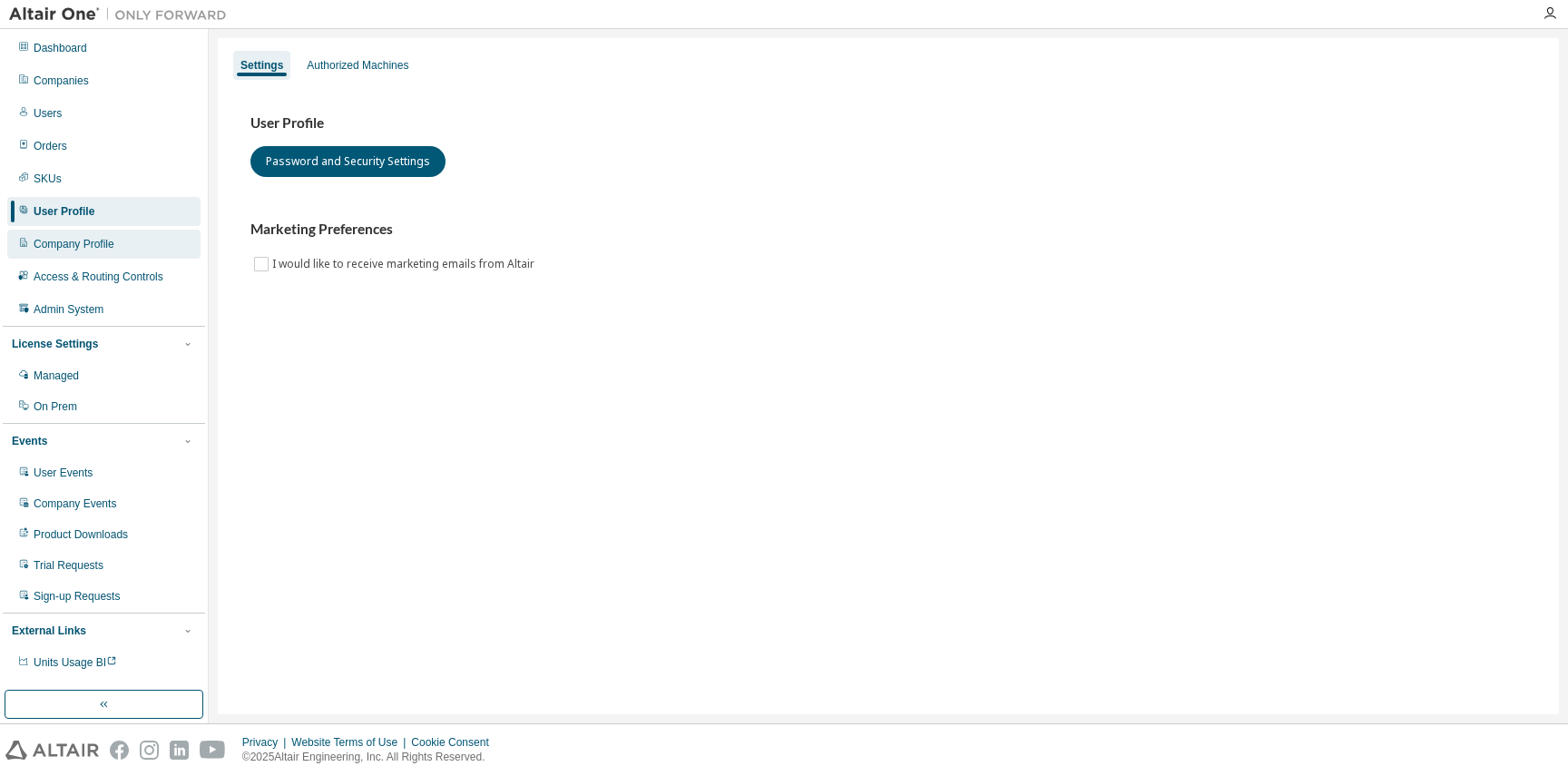
click at [137, 247] on div "Company Profile" at bounding box center [104, 243] width 193 height 29
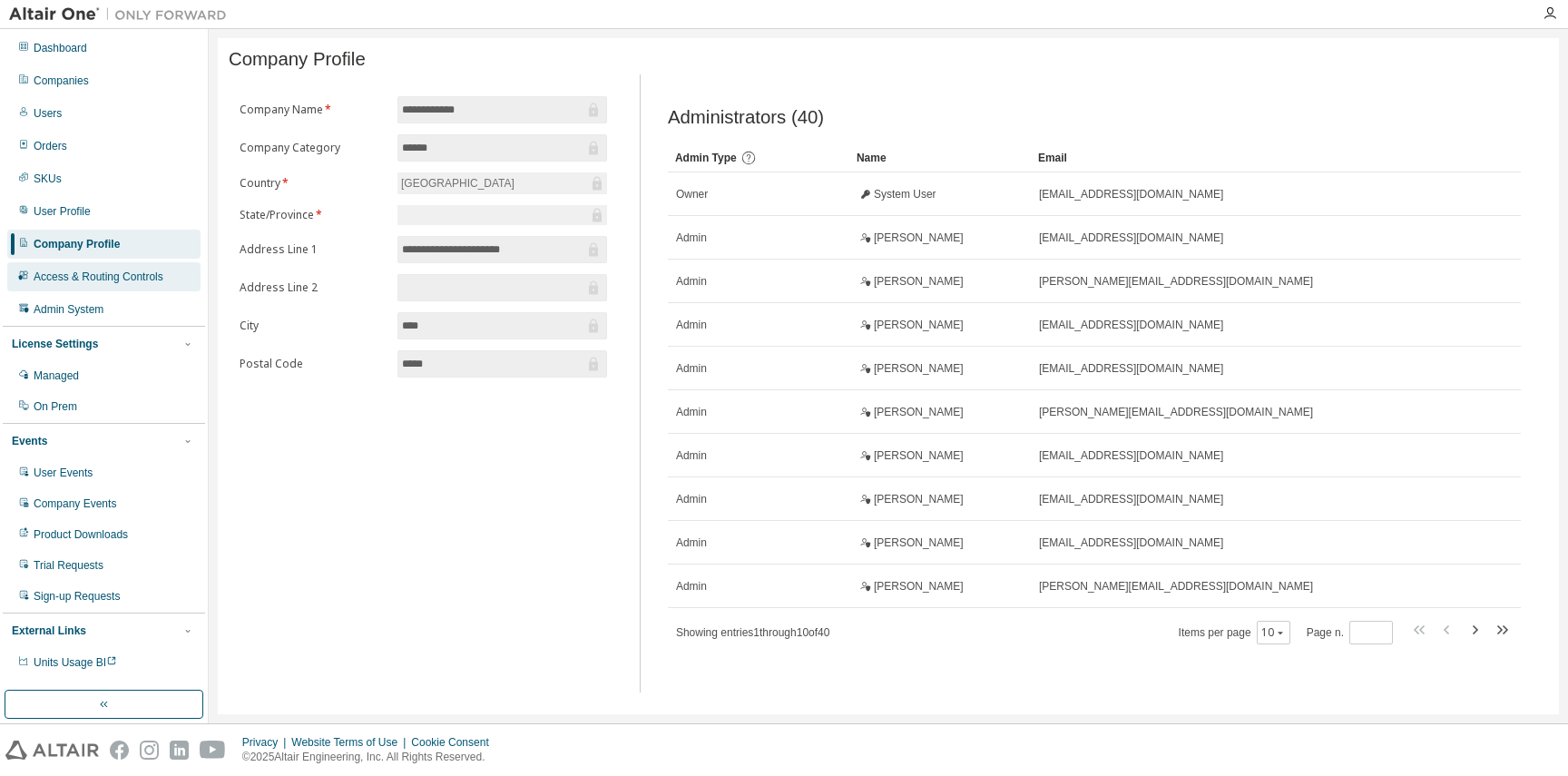
click at [149, 273] on div "Access & Routing Controls" at bounding box center [98, 277] width 130 height 15
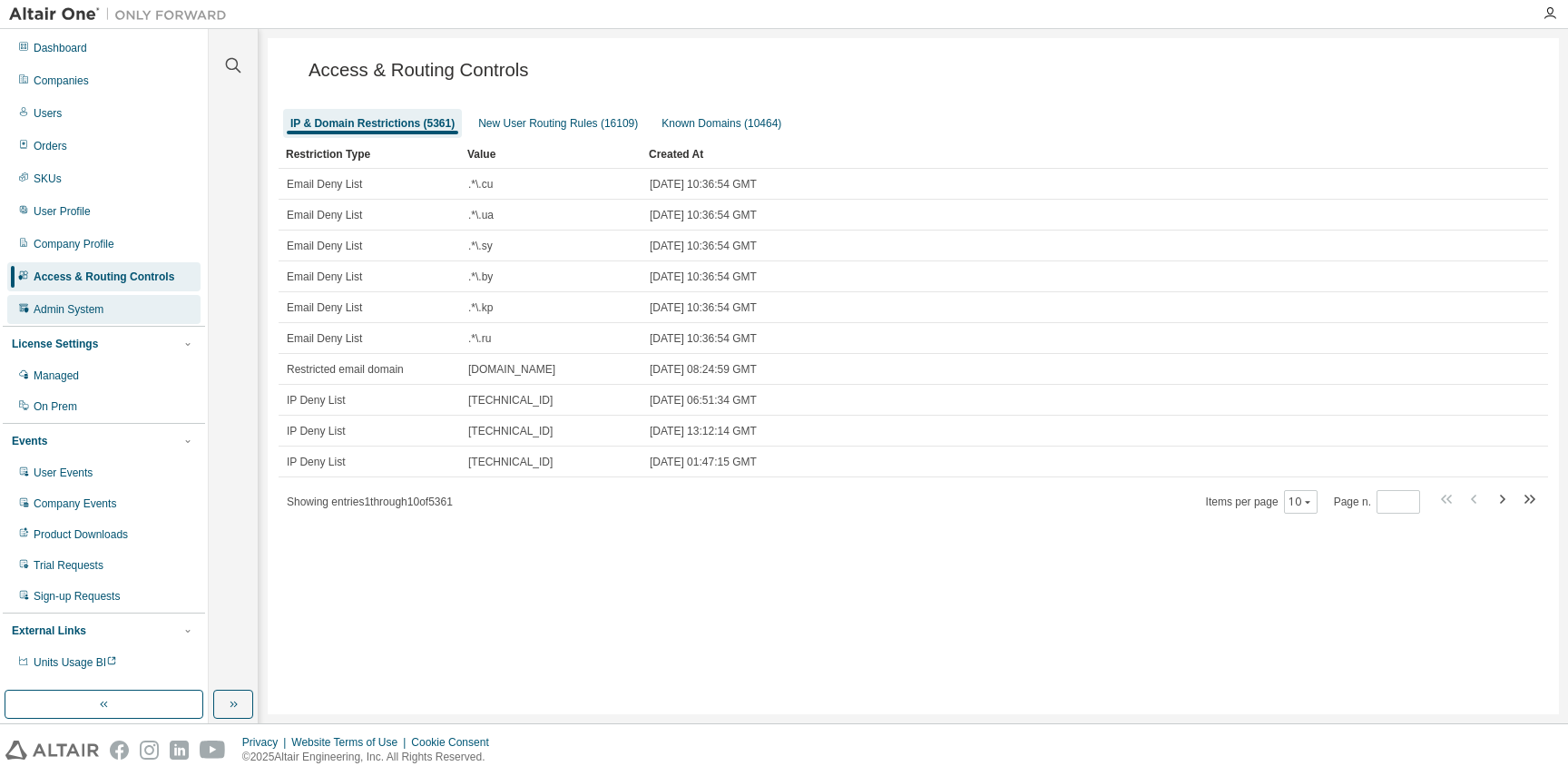
click at [152, 316] on div "Admin System" at bounding box center [104, 309] width 193 height 29
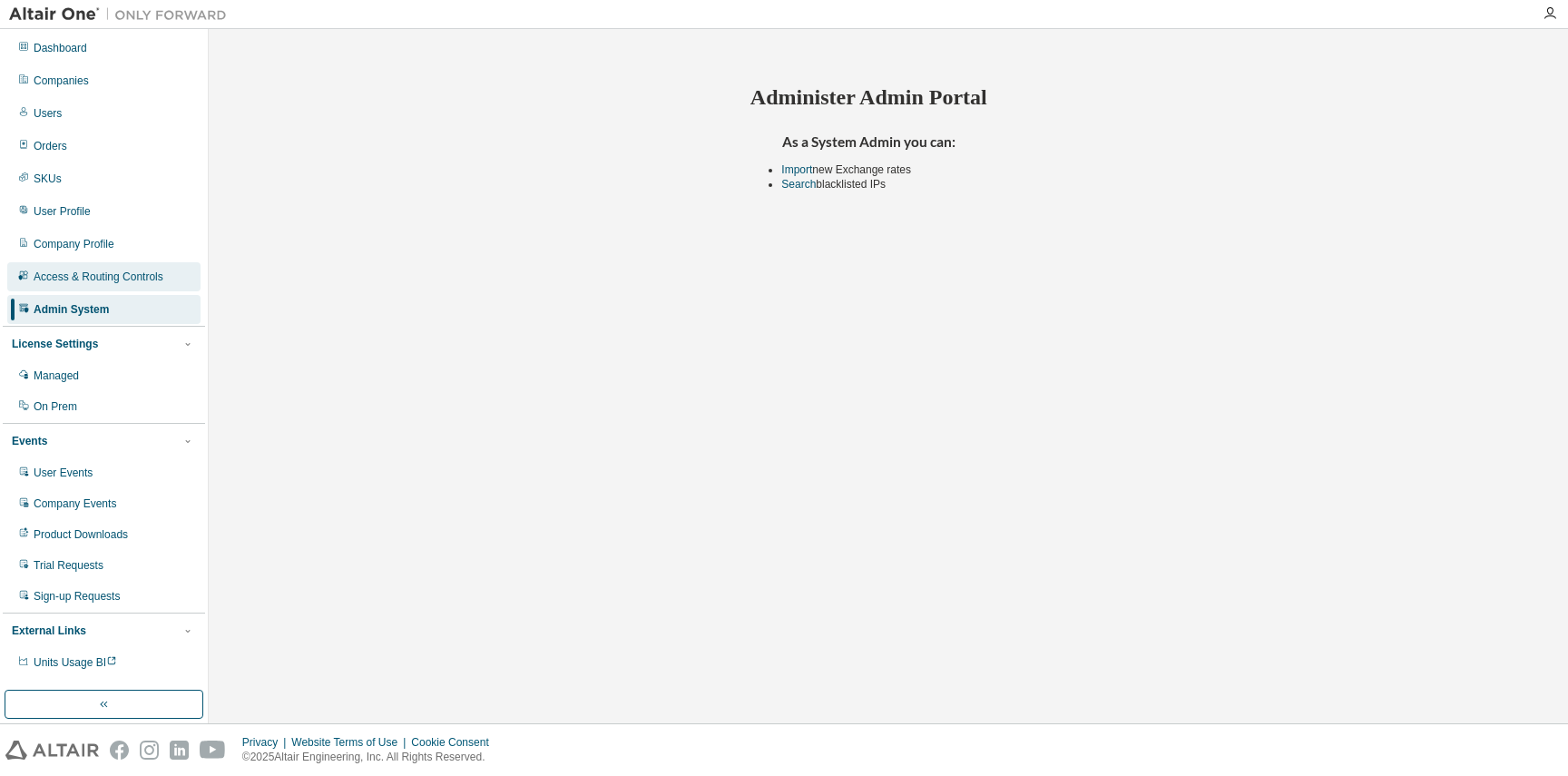
click at [142, 278] on div "Access & Routing Controls" at bounding box center [98, 277] width 130 height 15
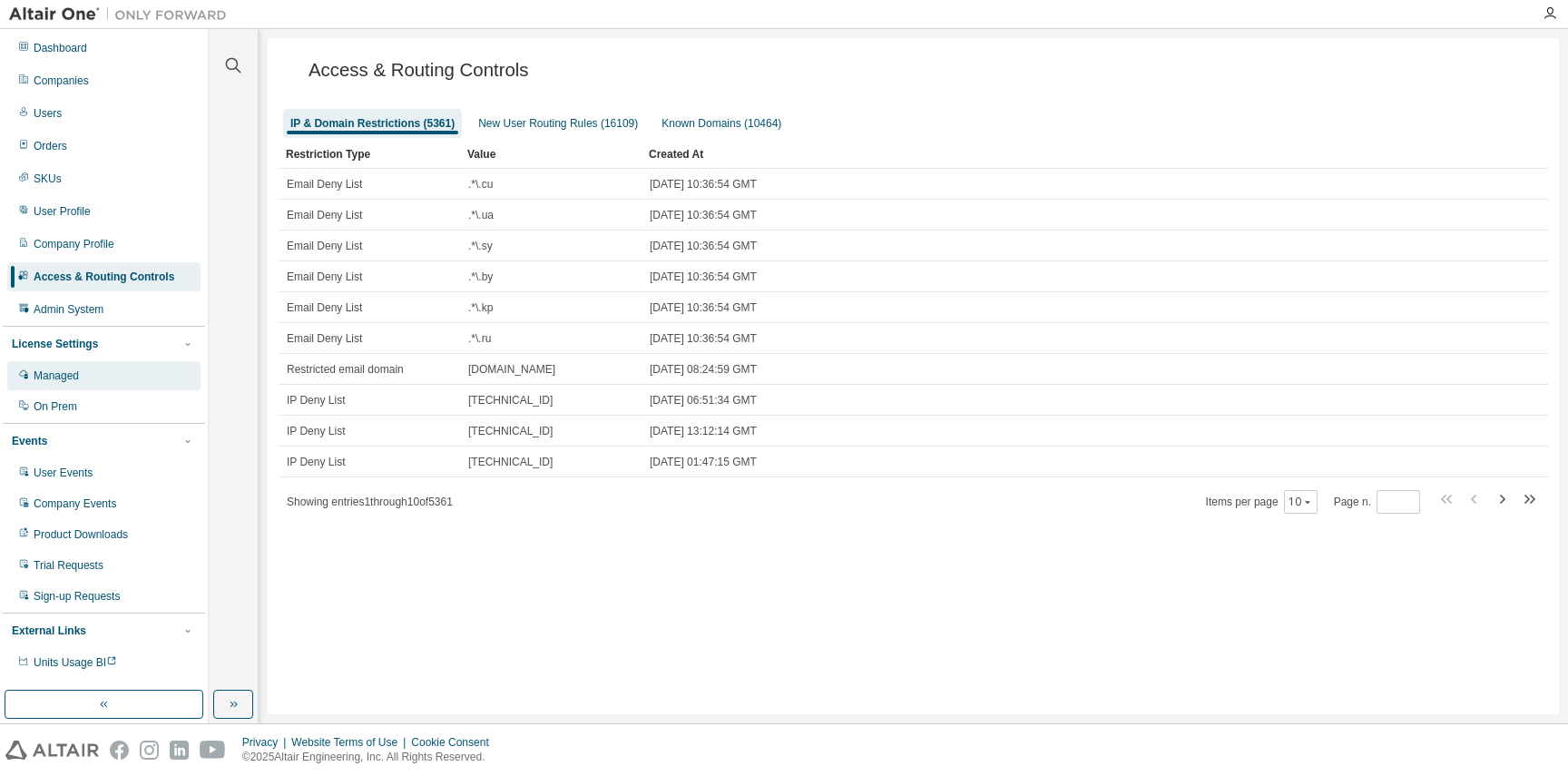
click at [102, 364] on div "Managed" at bounding box center [104, 375] width 193 height 29
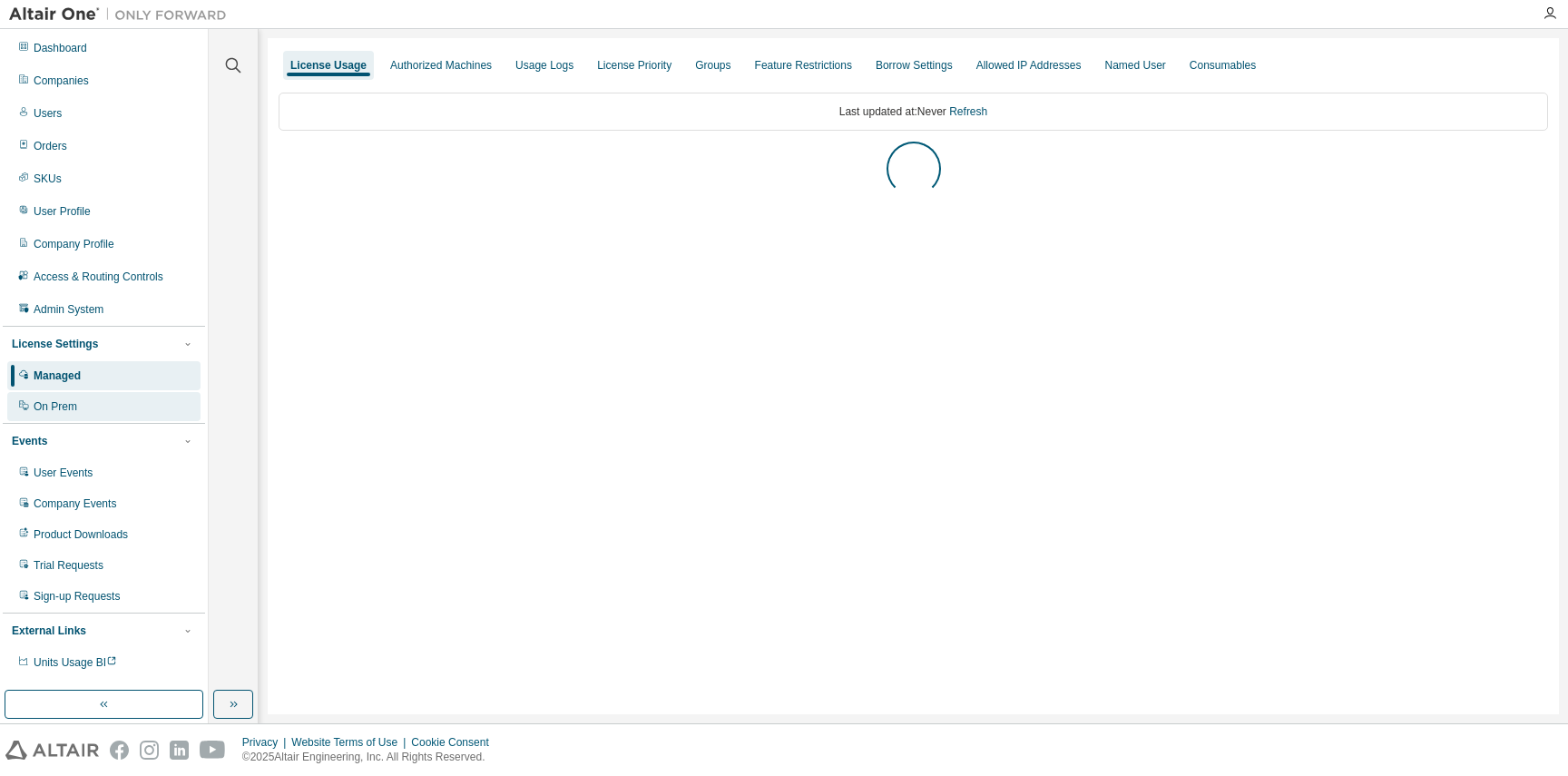
click at [111, 413] on div "On Prem" at bounding box center [104, 406] width 193 height 29
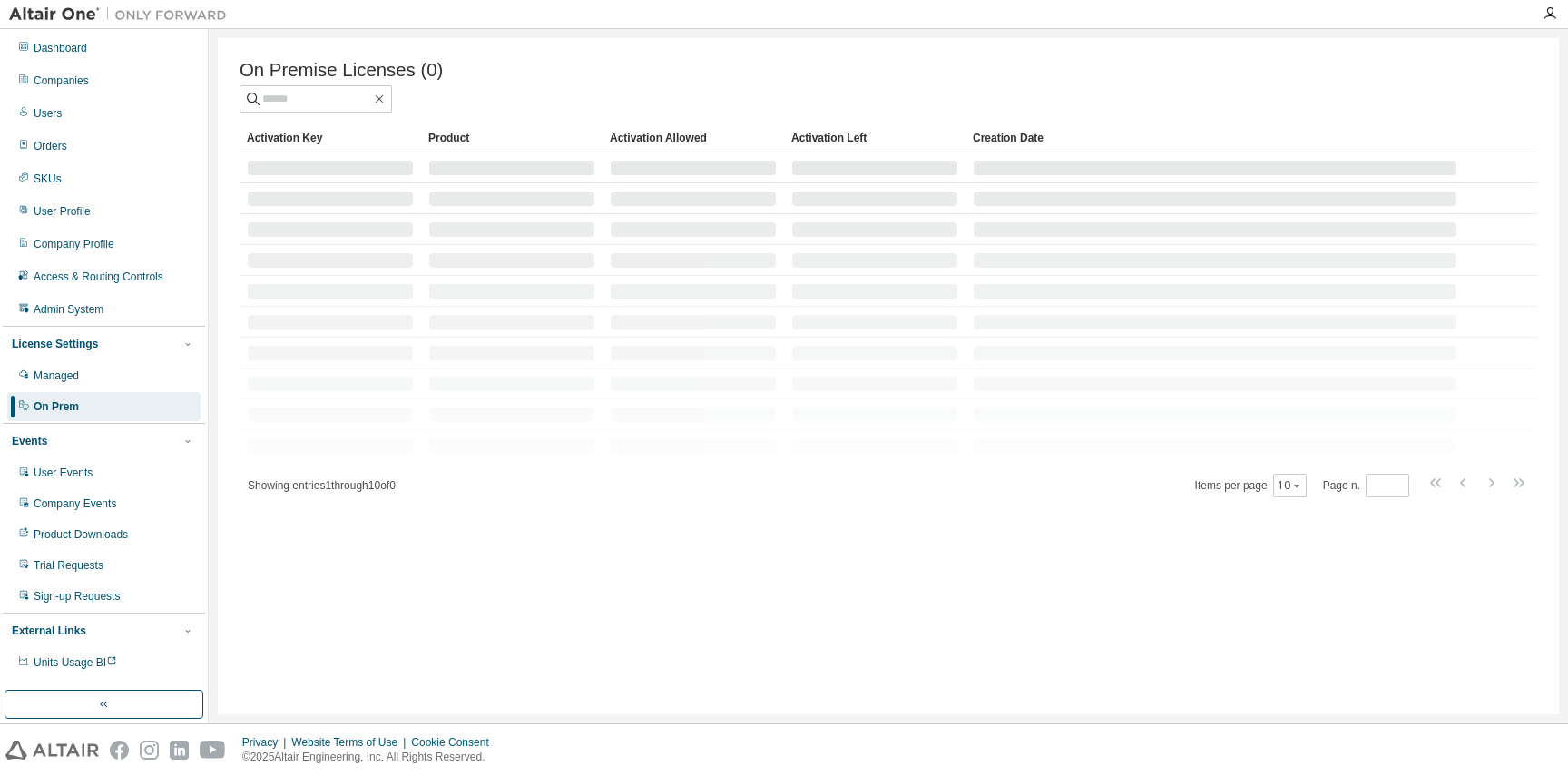
click at [118, 457] on div "Events User Events Company Events Product Downloads Trial Requests Sign-up Requ…" at bounding box center [104, 518] width 203 height 190
click at [118, 471] on div "User Events" at bounding box center [104, 472] width 193 height 29
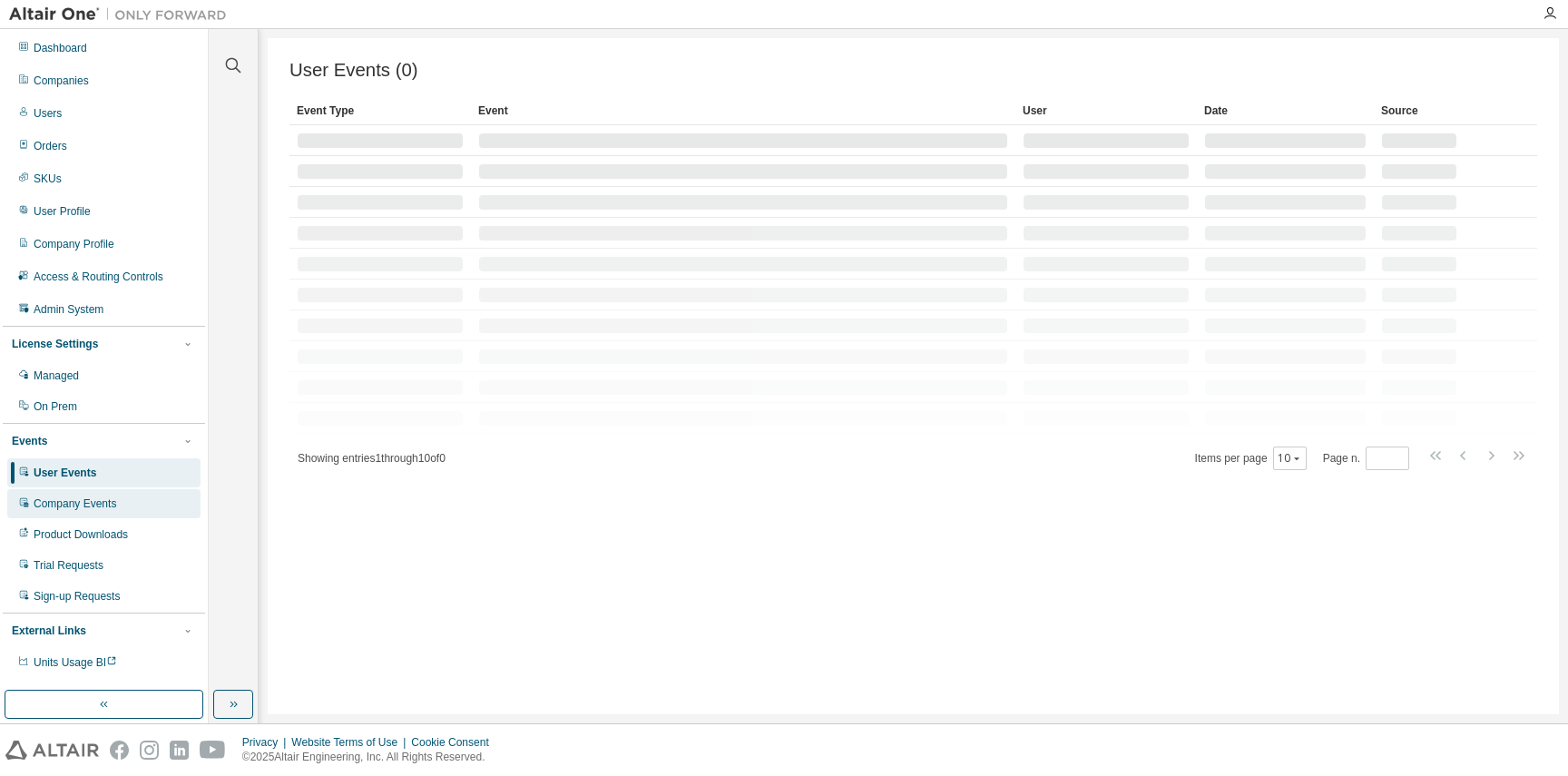
click at [134, 511] on div "Company Events" at bounding box center [104, 503] width 193 height 29
click at [135, 533] on div "Product Downloads" at bounding box center [104, 534] width 193 height 29
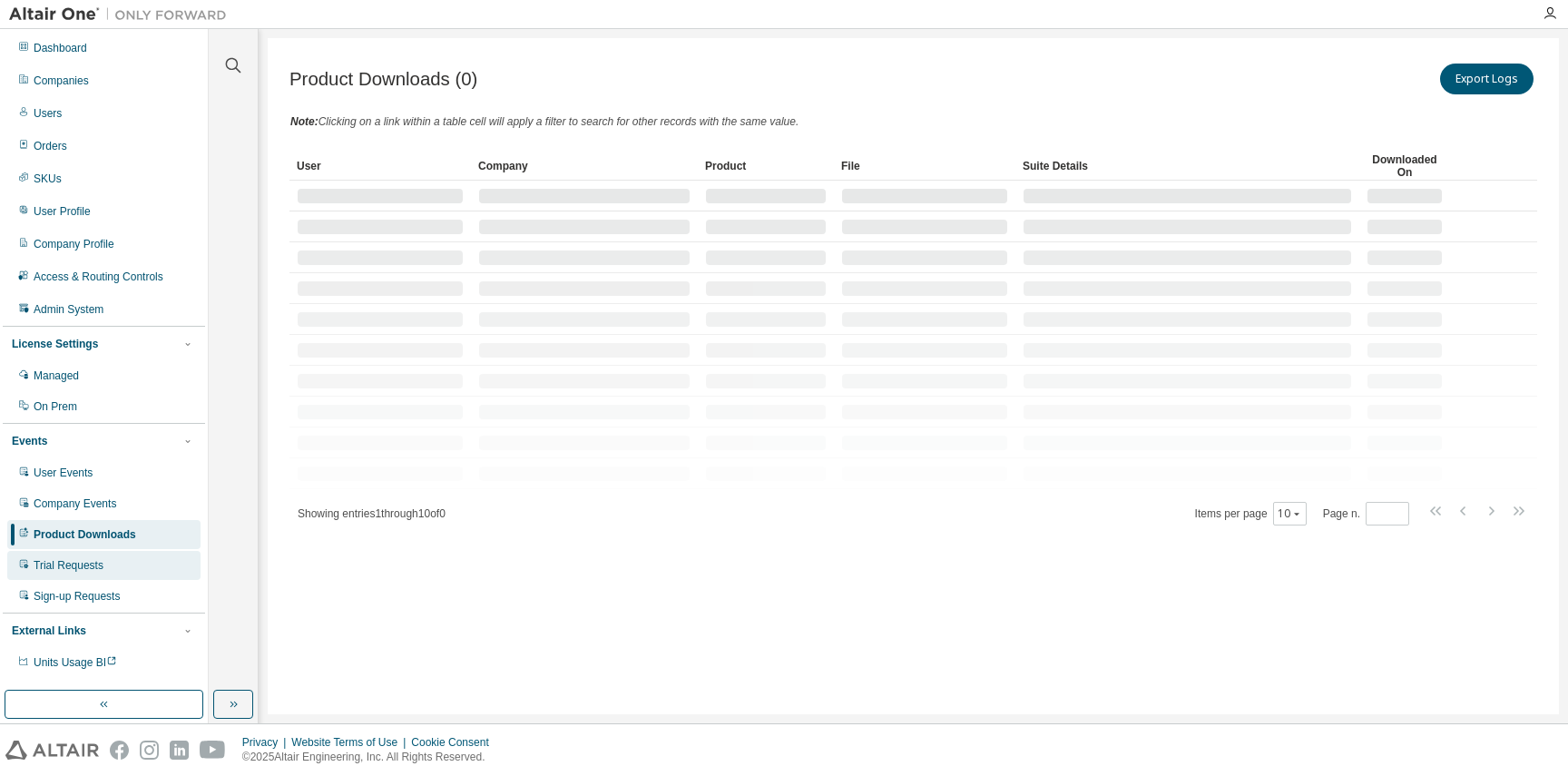
click at [134, 567] on div "Trial Requests" at bounding box center [104, 565] width 193 height 29
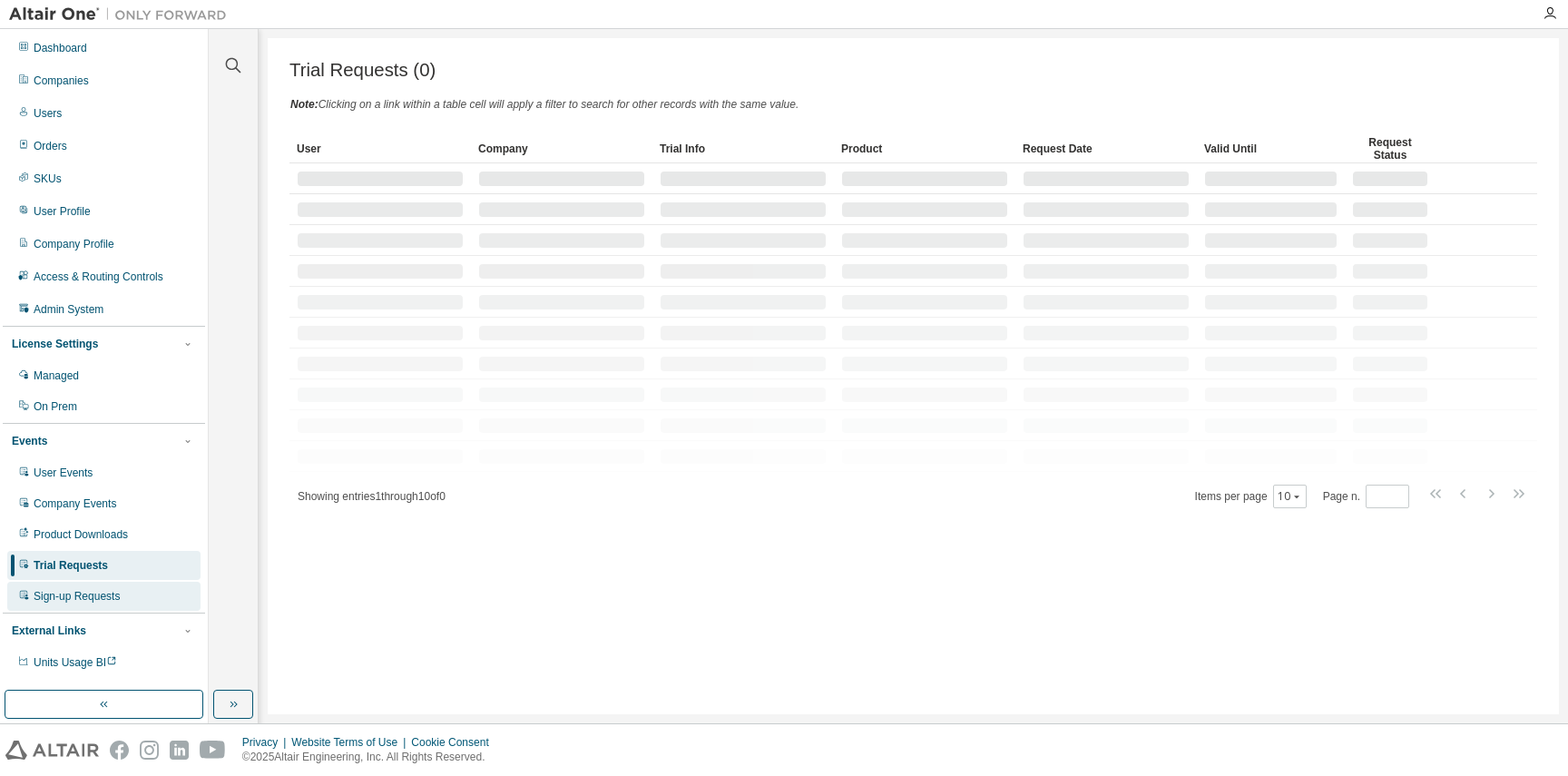
click at [138, 582] on div "Sign-up Requests" at bounding box center [104, 596] width 193 height 29
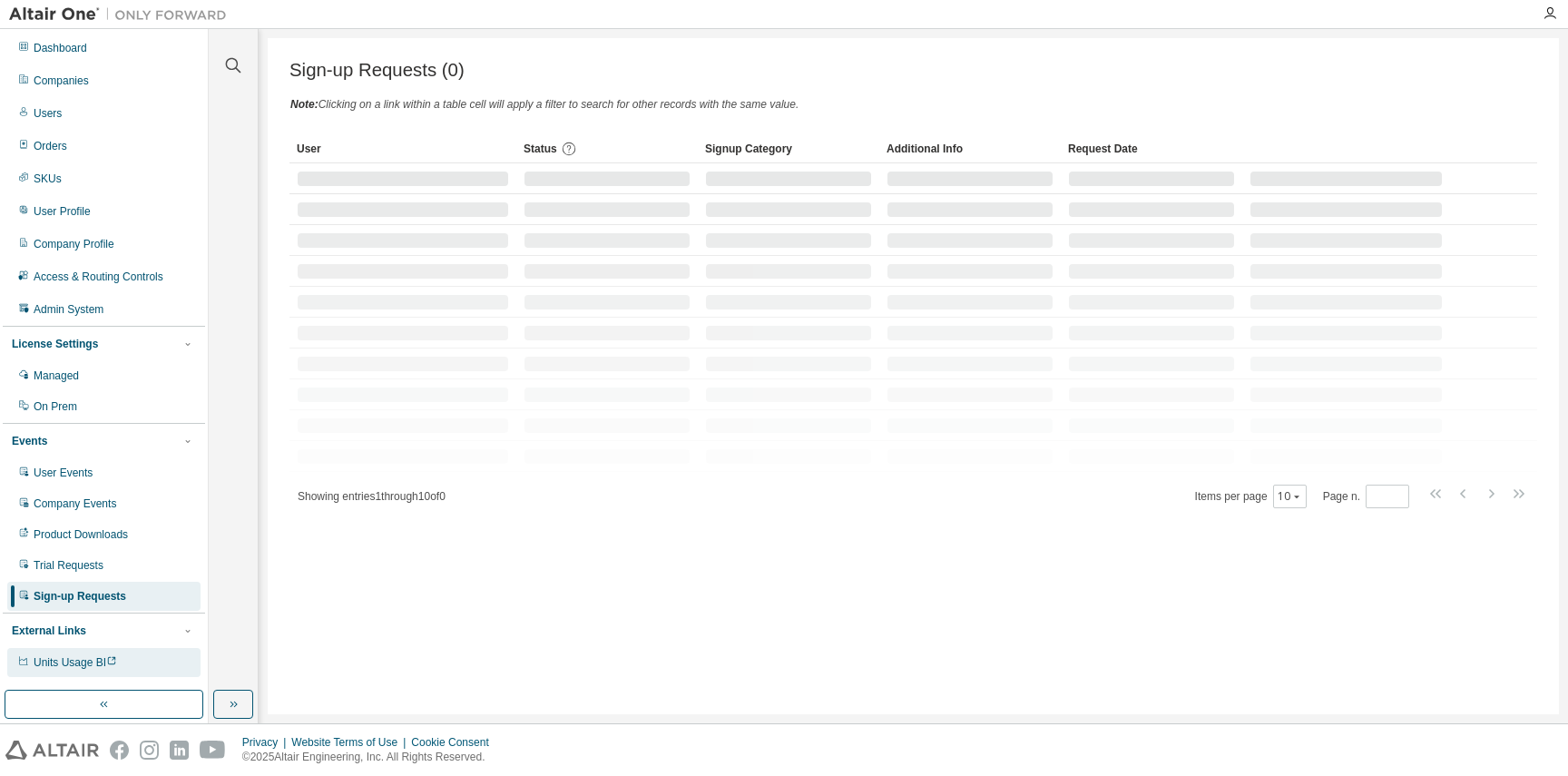
click at [128, 656] on div "Units Usage BI" at bounding box center [104, 662] width 193 height 29
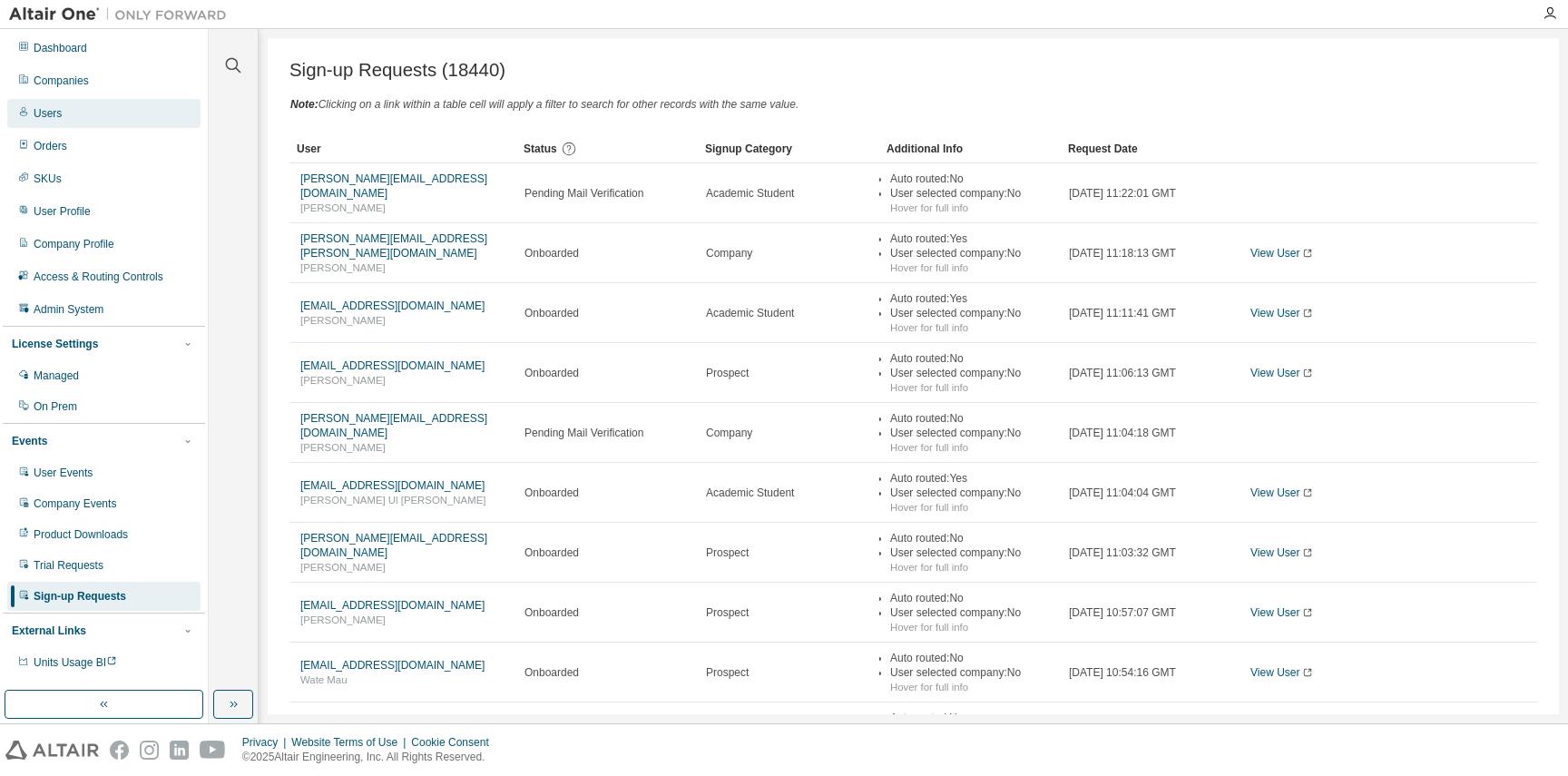
click at [122, 119] on div "Users" at bounding box center [104, 112] width 193 height 29
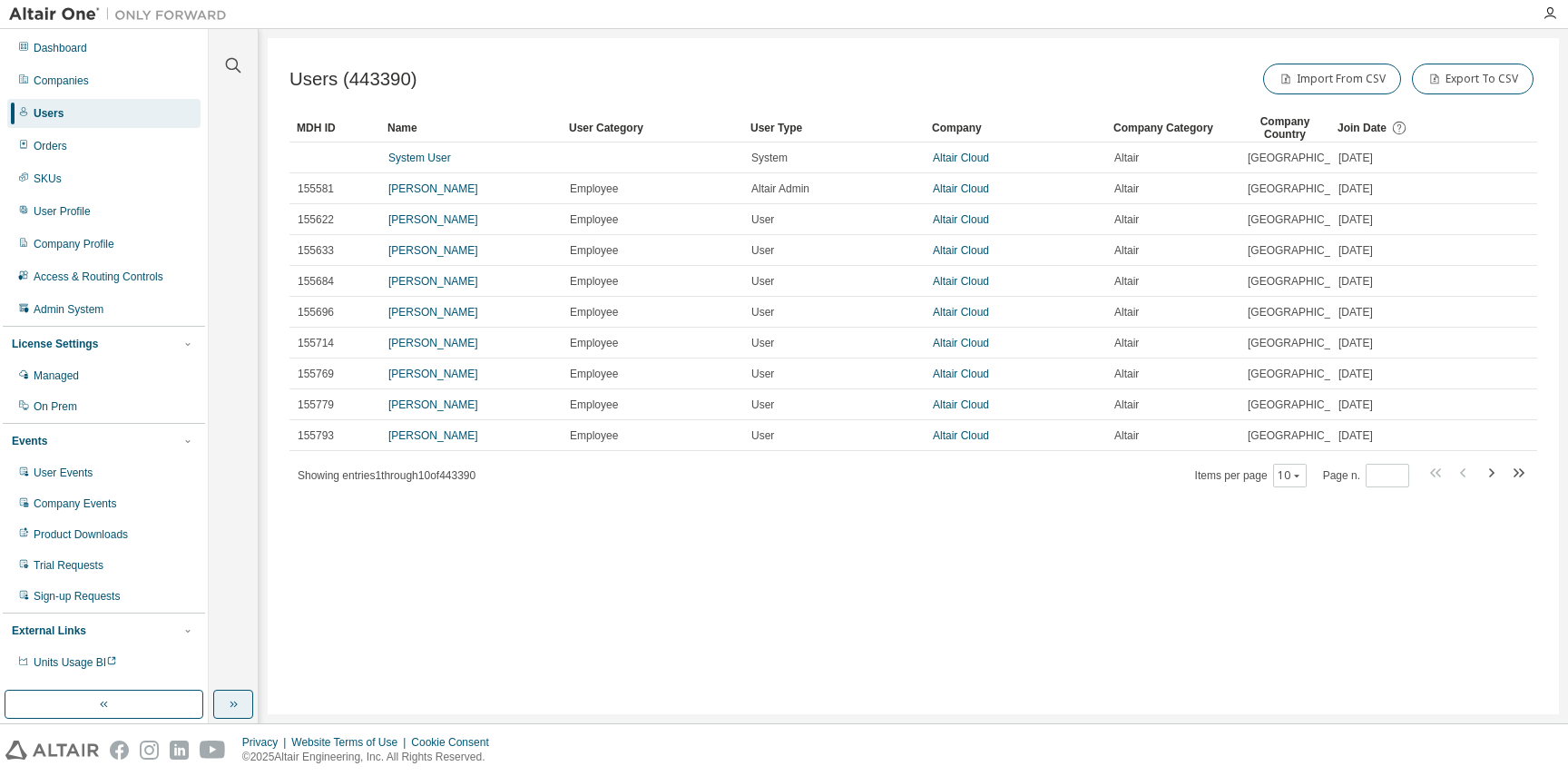
click at [242, 696] on button "button" at bounding box center [232, 704] width 40 height 29
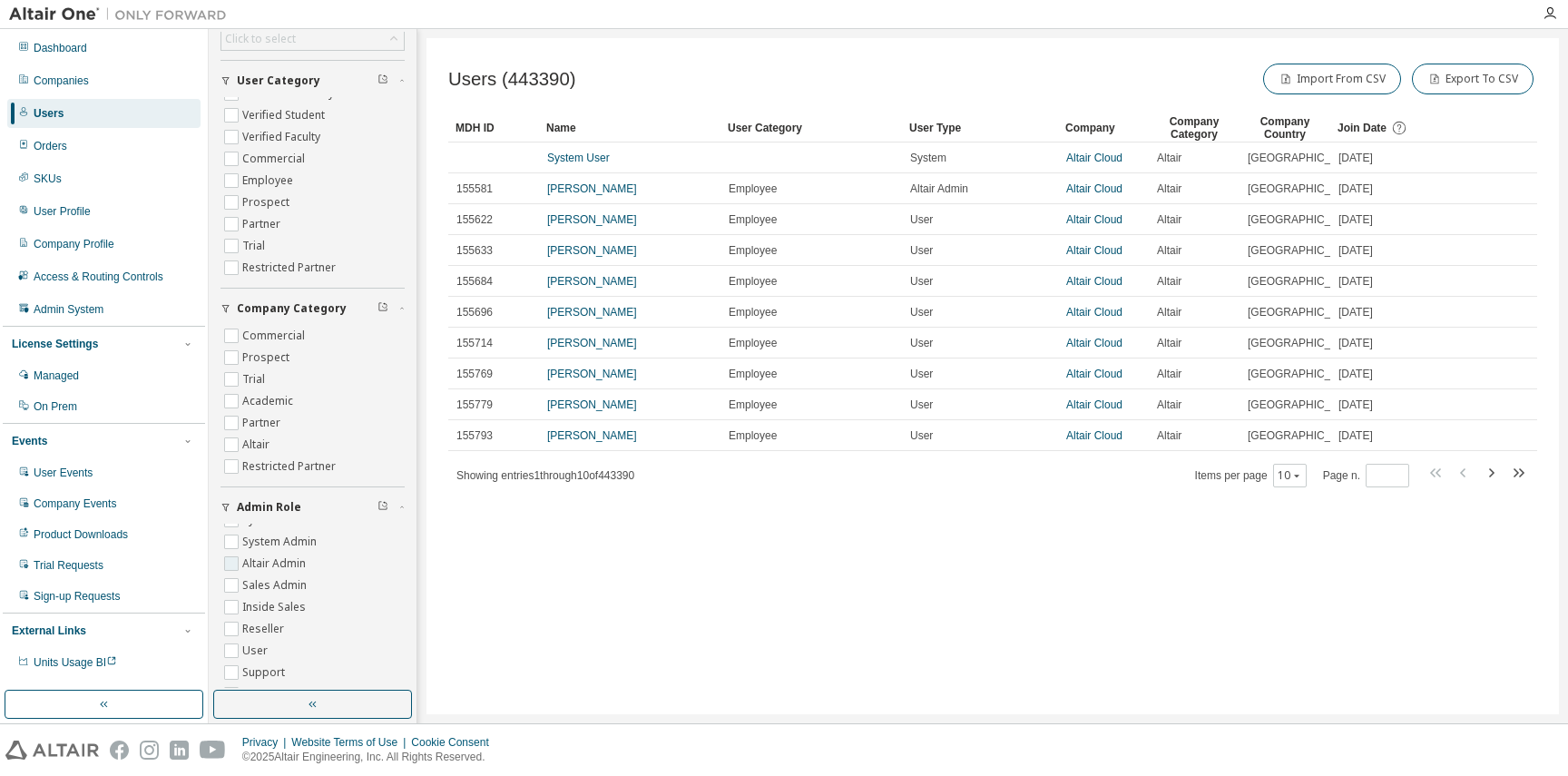
scroll to position [447, 0]
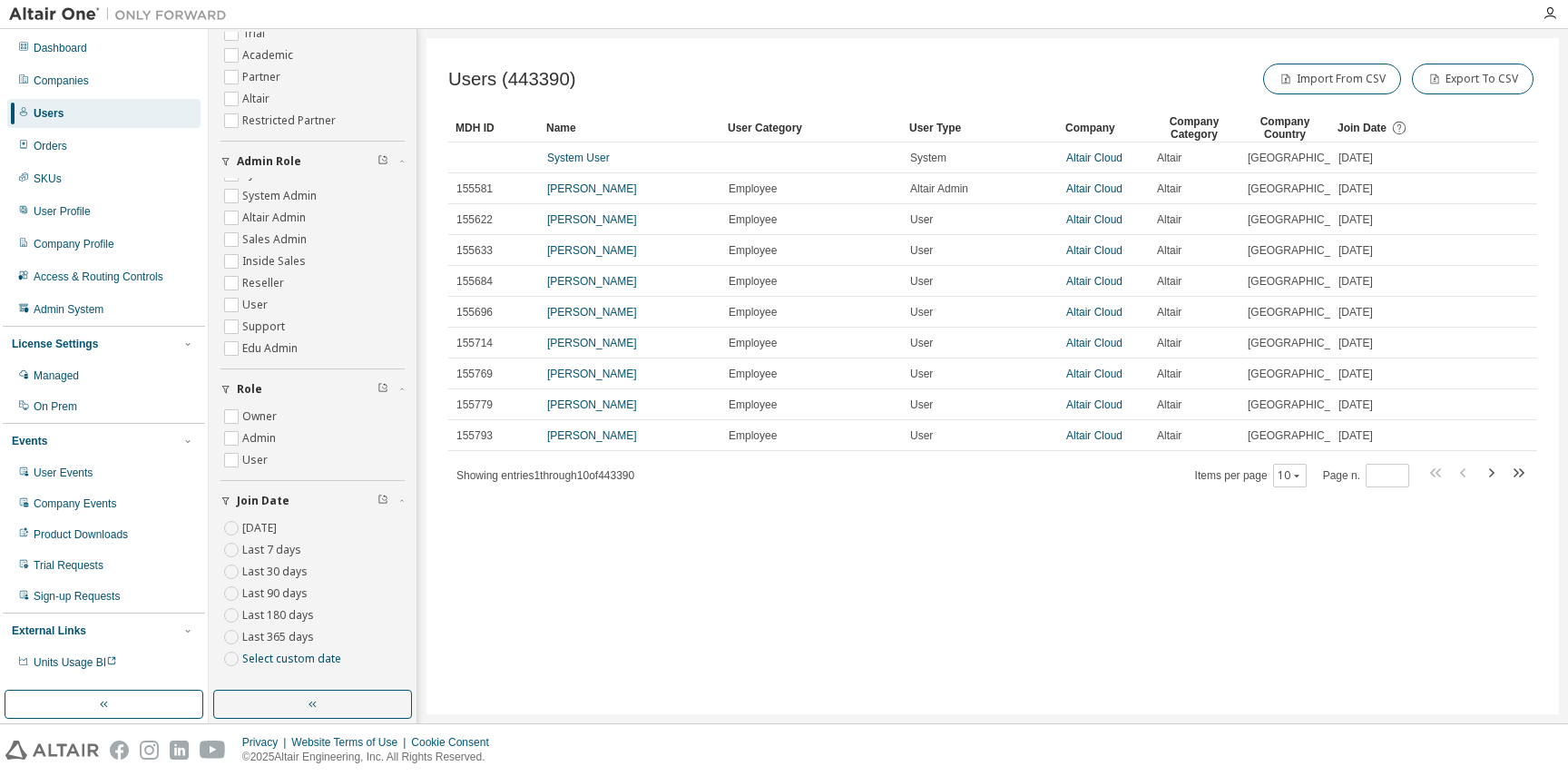
click at [265, 383] on div "Role" at bounding box center [318, 389] width 163 height 15
click at [274, 494] on span "Join Date" at bounding box center [263, 501] width 53 height 15
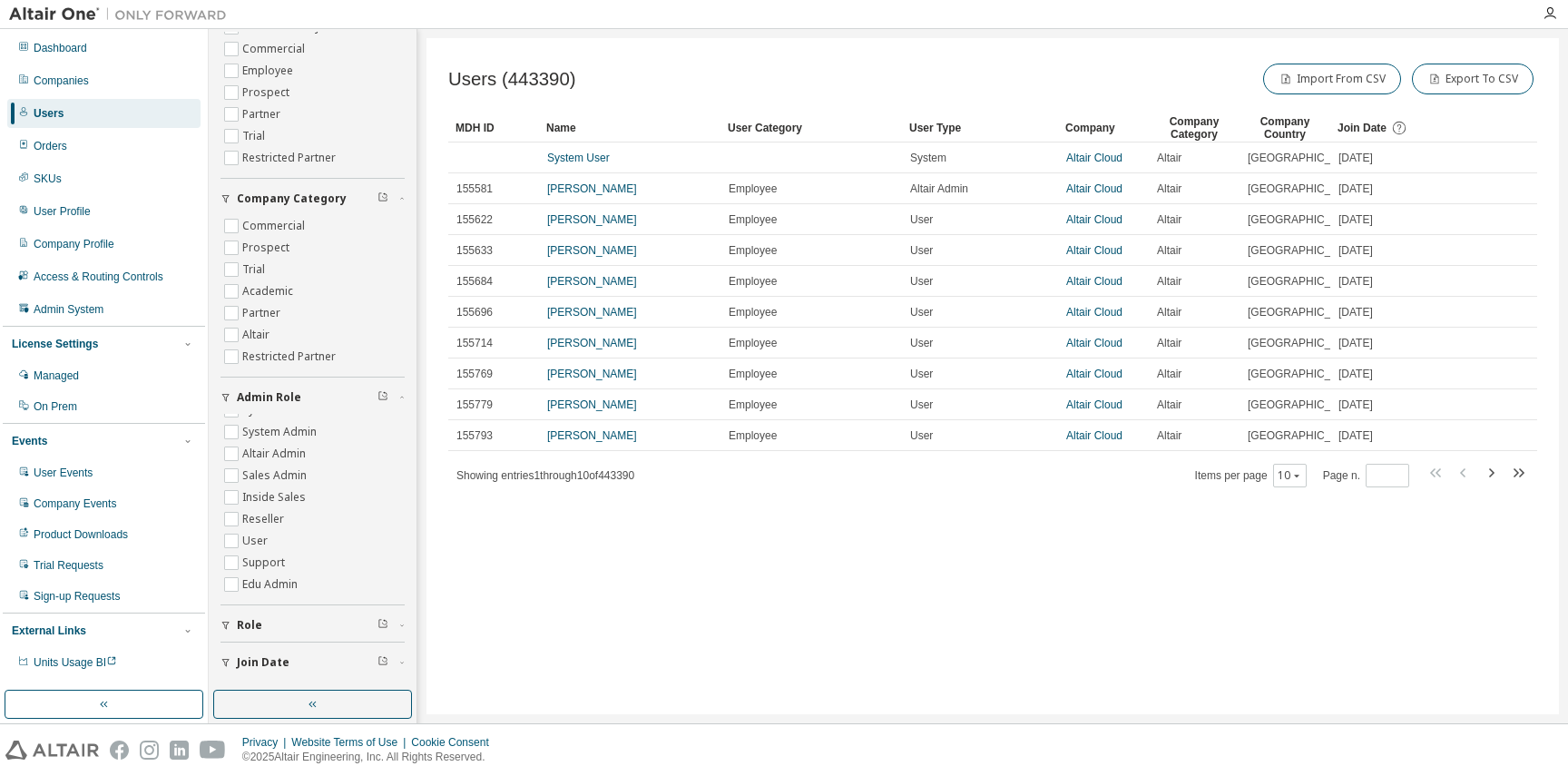
click at [288, 390] on span "Admin Role" at bounding box center [268, 398] width 64 height 15
click at [300, 382] on span "Company Category" at bounding box center [292, 389] width 110 height 15
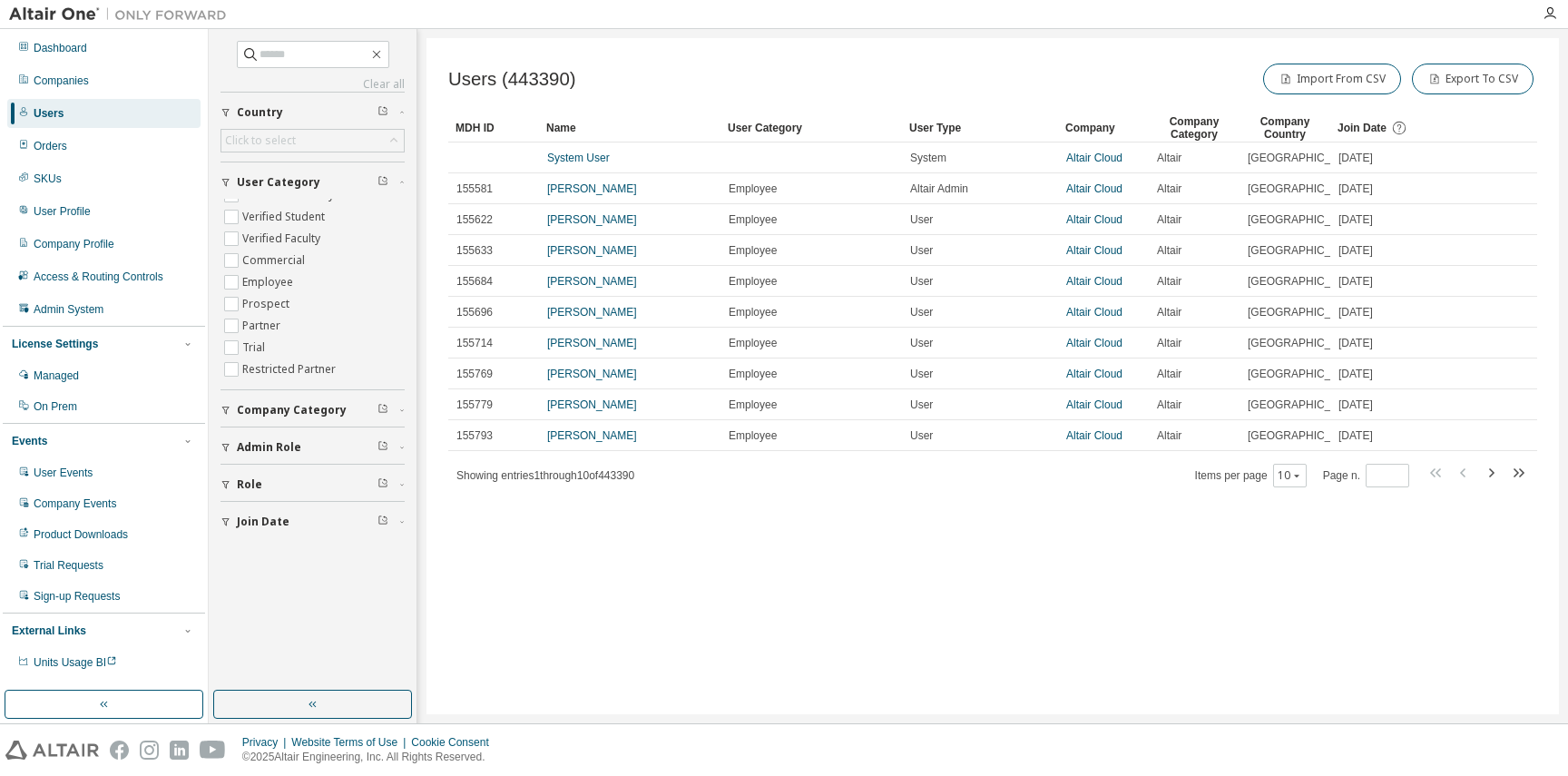
scroll to position [0, 0]
click at [284, 400] on button "Company Category" at bounding box center [312, 410] width 184 height 40
click at [284, 439] on button "Admin Role" at bounding box center [312, 447] width 184 height 40
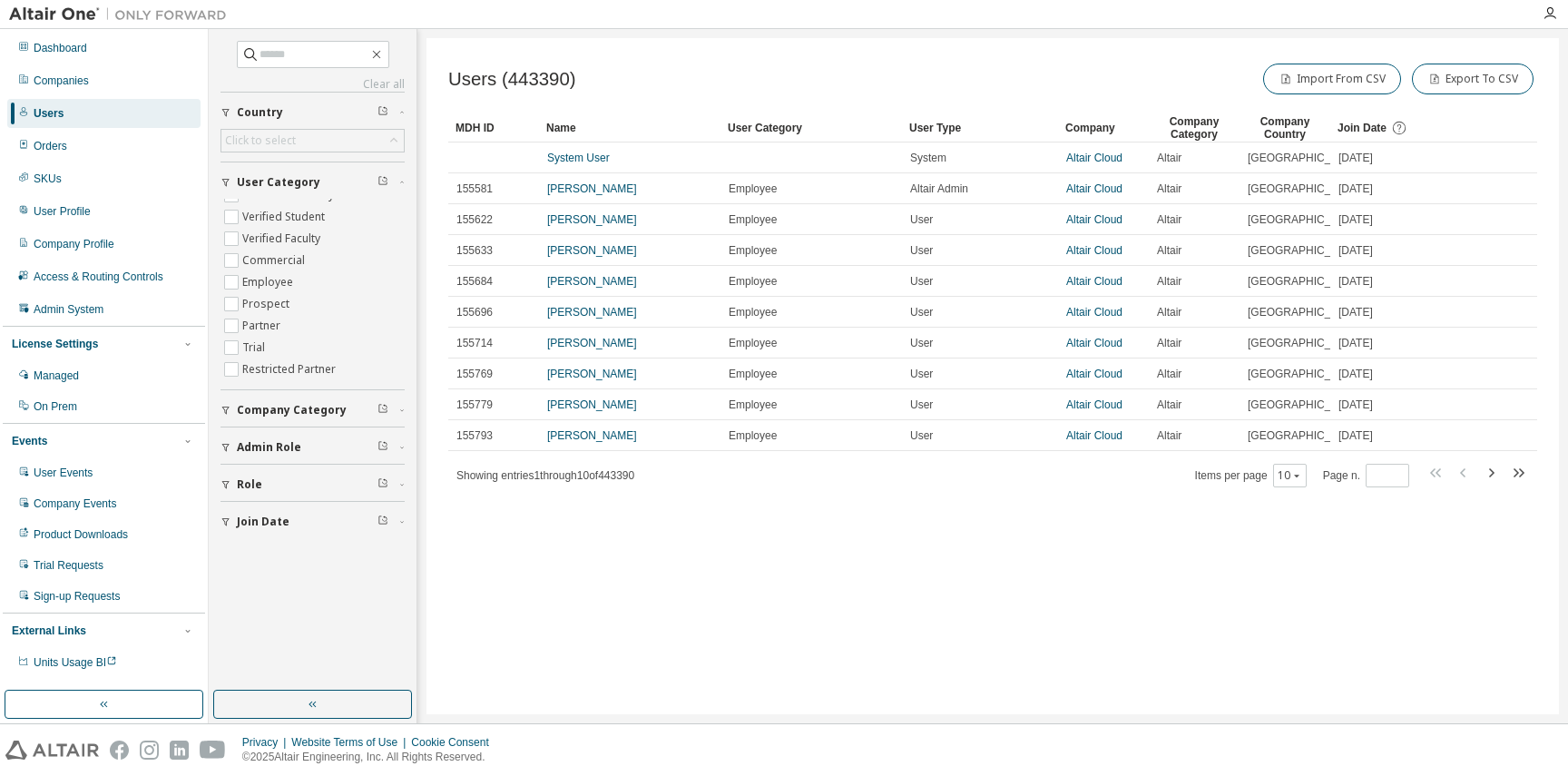
click at [299, 180] on span "User Category" at bounding box center [279, 182] width 84 height 15
click at [300, 411] on span "Company Category" at bounding box center [292, 411] width 110 height 15
click at [279, 99] on button "Country" at bounding box center [312, 112] width 184 height 40
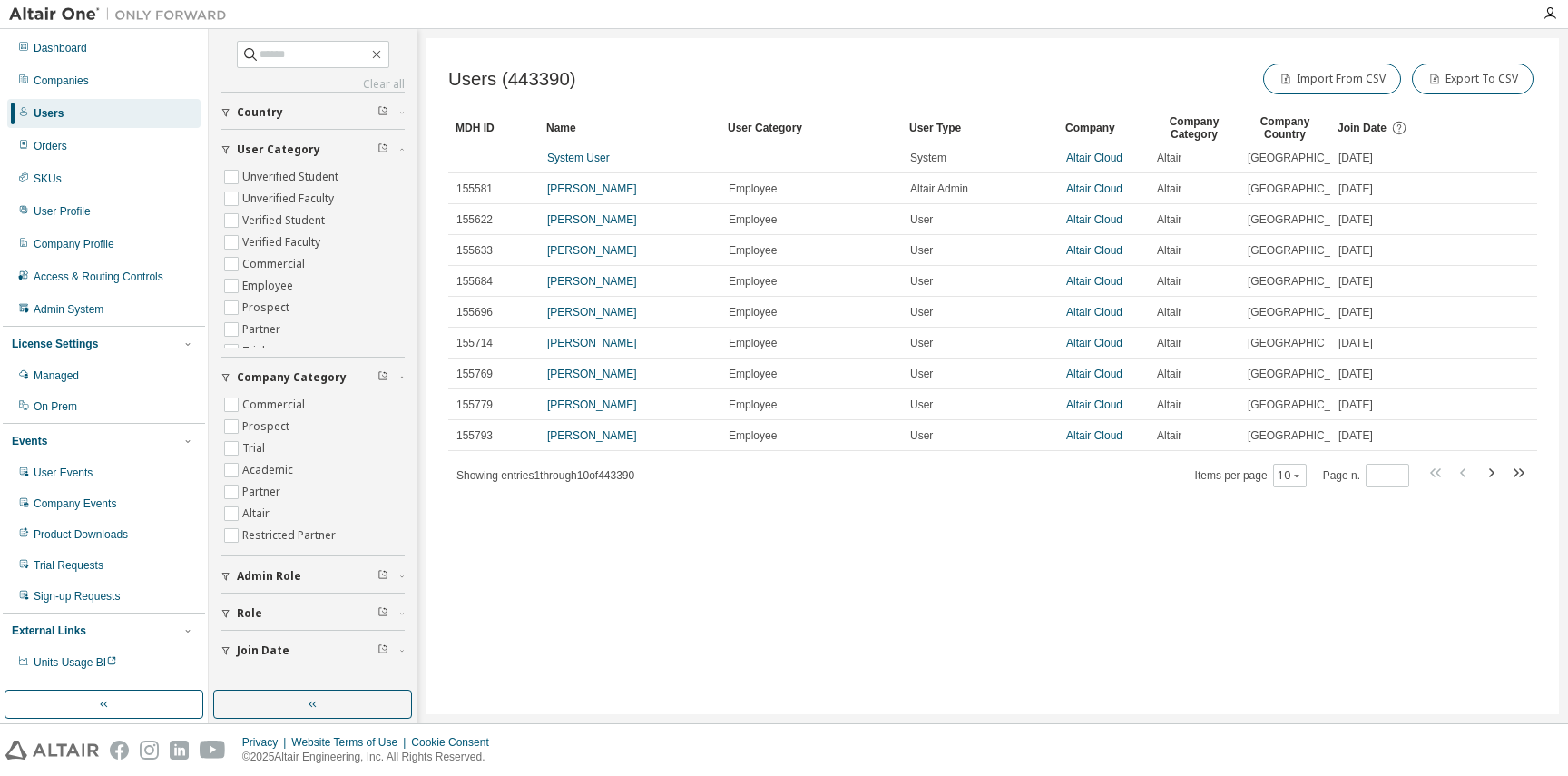
click at [279, 99] on button "Country" at bounding box center [312, 112] width 184 height 40
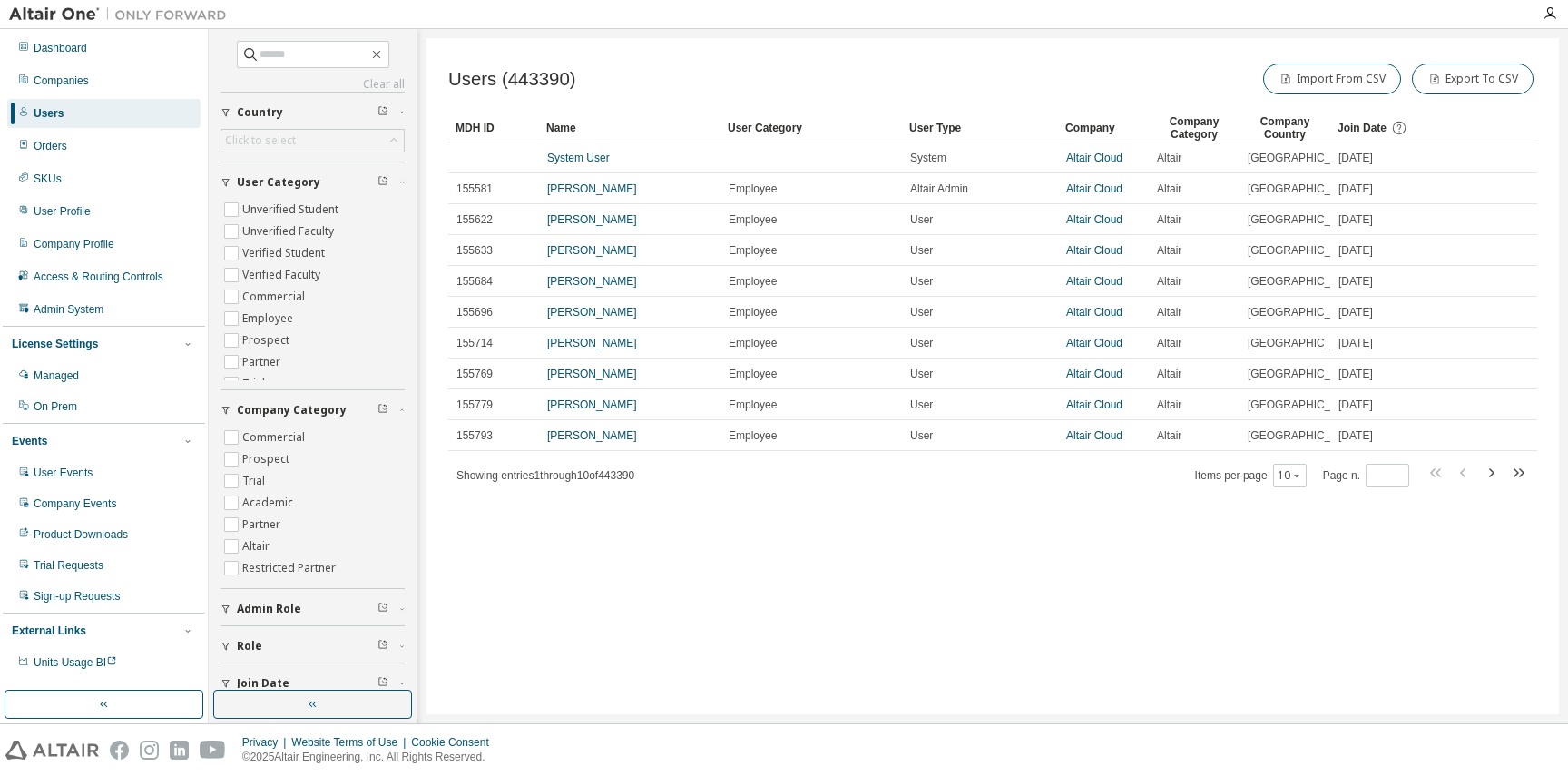
click at [264, 609] on span "Admin Role" at bounding box center [268, 609] width 64 height 15
click at [275, 178] on span "User Category" at bounding box center [279, 182] width 84 height 15
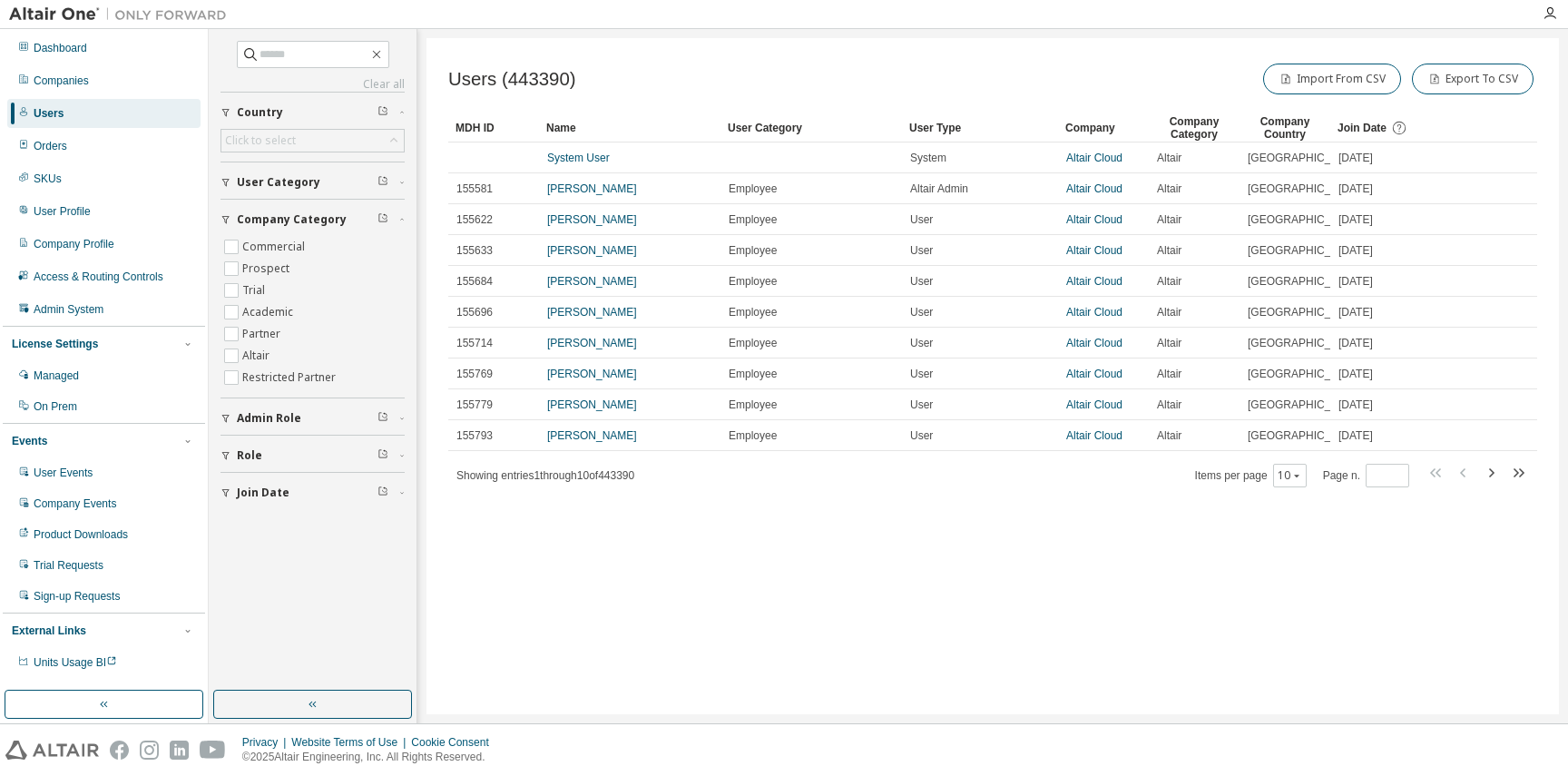
click at [281, 220] on span "Company Category" at bounding box center [292, 220] width 110 height 15
click at [282, 284] on button "Role" at bounding box center [312, 294] width 184 height 40
click at [286, 415] on button "Join Date" at bounding box center [312, 405] width 184 height 40
click at [293, 259] on span "Admin Role" at bounding box center [268, 257] width 64 height 15
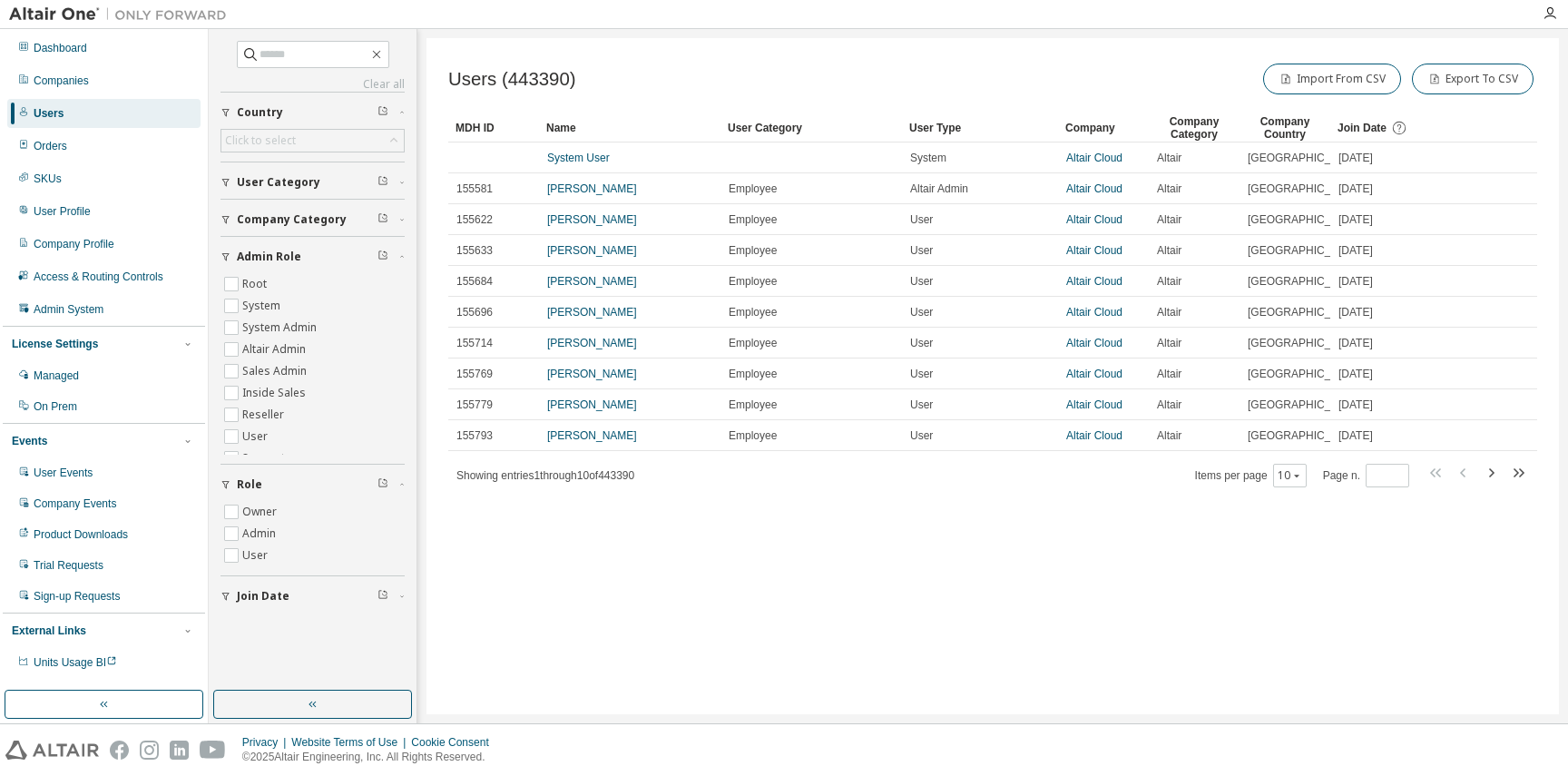
click at [289, 255] on span "Admin Role" at bounding box center [268, 257] width 64 height 15
click at [300, 223] on span "Company Category" at bounding box center [292, 220] width 110 height 15
click at [308, 173] on button "User Category" at bounding box center [312, 182] width 184 height 40
click at [319, 480] on div "Role" at bounding box center [318, 485] width 163 height 15
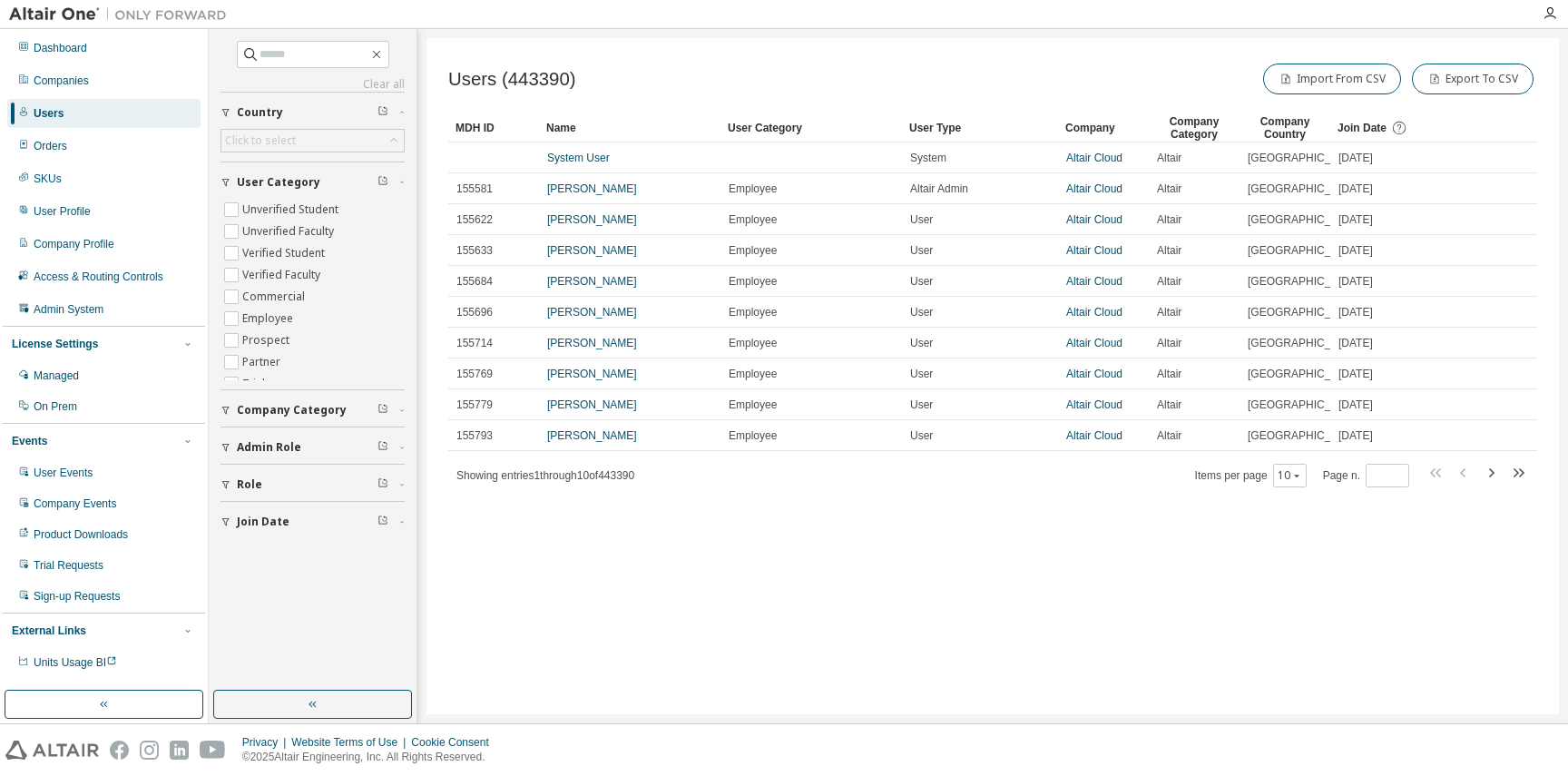
click at [290, 509] on button "Join Date" at bounding box center [312, 521] width 184 height 40
click at [267, 418] on button "Company Category" at bounding box center [312, 410] width 184 height 40
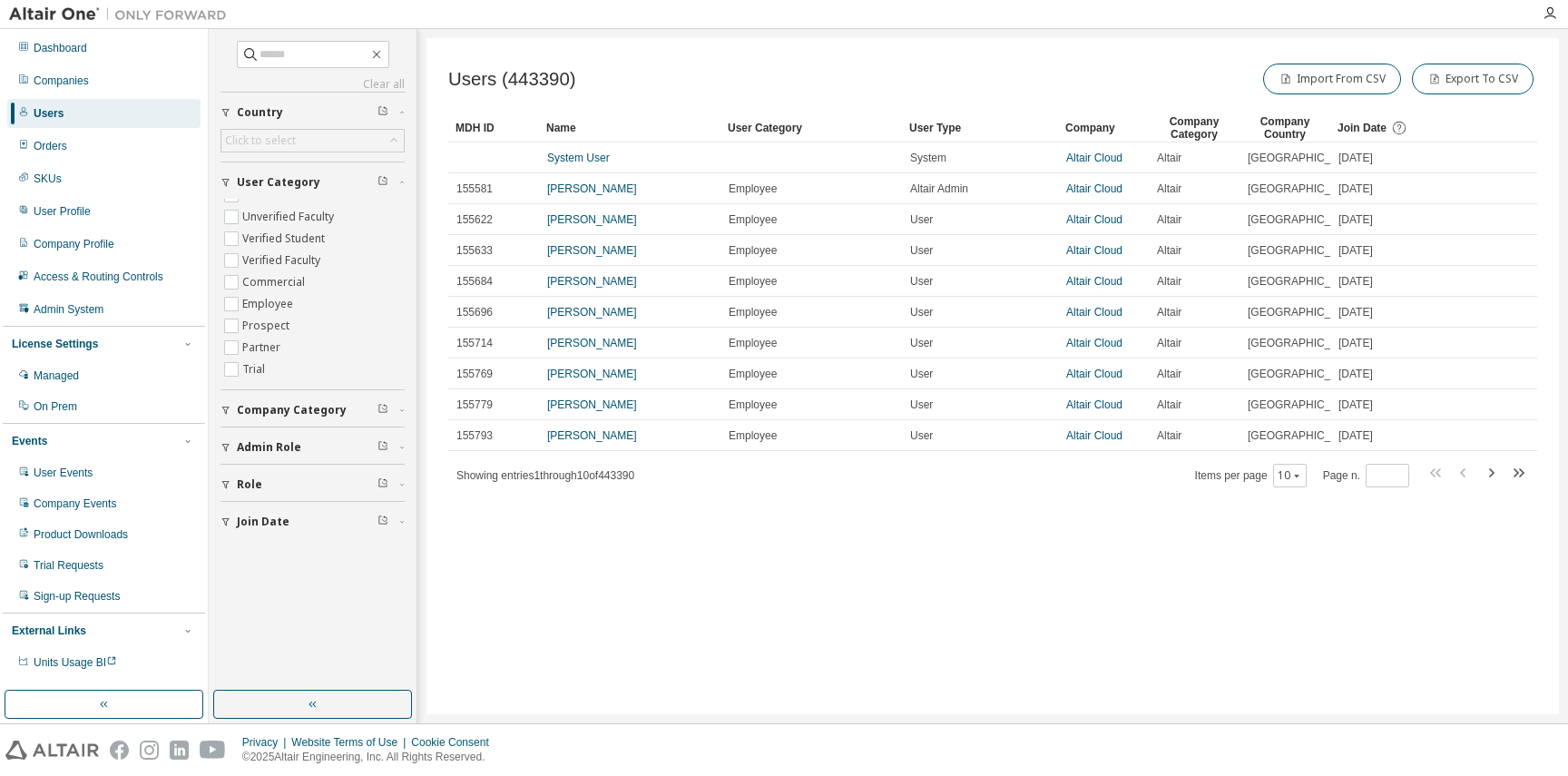
click at [301, 421] on button "Company Category" at bounding box center [312, 410] width 184 height 40
